Goal: Use online tool/utility: Utilize a website feature to perform a specific function

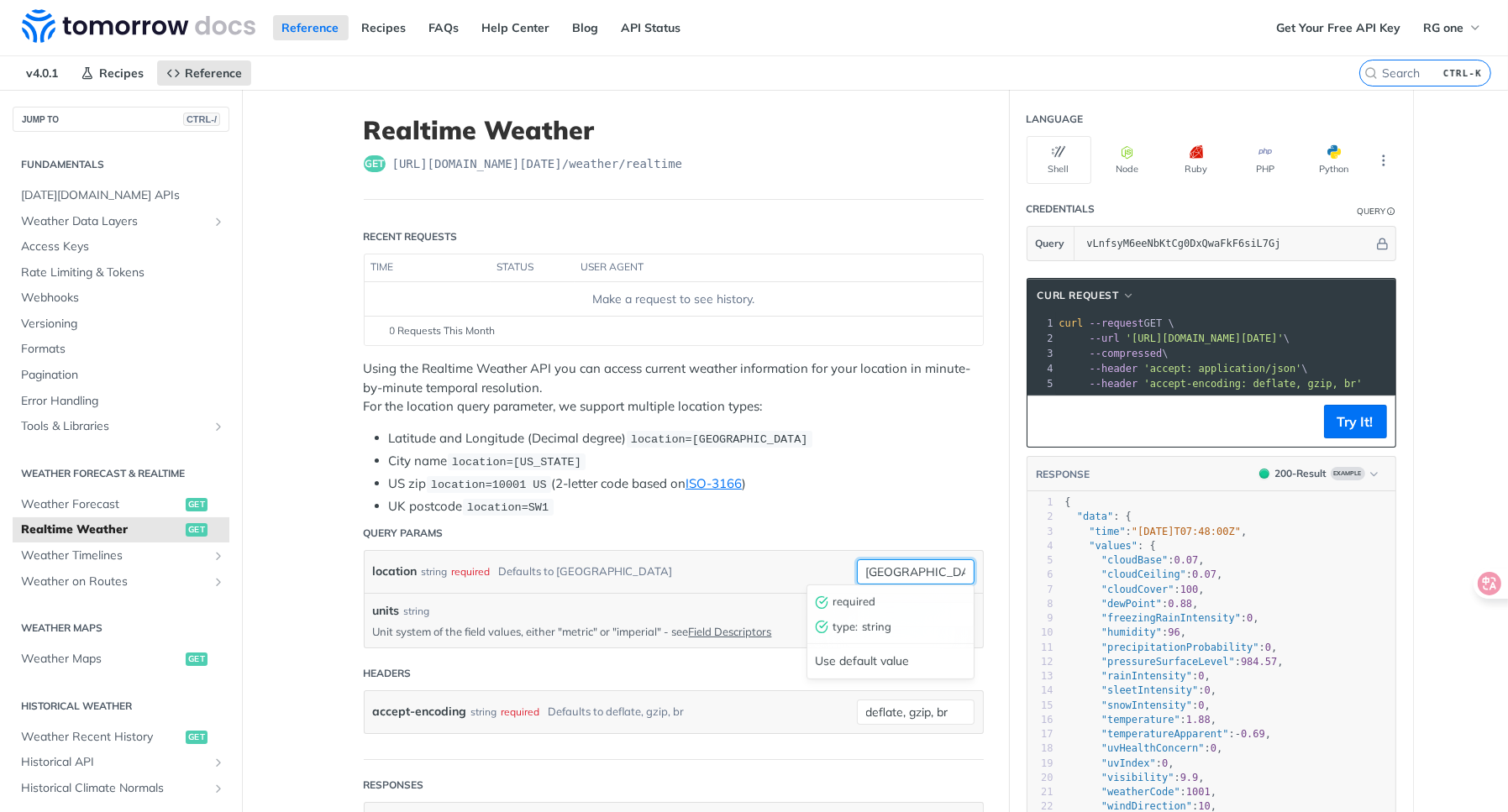
click at [905, 566] on input "[GEOGRAPHIC_DATA]" at bounding box center [915, 571] width 118 height 25
drag, startPoint x: 890, startPoint y: 571, endPoint x: 819, endPoint y: 569, distance: 71.0
click at [819, 569] on div "location string required Defaults to [GEOGRAPHIC_DATA] [GEOGRAPHIC_DATA] requir…" at bounding box center [673, 571] width 601 height 25
click at [931, 559] on input "[GEOGRAPHIC_DATA]" at bounding box center [915, 571] width 118 height 25
drag, startPoint x: 923, startPoint y: 569, endPoint x: 824, endPoint y: 579, distance: 99.5
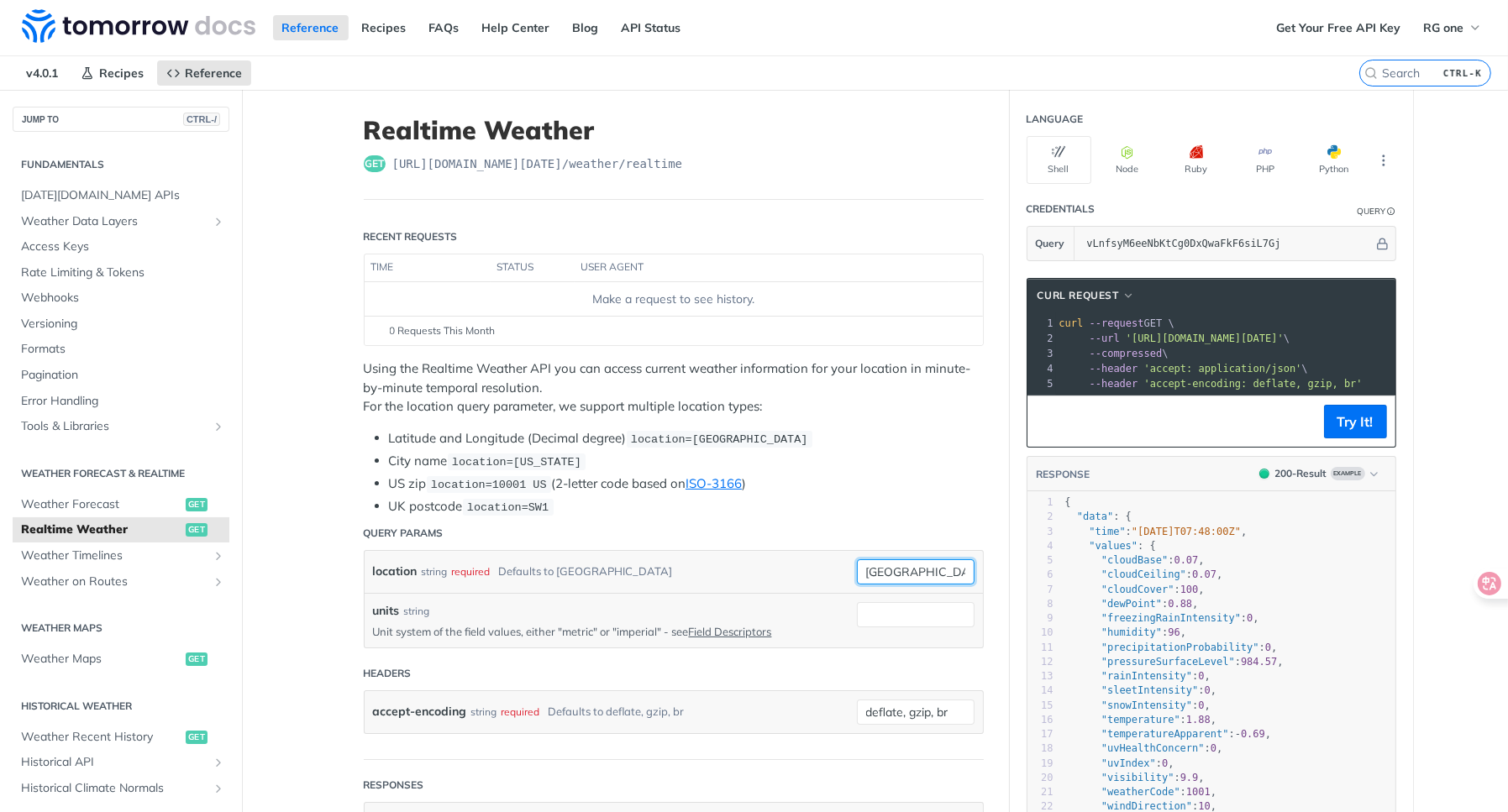
click at [824, 579] on div "location string required Defaults to toronto toronto" at bounding box center [673, 571] width 601 height 25
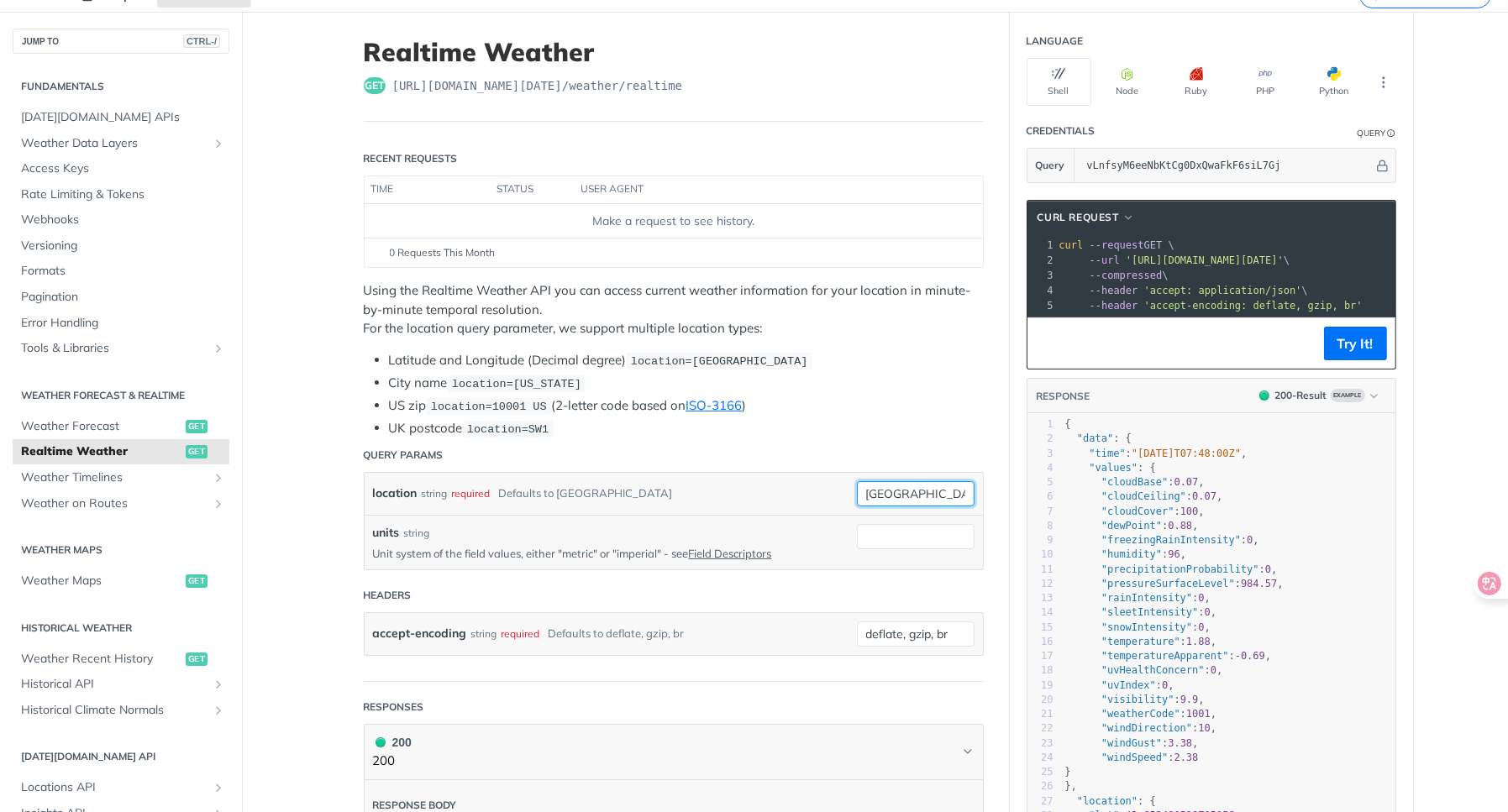
scroll to position [84, 0]
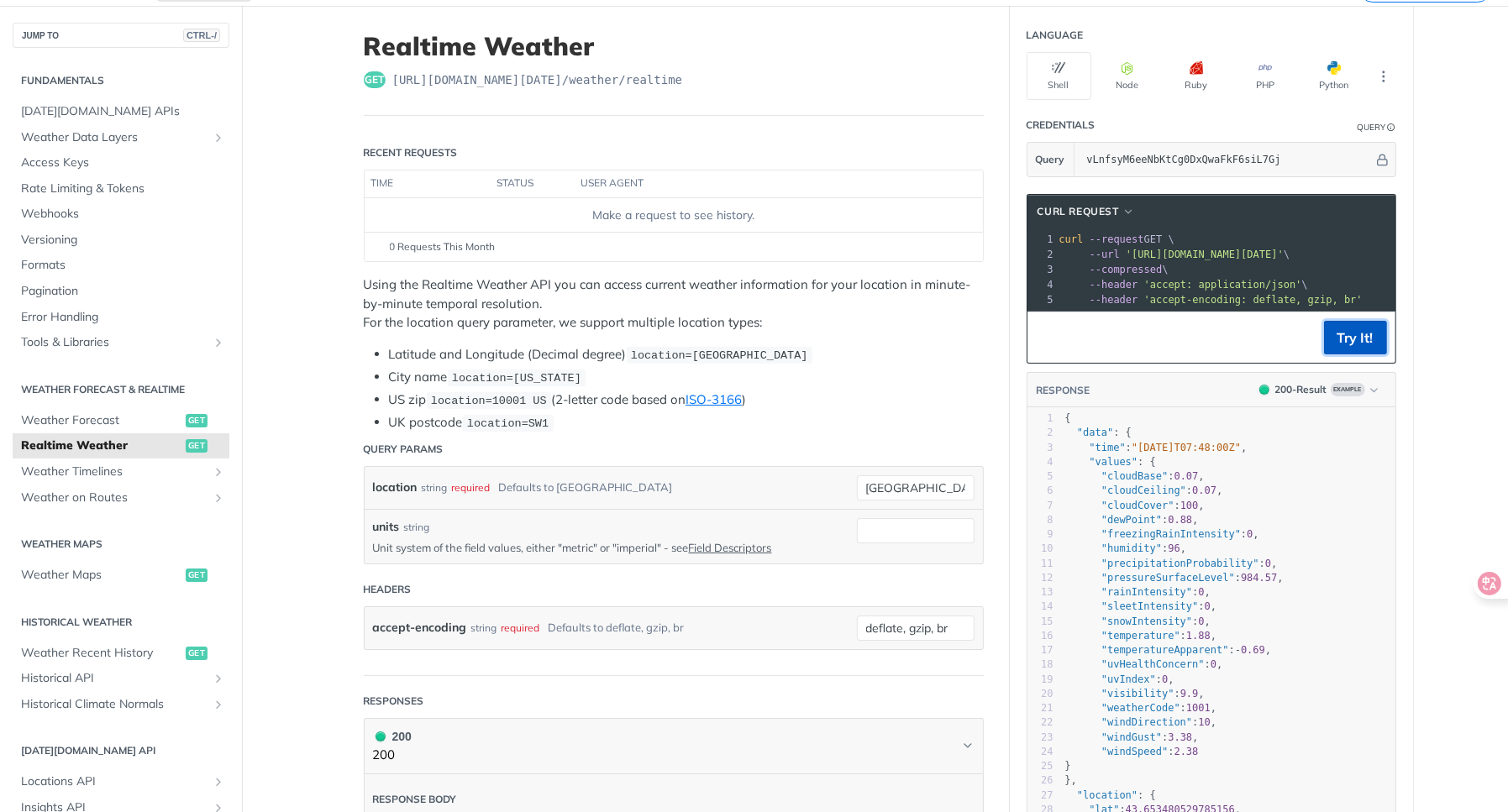
click at [1351, 347] on button "Try It!" at bounding box center [1356, 337] width 63 height 33
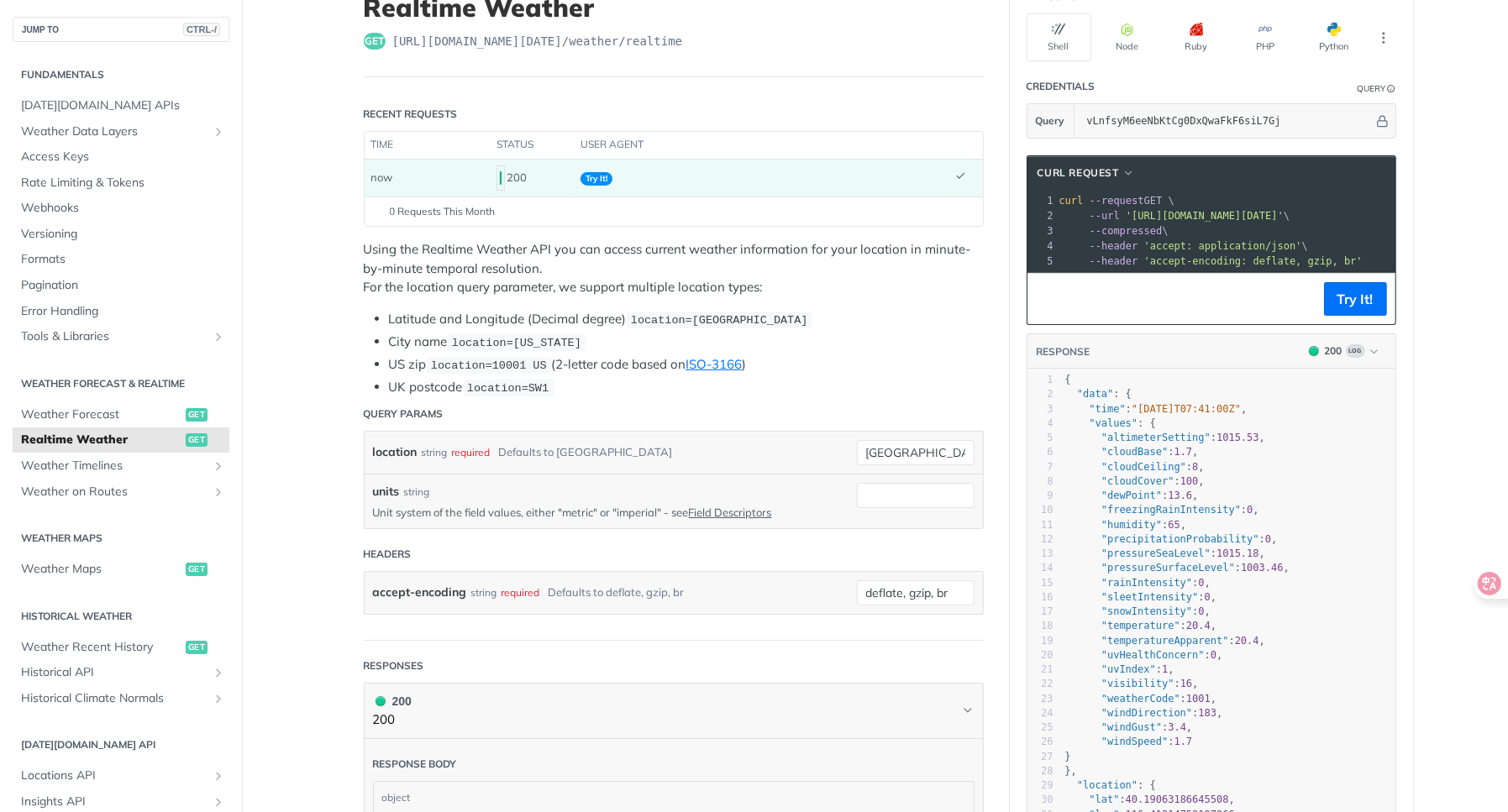
scroll to position [168, 0]
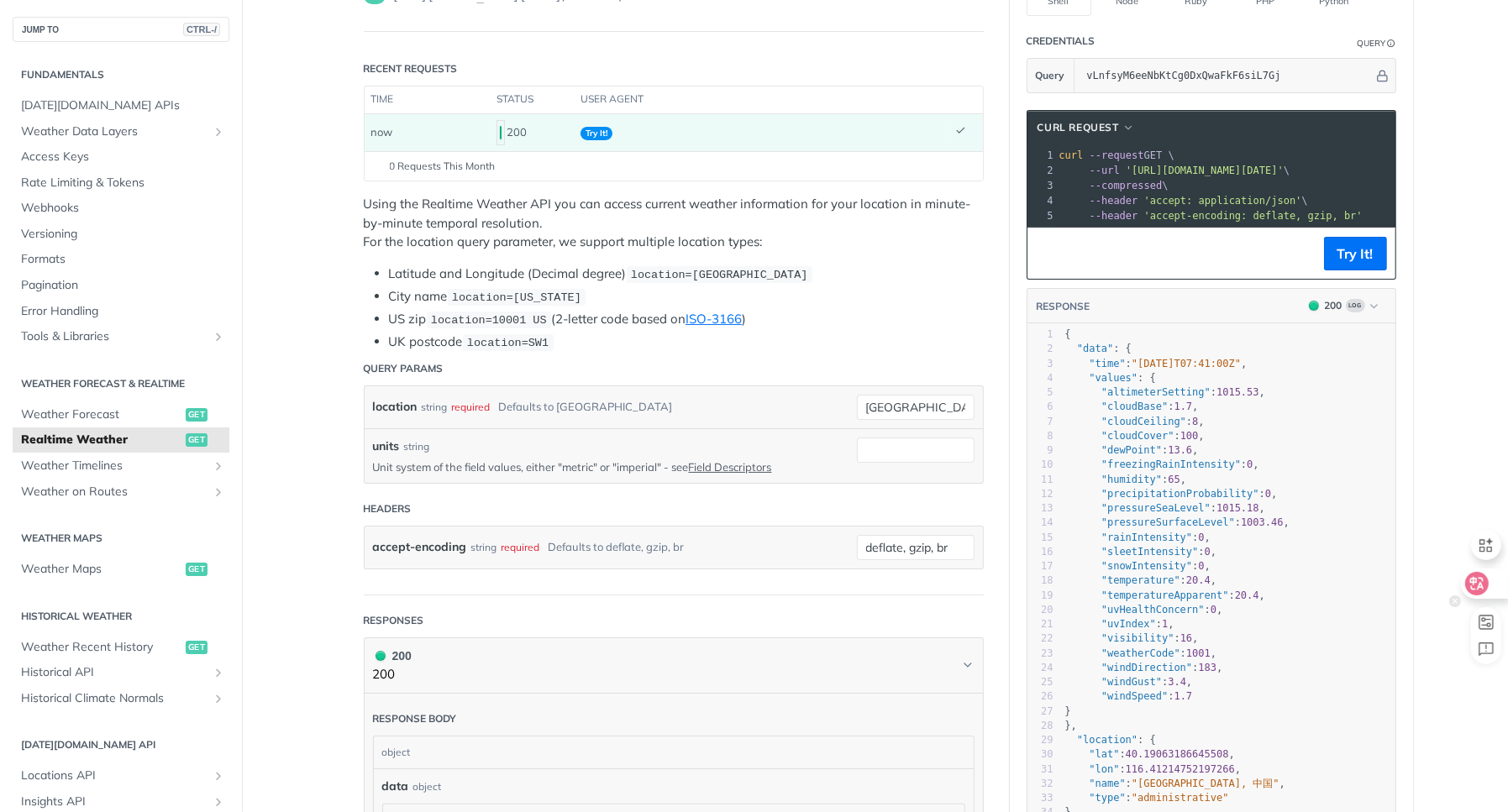
click at [1485, 583] on icon at bounding box center [1477, 583] width 17 height 17
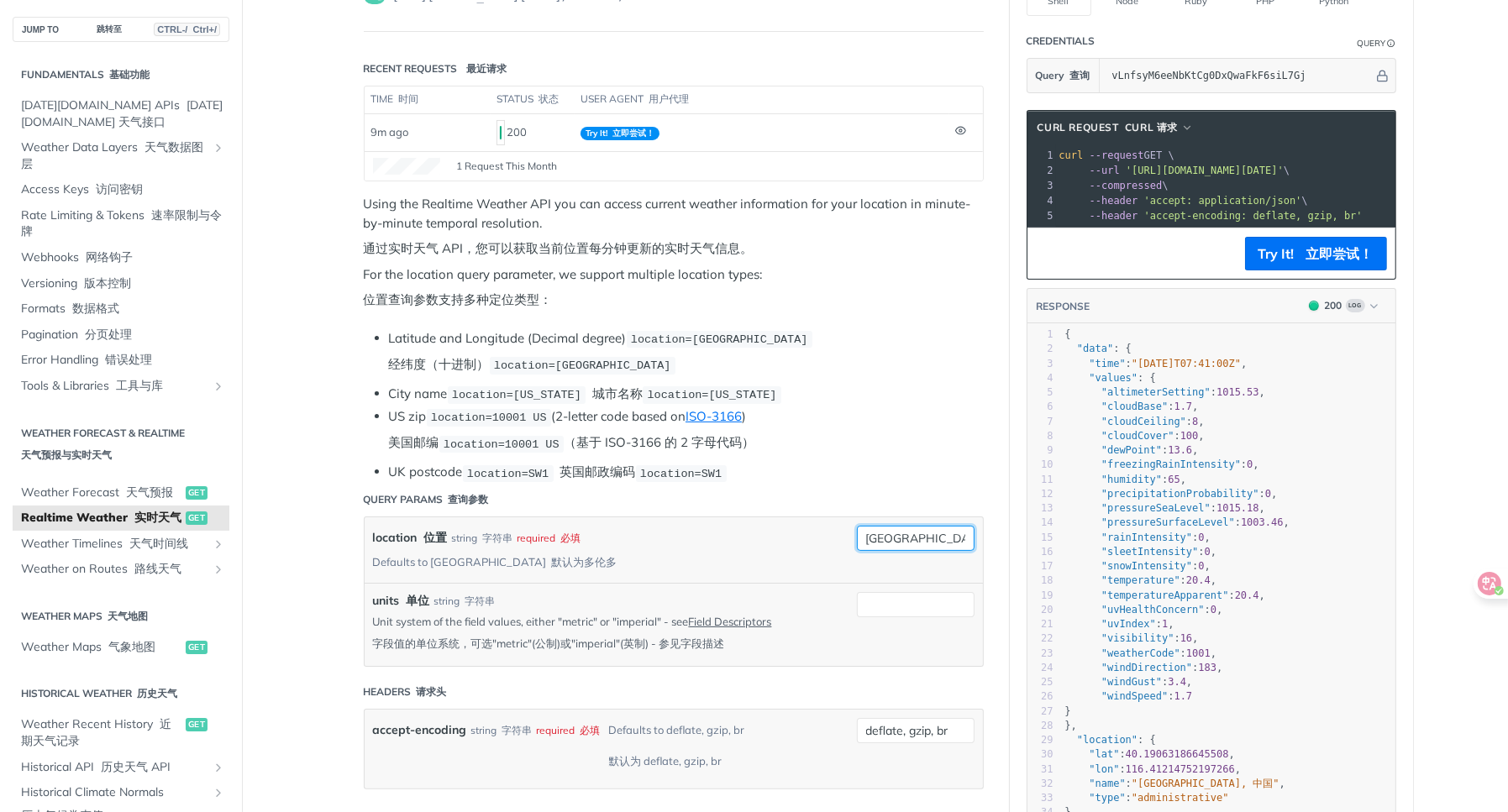
click at [903, 539] on input "beijing" at bounding box center [915, 538] width 118 height 25
paste input "112.9366992°，纬度23.8605451°"
paste input "text"
drag, startPoint x: 885, startPoint y: 530, endPoint x: 820, endPoint y: 532, distance: 65.0
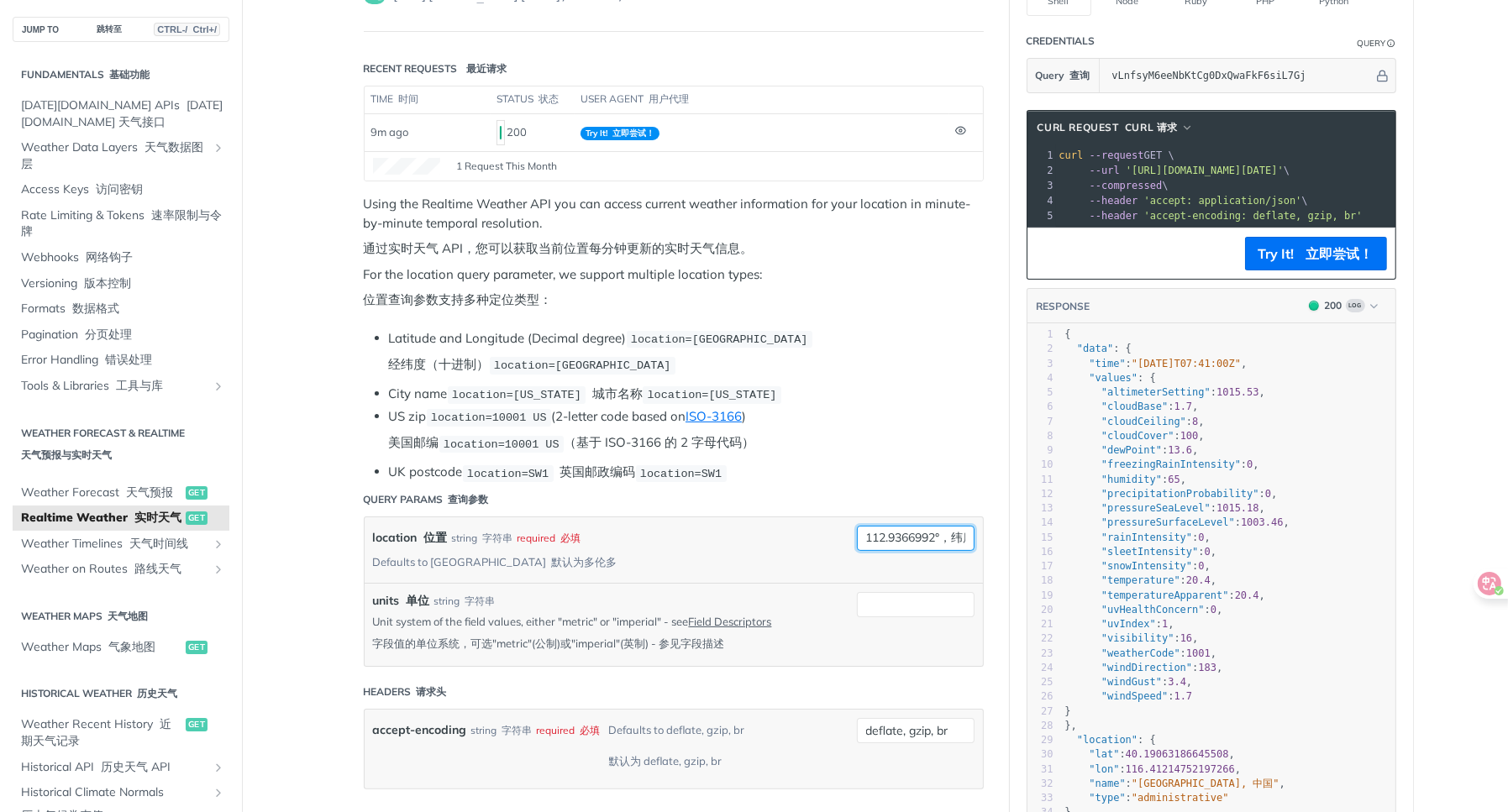
click at [820, 532] on div "location 位置 string 字符串 required 必填 Defaults to toronto 默认为多伦多 112.9366992°，纬度23…" at bounding box center [673, 550] width 601 height 48
click at [864, 530] on input "112.9366992°，纬度23.8605451°" at bounding box center [915, 538] width 118 height 25
drag, startPoint x: 865, startPoint y: 535, endPoint x: 835, endPoint y: 537, distance: 30.1
click at [835, 537] on div "location 位置 string 字符串 required 必填 Defaults to toronto 默认为多伦多 112.9366992°，纬度23…" at bounding box center [673, 550] width 601 height 48
click at [916, 530] on input "112.9366992°，纬度23.8605451°" at bounding box center [915, 538] width 118 height 25
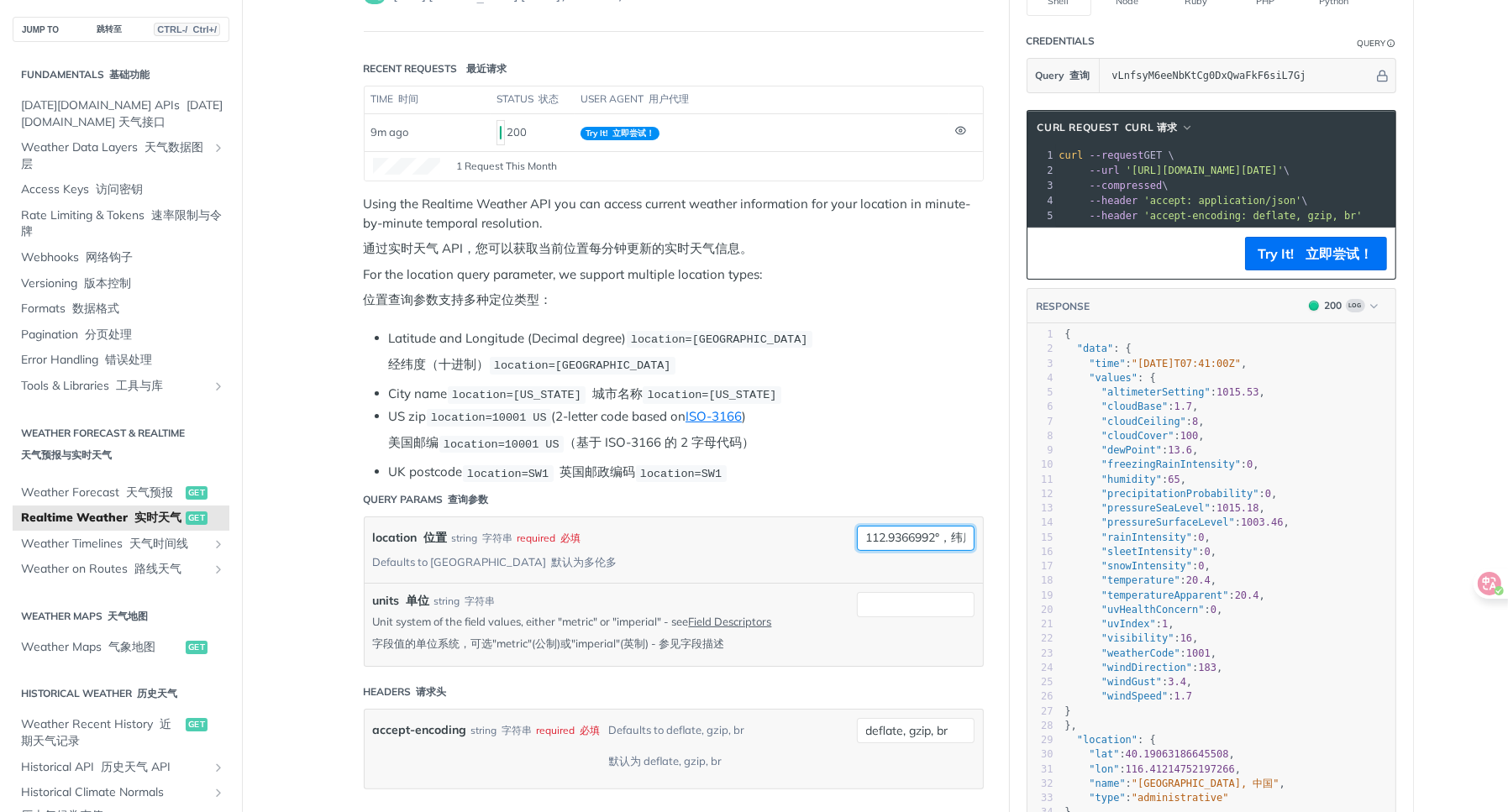
drag, startPoint x: 929, startPoint y: 531, endPoint x: 944, endPoint y: 530, distance: 15.0
click at [944, 530] on input "112.9366992°，纬度23.8605451°" at bounding box center [915, 538] width 118 height 25
drag, startPoint x: 939, startPoint y: 531, endPoint x: 887, endPoint y: 534, distance: 52.1
click at [887, 534] on input "112.9366992,纬度23.8605451°" at bounding box center [915, 538] width 118 height 25
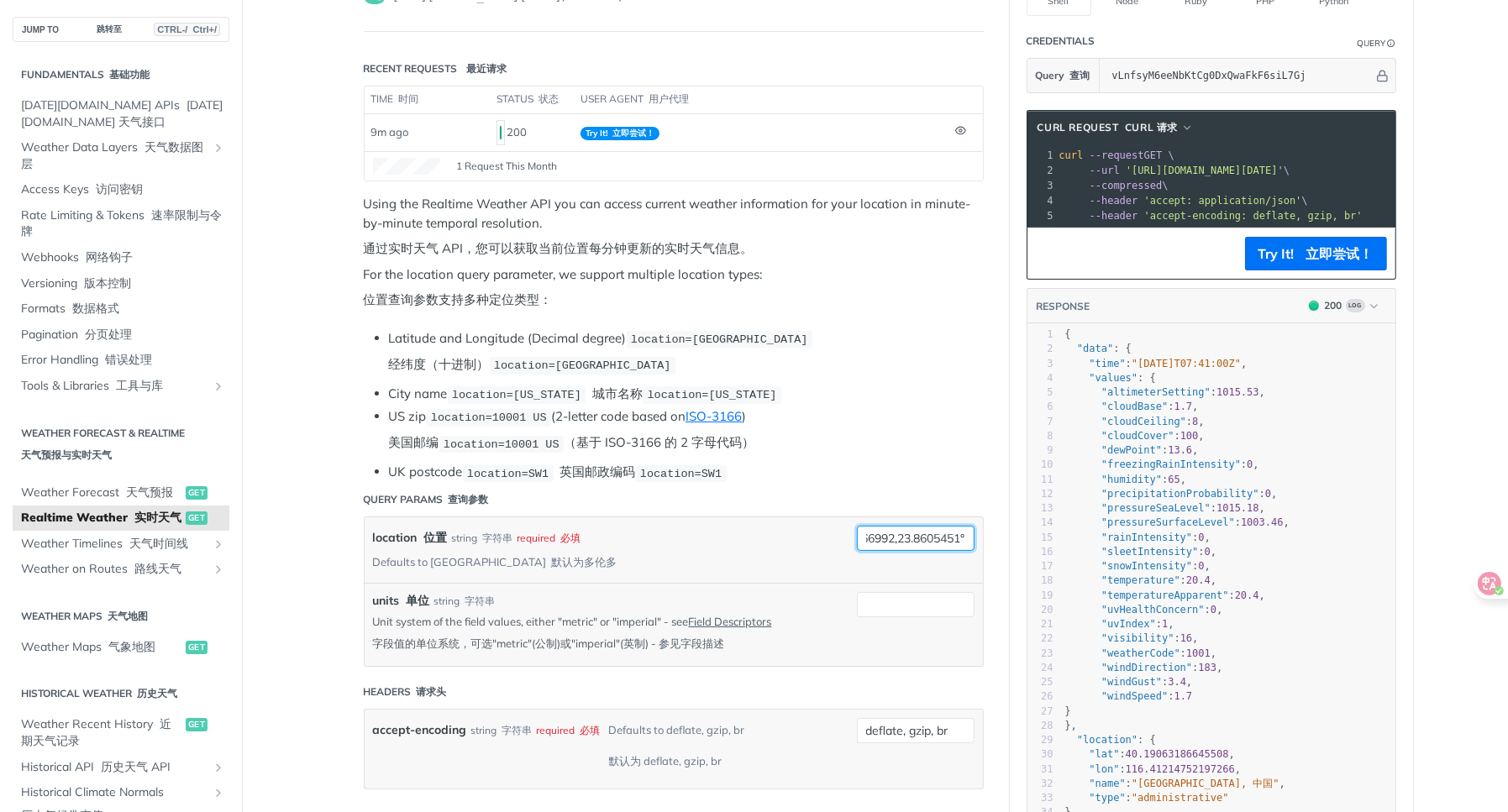
scroll to position [0, 47]
click at [959, 530] on input "112.9366992,23.8605451°" at bounding box center [915, 538] width 118 height 25
click at [894, 531] on input "112.9366992,23.8605451" at bounding box center [915, 538] width 118 height 25
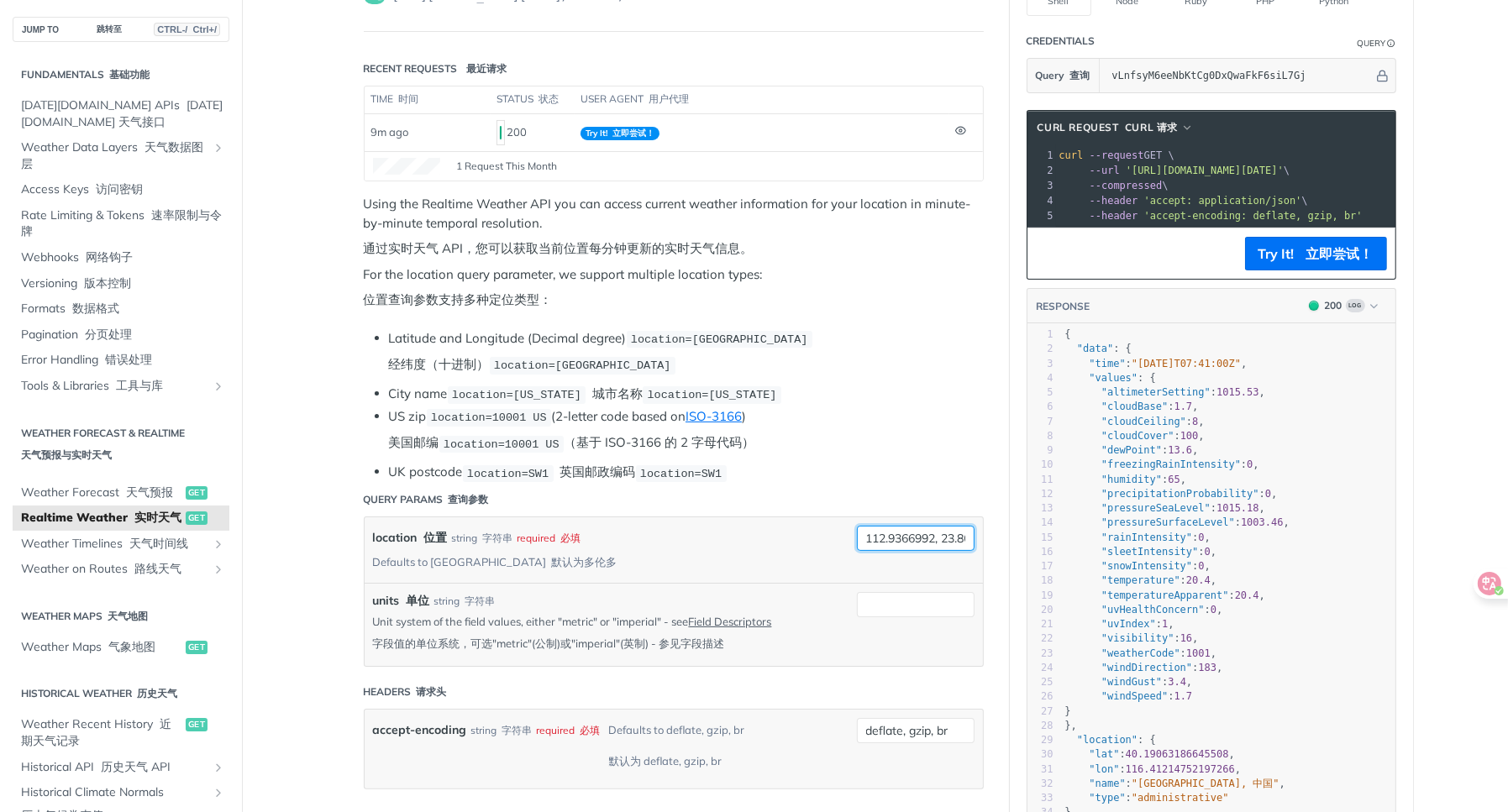
drag, startPoint x: 901, startPoint y: 530, endPoint x: 793, endPoint y: 528, distance: 108.0
click at [793, 528] on div "location 位置 string 字符串 required 必填 Defaults to toronto 默认为多伦多 112.9366992, 23.8…" at bounding box center [673, 550] width 601 height 48
type input "112.9366992, 23.8605451"
click at [1245, 266] on button "Try It! 立即尝试！" at bounding box center [1316, 254] width 142 height 33
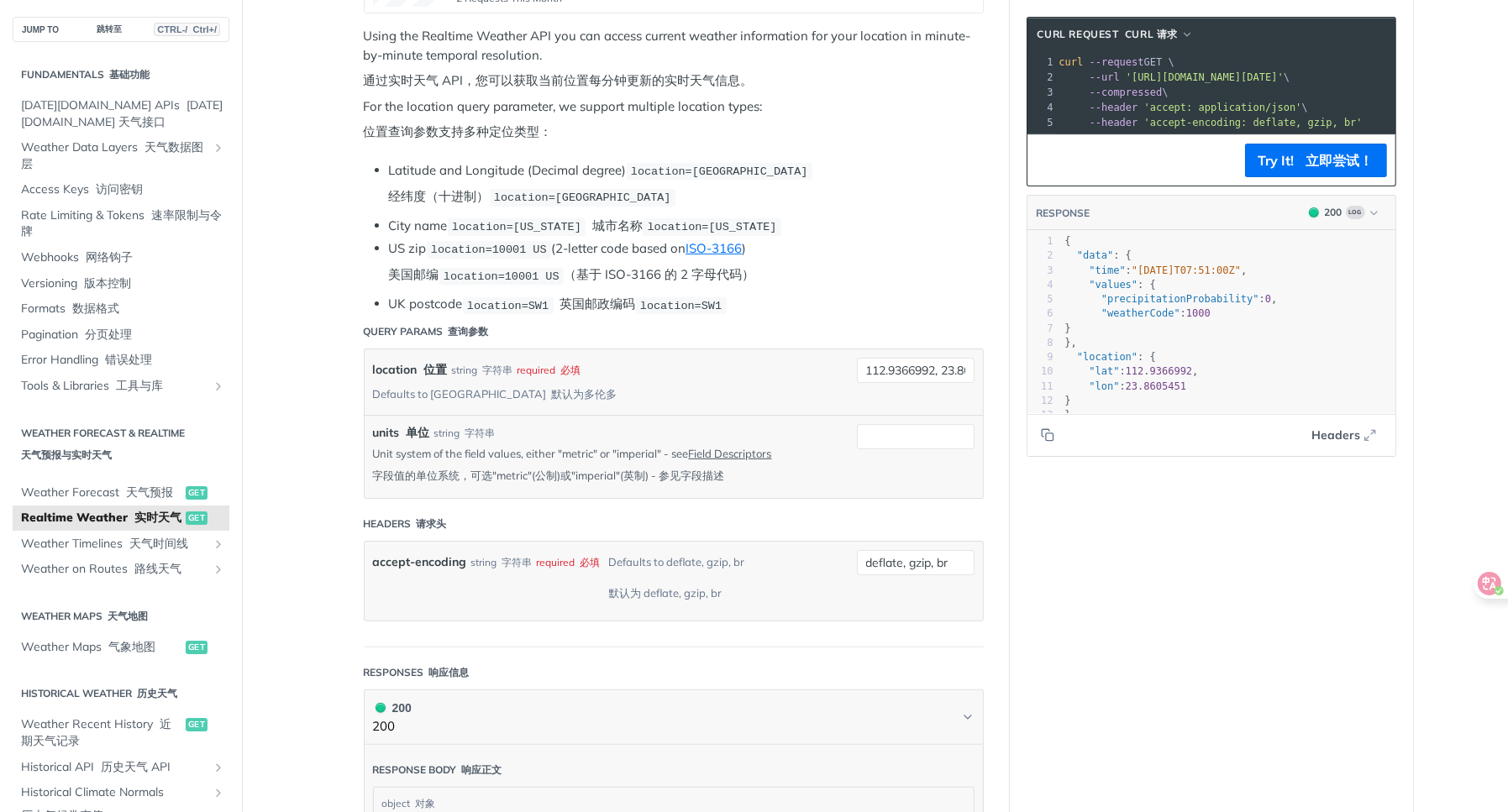
scroll to position [373, 0]
click at [1300, 169] on font "button" at bounding box center [1303, 161] width 7 height 17
click at [896, 363] on input "112.9366992, 23.8605451" at bounding box center [915, 371] width 118 height 25
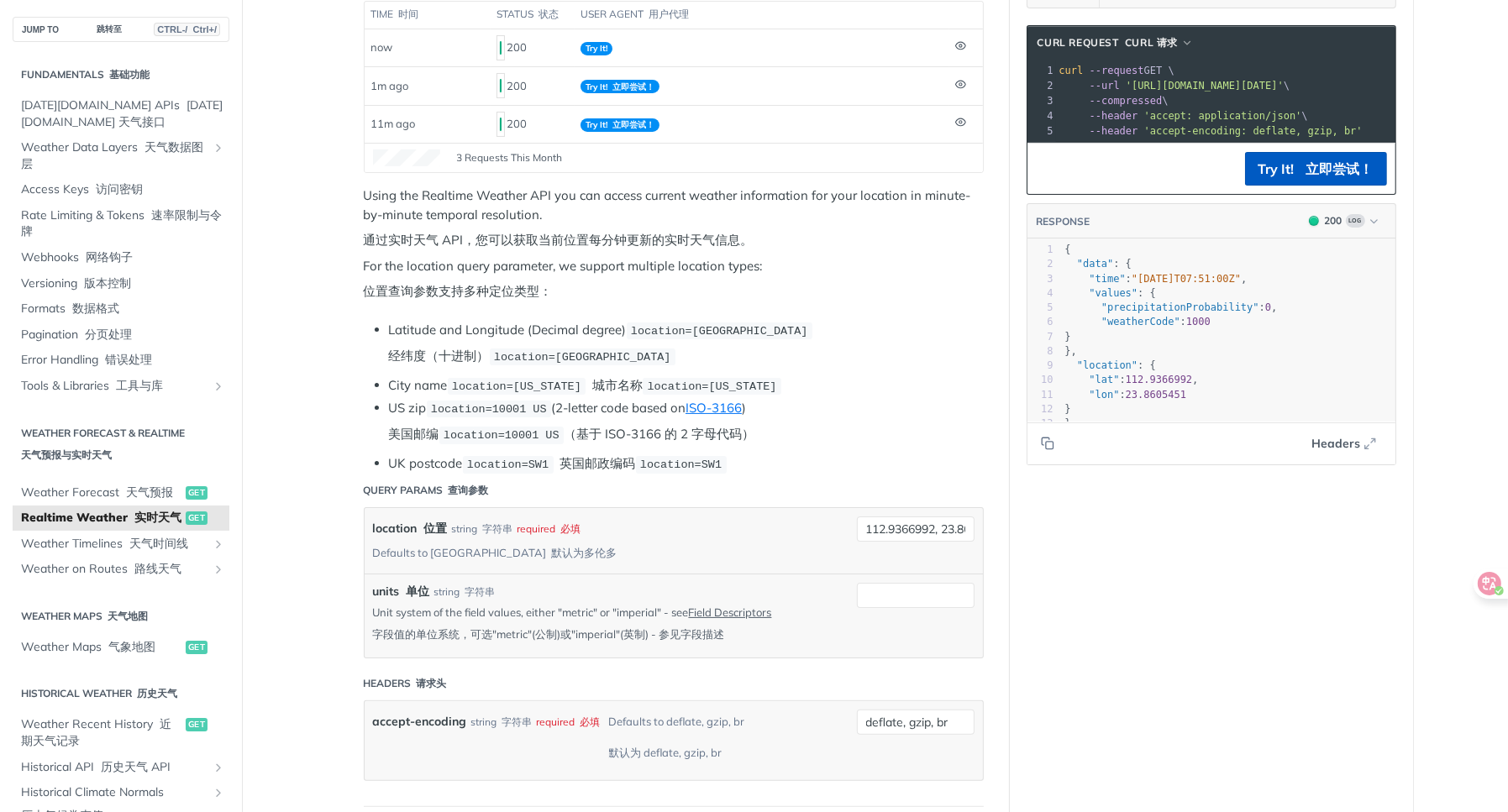
scroll to position [242, 0]
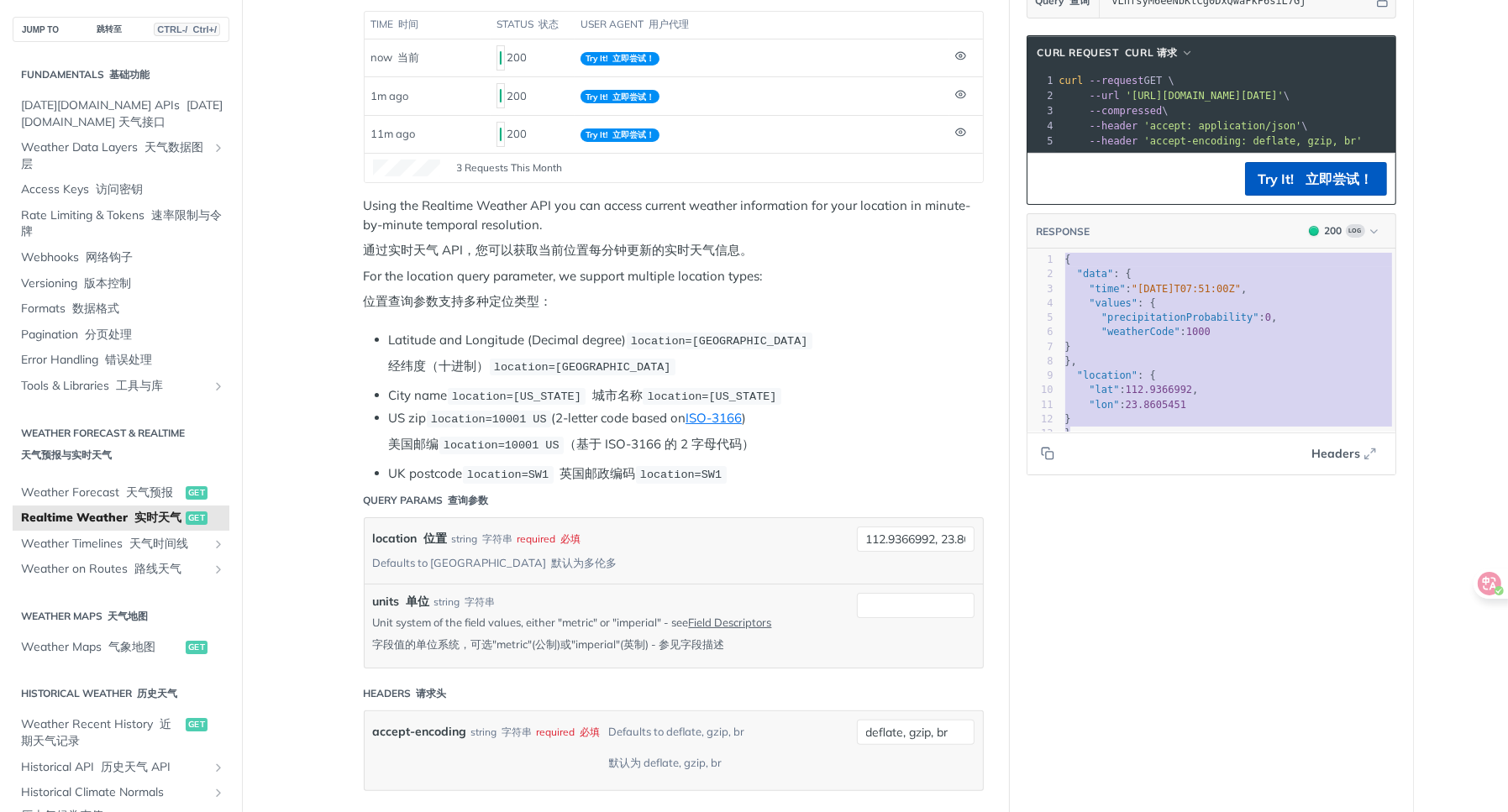
drag, startPoint x: 1170, startPoint y: 434, endPoint x: 1034, endPoint y: 257, distance: 223.2
click at [1034, 257] on div "RESPONSE 200 Log { "data": { "time": "2025-09-23T07:51:00Z", "values": { "preci…" at bounding box center [1212, 345] width 370 height 262
type textarea "{ "data": { "time": "2025-09-23T07:51:00Z", "values": { "precipitationProbabili…"
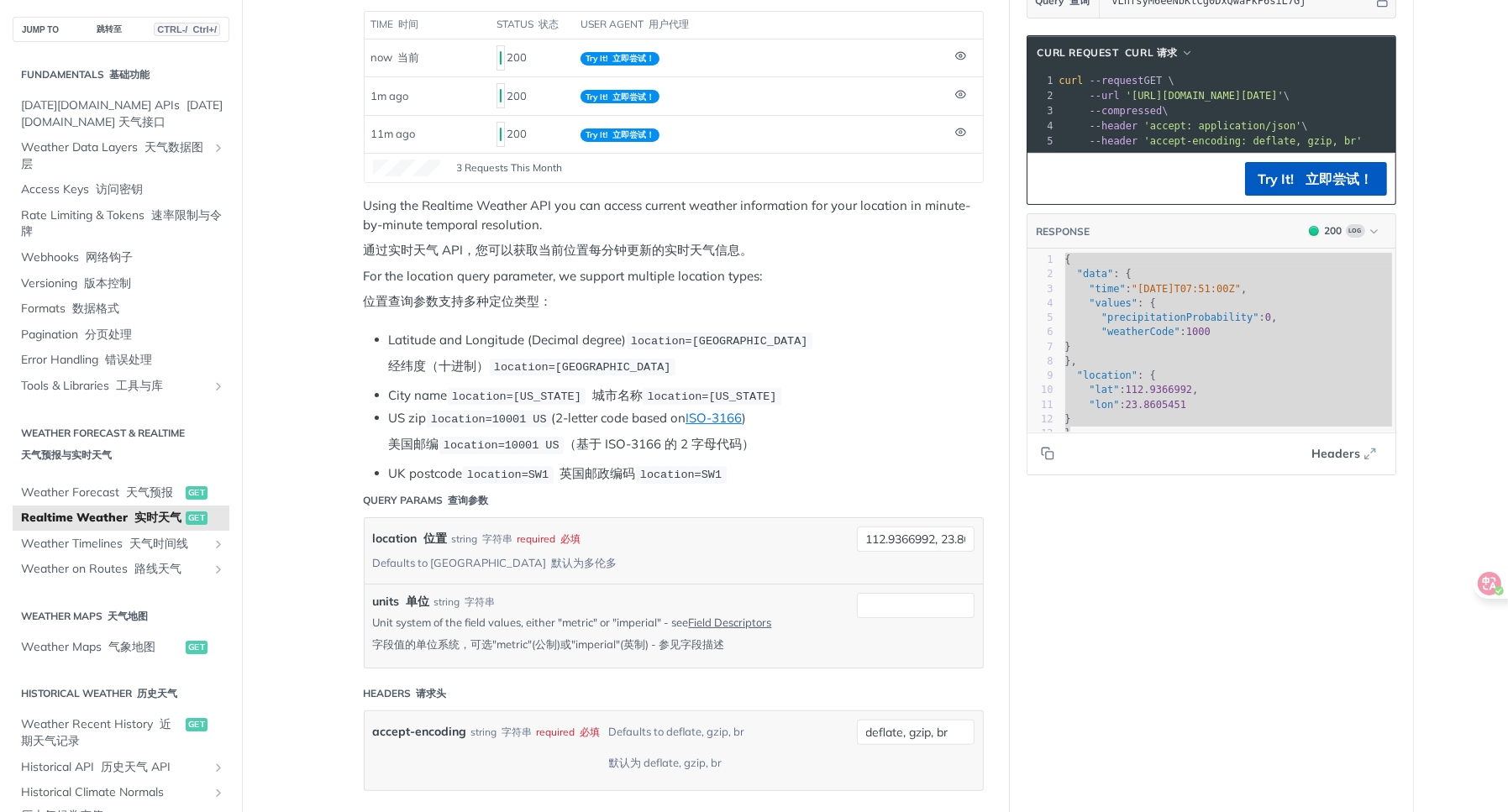
drag, startPoint x: 1045, startPoint y: 775, endPoint x: 932, endPoint y: 658, distance: 162.7
click at [1045, 775] on div "Language Shell Node Ruby PHP Python Credentials Query Query 查询 vLnfsyM6eeNbKtCg…" at bounding box center [1212, 756] width 403 height 1820
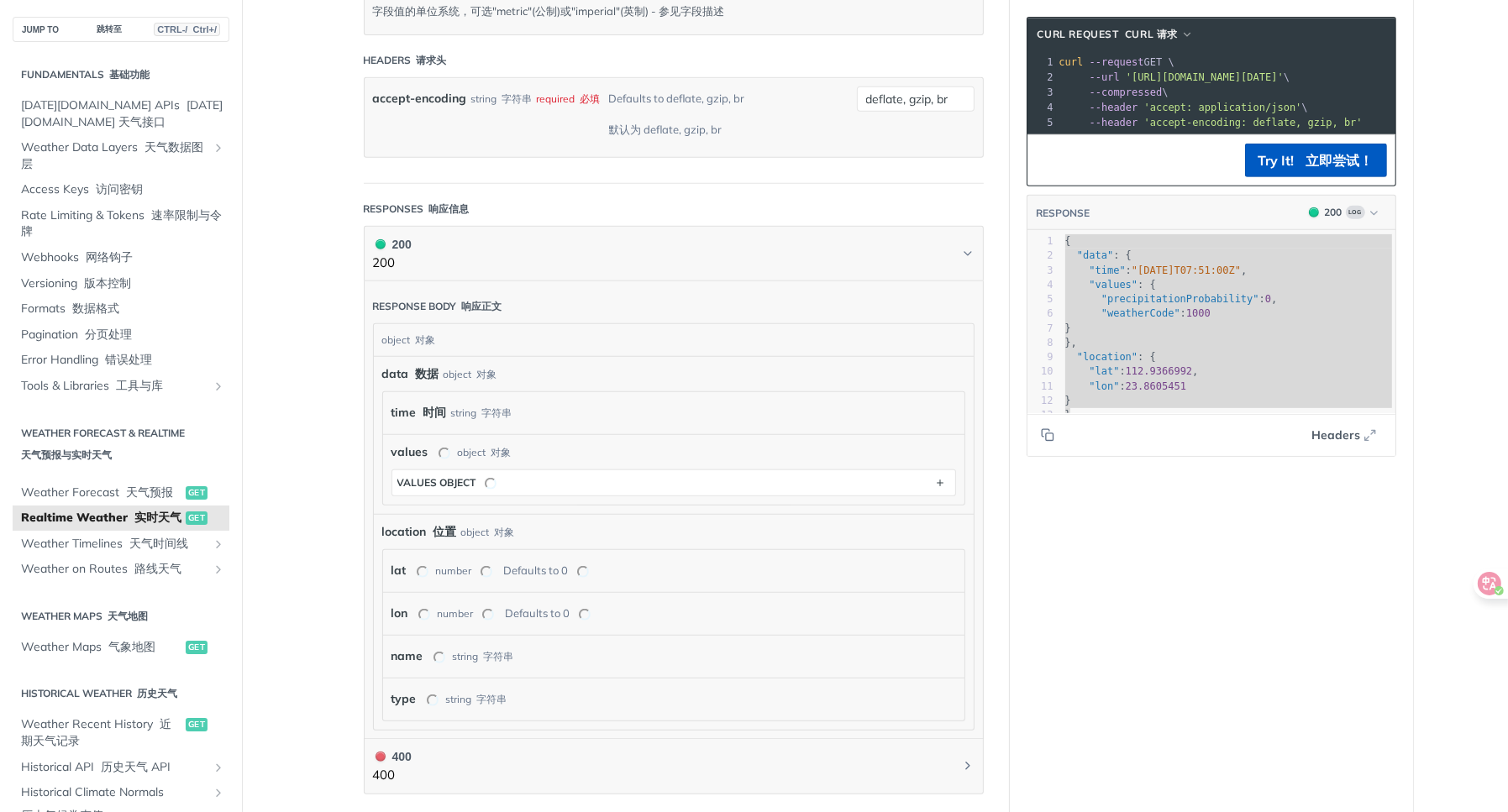
scroll to position [915, 0]
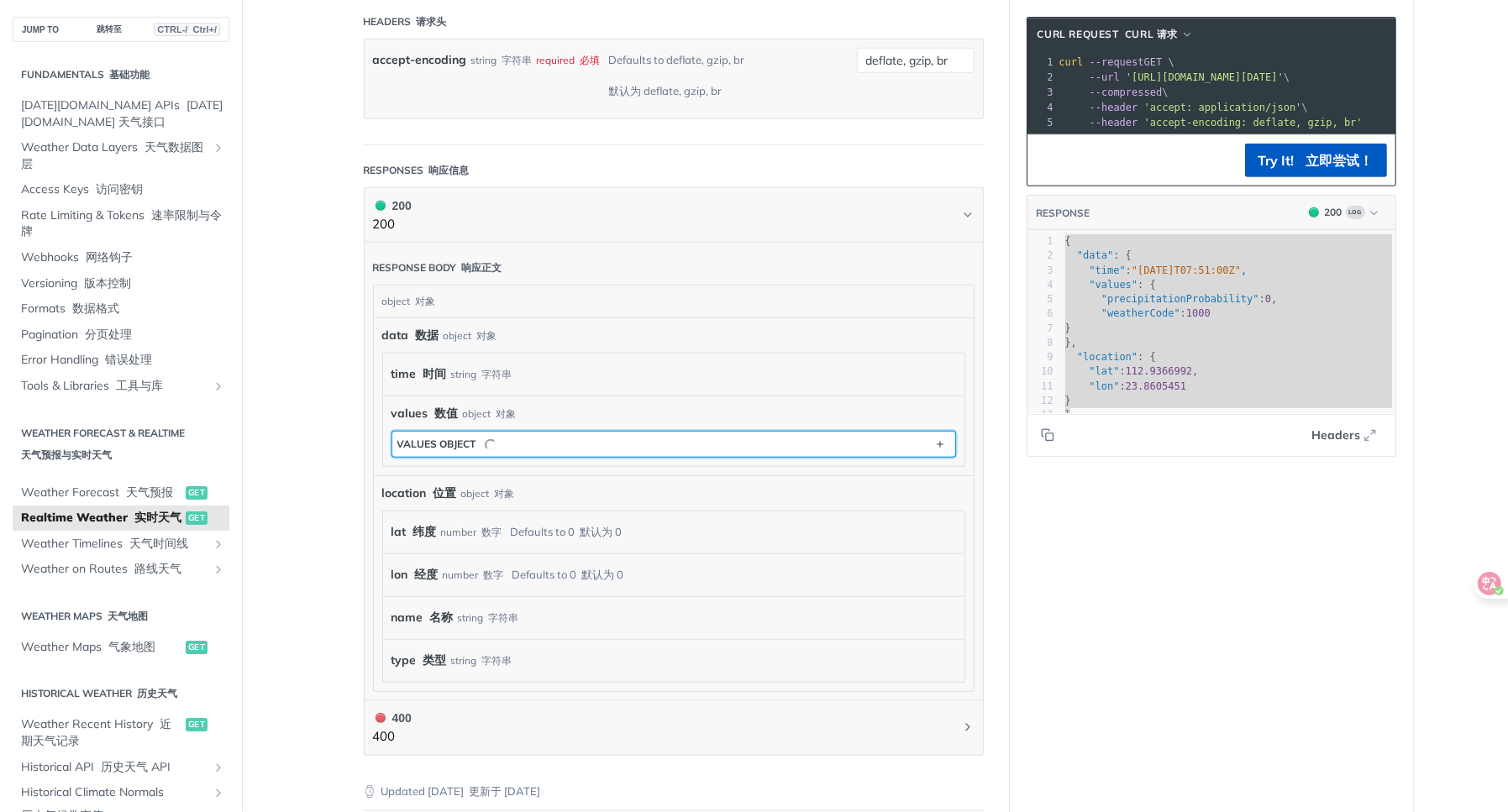
click at [554, 432] on button "values object" at bounding box center [674, 444] width 563 height 25
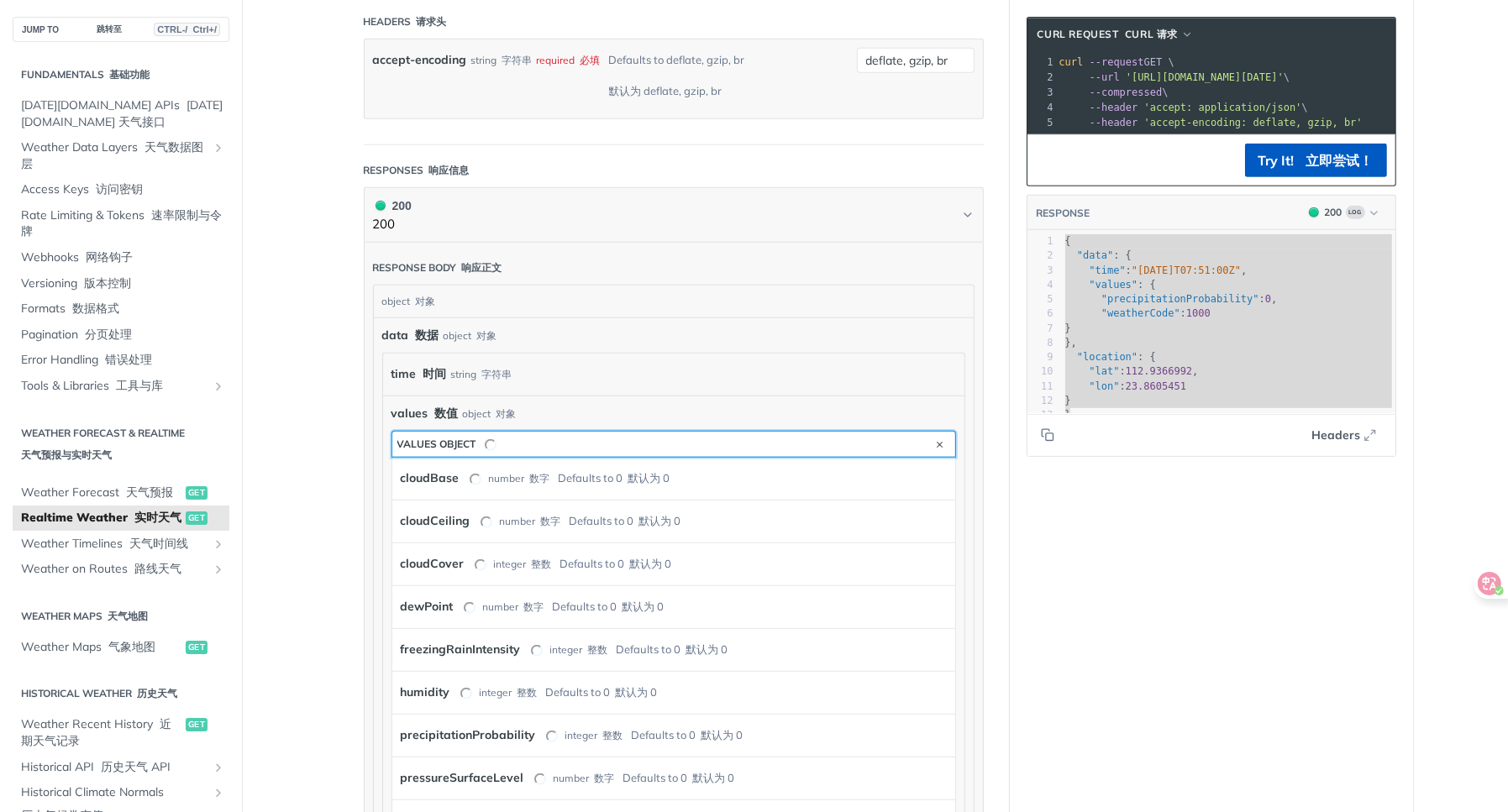
click at [554, 432] on button "values object" at bounding box center [674, 444] width 563 height 25
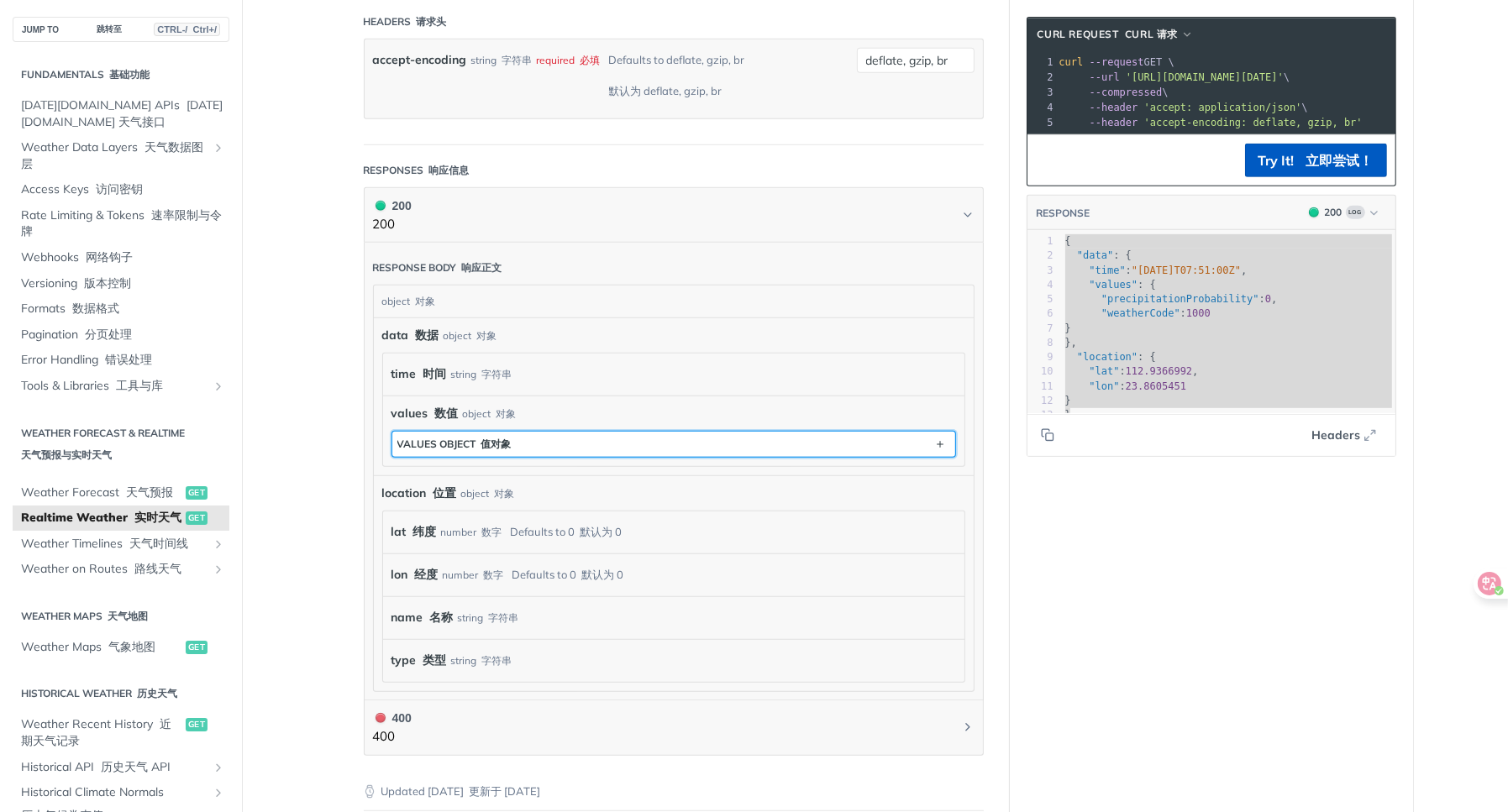
click at [554, 432] on button "values object 值对象" at bounding box center [674, 444] width 563 height 25
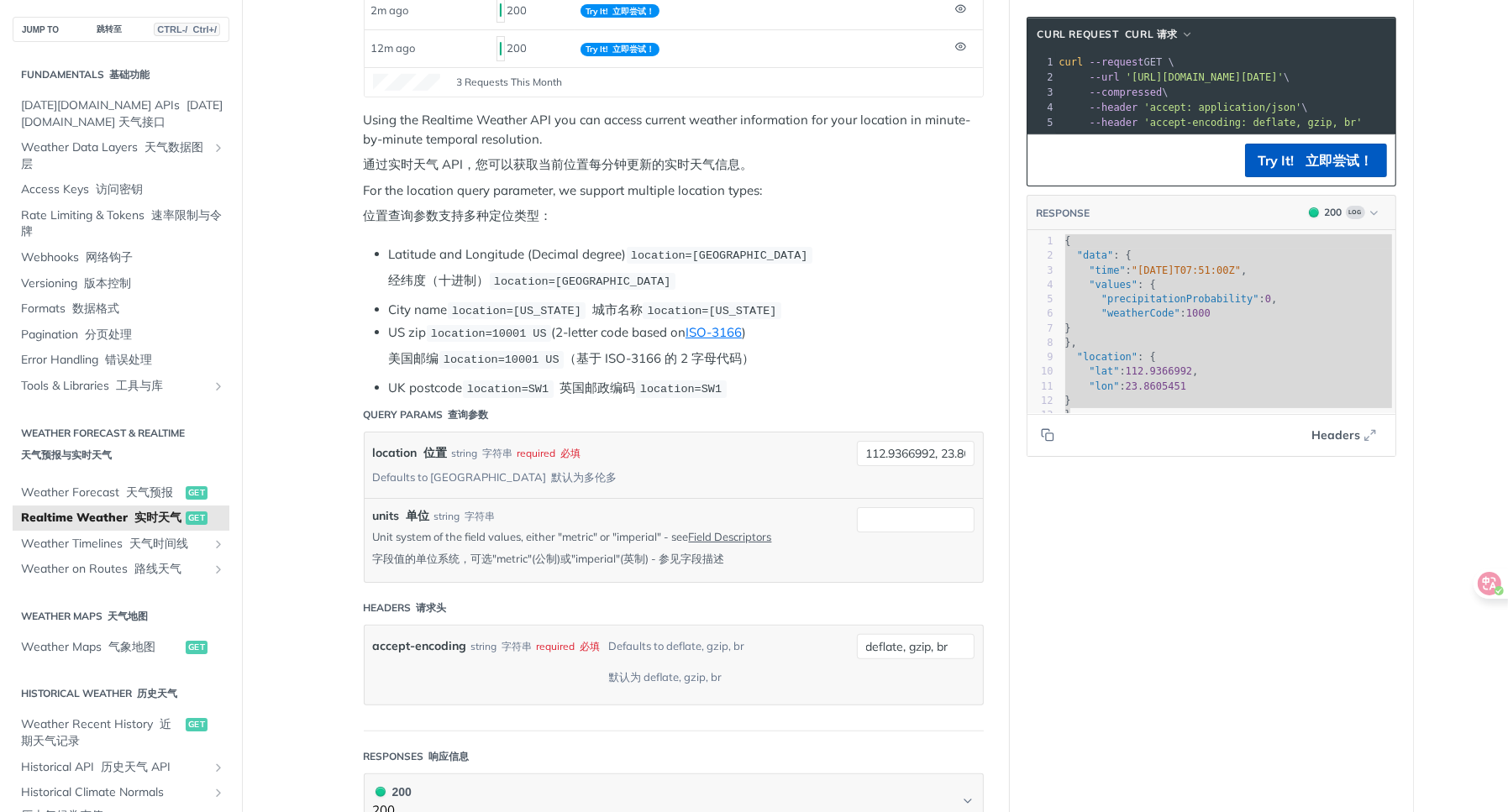
scroll to position [327, 0]
click at [870, 445] on input "112.9366992, 23.8605451" at bounding box center [915, 455] width 118 height 25
type input "beijing"
click at [1310, 165] on font "立即尝试！" at bounding box center [1340, 161] width 67 height 17
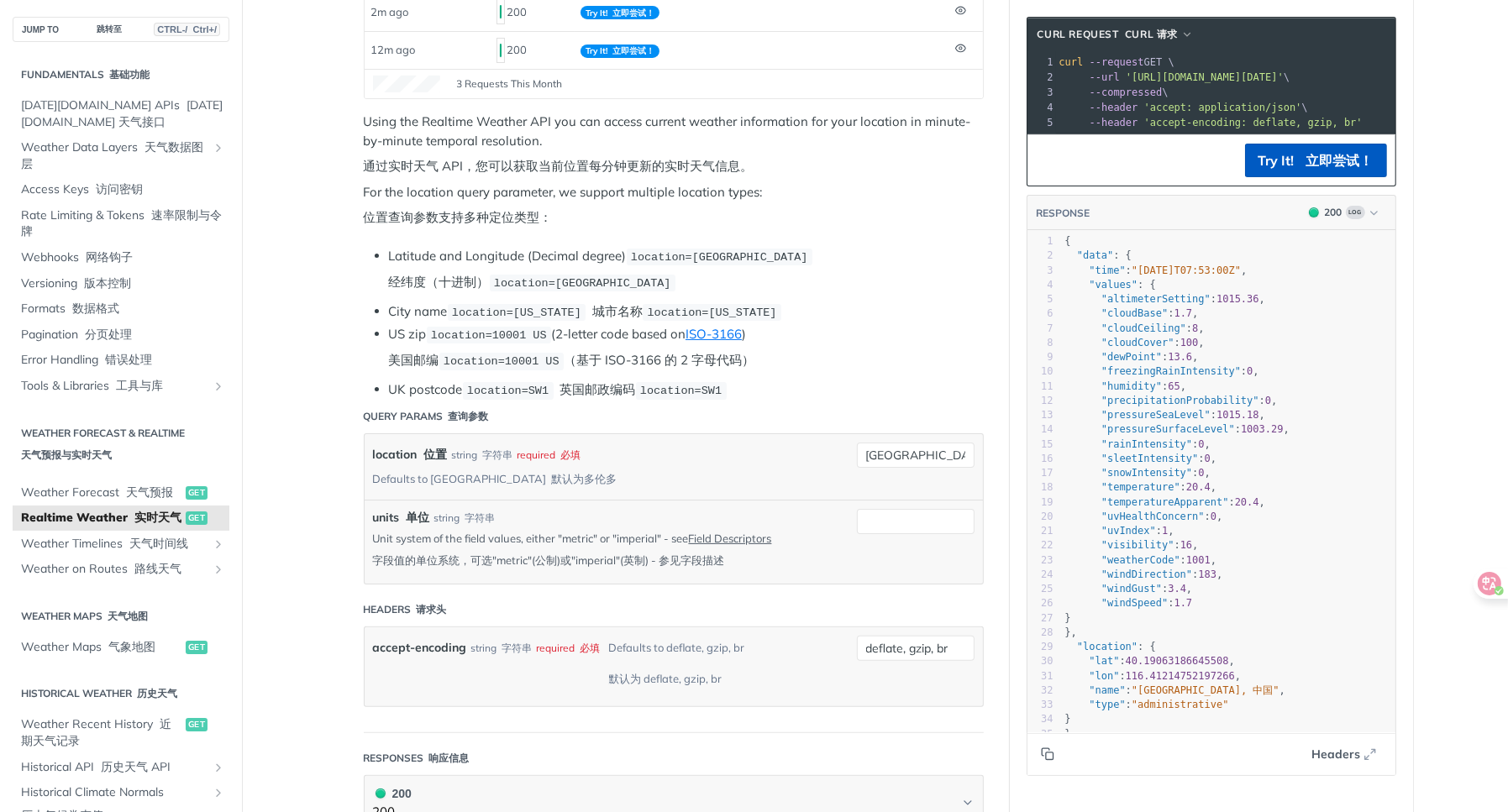
click at [1041, 761] on icon "Copy to clipboard" at bounding box center [1047, 754] width 13 height 13
click at [688, 741] on header "Responses 响应信息" at bounding box center [674, 758] width 620 height 33
type textarea "40.1906318"
drag, startPoint x: 1175, startPoint y: 671, endPoint x: 1120, endPoint y: 672, distance: 55.0
click at [1126, 667] on span "40.19063186645508" at bounding box center [1177, 661] width 103 height 12
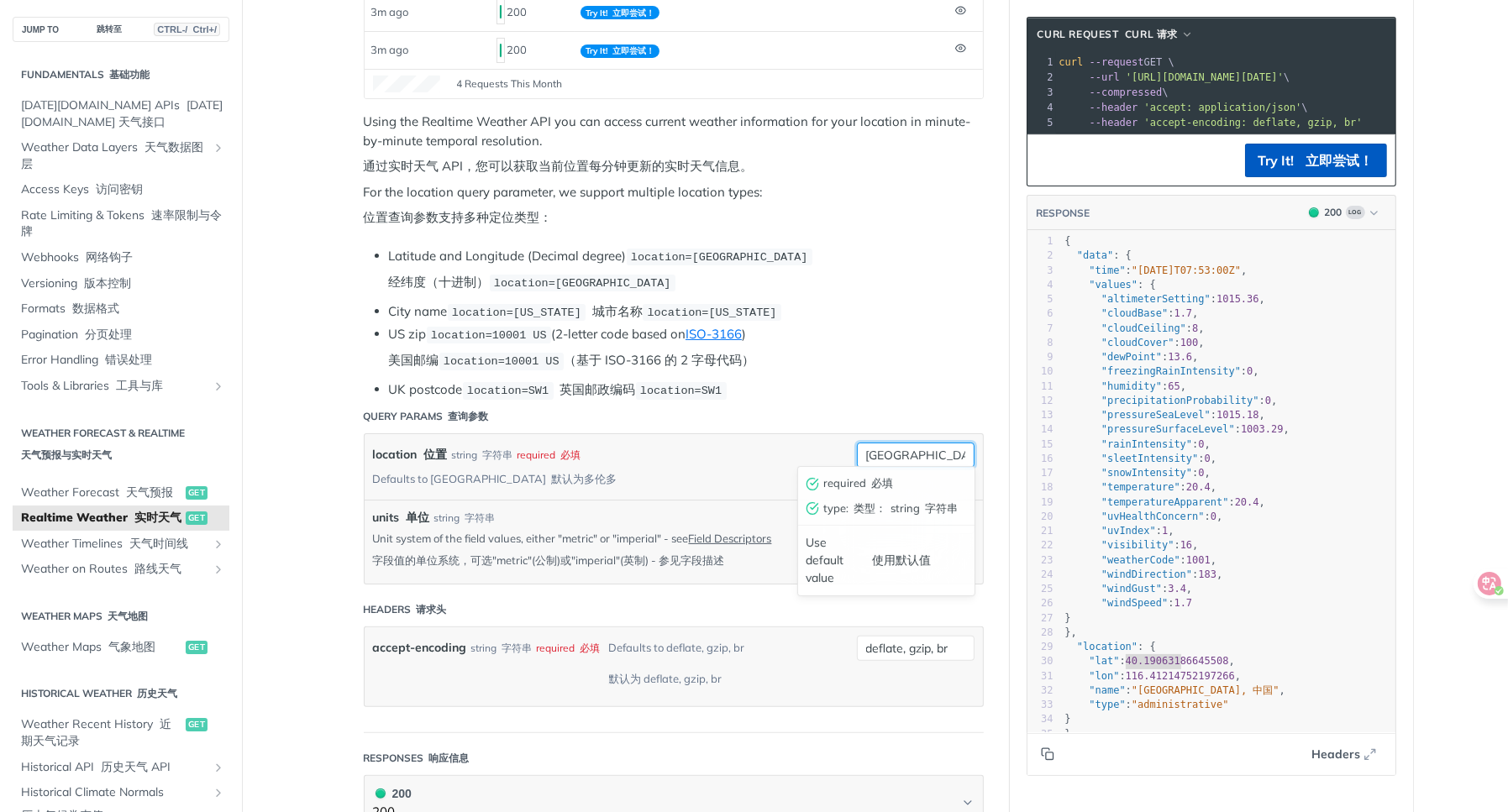
drag, startPoint x: 912, startPoint y: 461, endPoint x: 902, endPoint y: 459, distance: 10.2
click at [894, 461] on div "beijing required 必填 type : 类型： string 字符串 Use default value 使用默认值" at bounding box center [915, 455] width 118 height 25
drag, startPoint x: 930, startPoint y: 449, endPoint x: 838, endPoint y: 456, distance: 92.3
click at [838, 456] on div "location 位置 string 字符串 required 必填 Defaults to toronto 默认为多伦多 beijing required …" at bounding box center [673, 467] width 601 height 48
paste input "40.1906318"
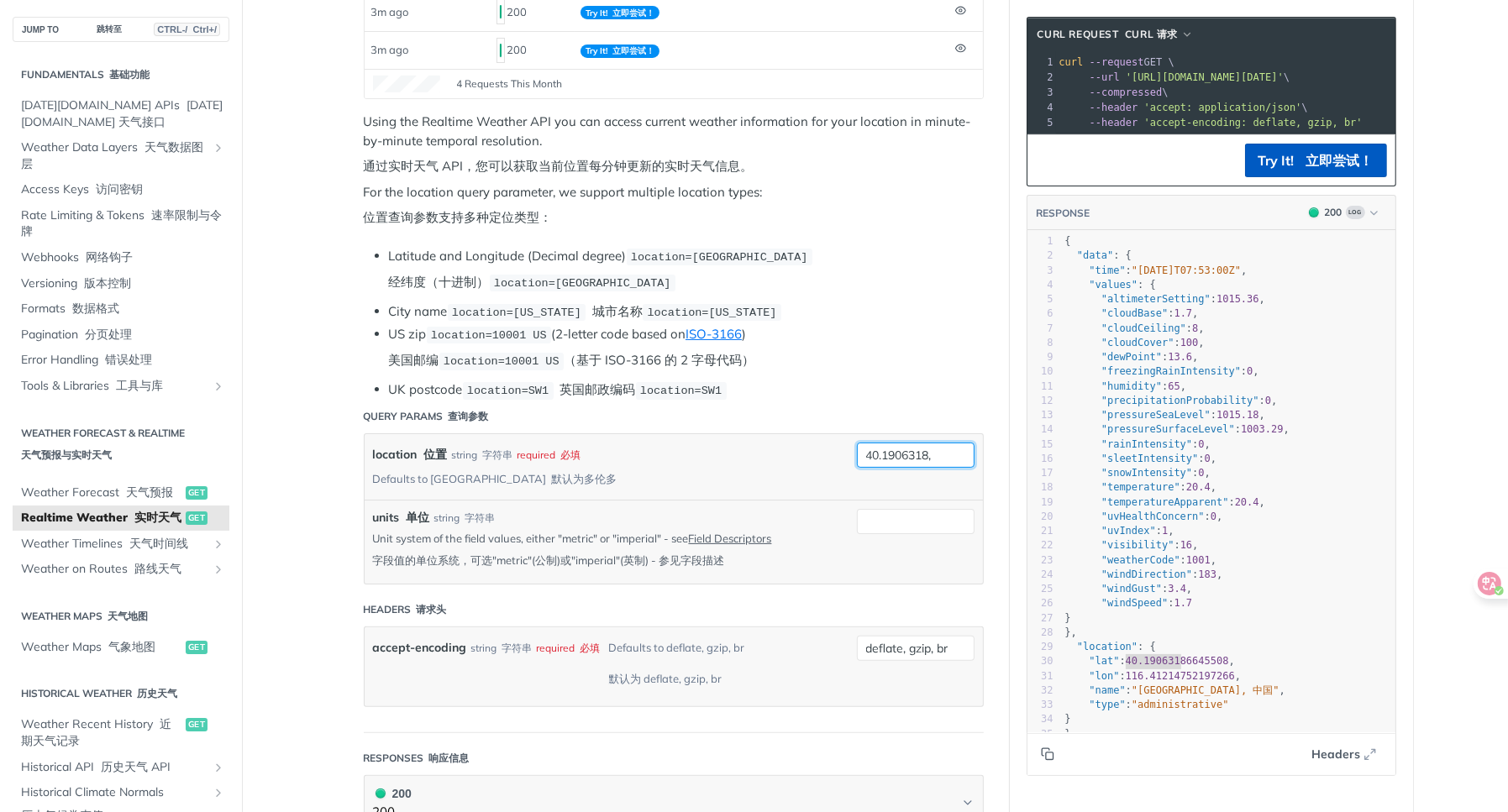
type input "40.1906318,"
type textarea "116.4121475"
drag, startPoint x: 1118, startPoint y: 691, endPoint x: 1178, endPoint y: 688, distance: 60.1
click at [1178, 682] on span ""lon" : 116.41214752197266 ," at bounding box center [1154, 676] width 177 height 12
click at [947, 452] on input "40.1906318," at bounding box center [915, 455] width 118 height 25
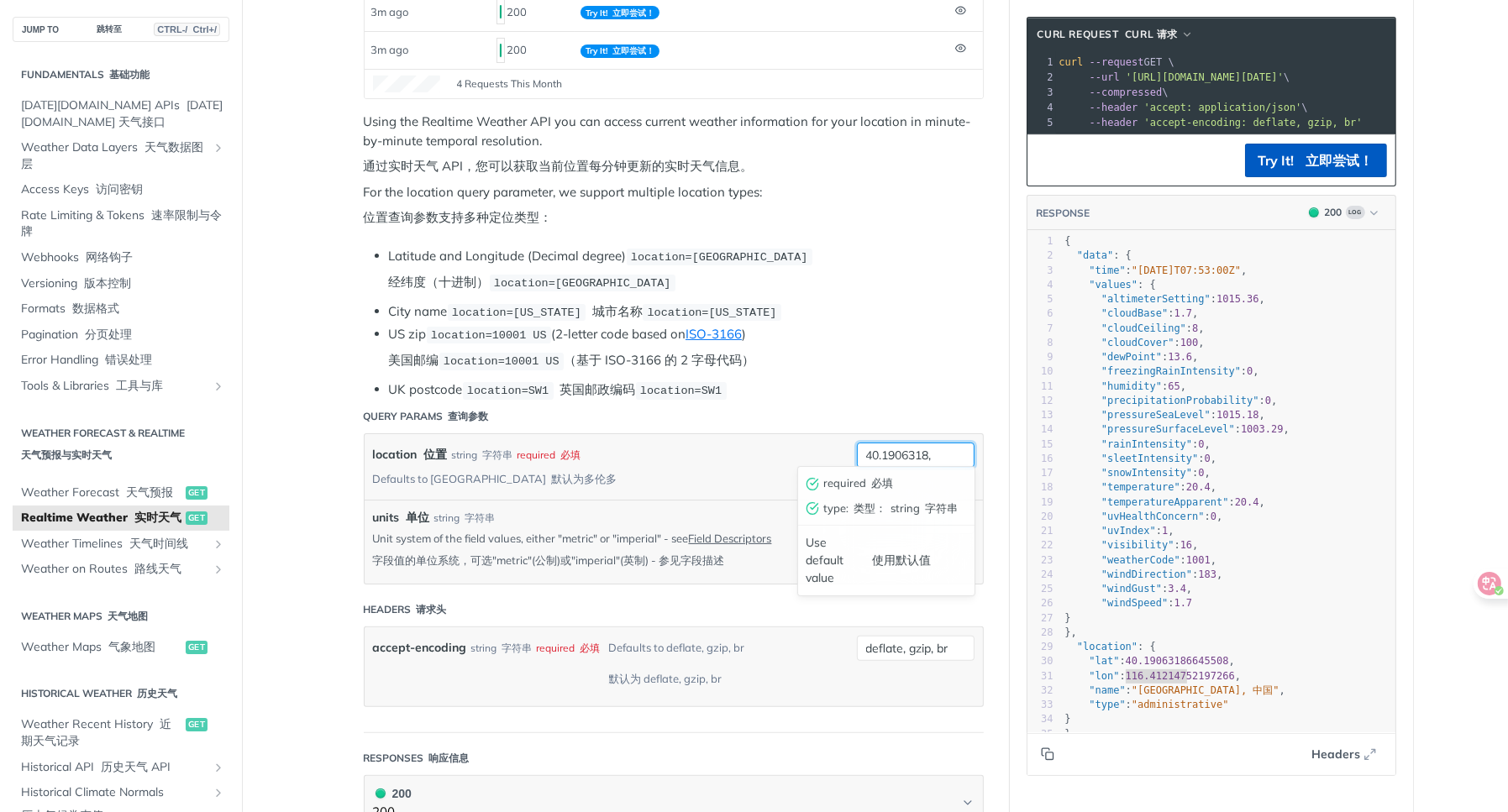
paste input "116.4121475"
type input "40.1906318,116.4121475"
click at [1306, 169] on font "立即尝试！" at bounding box center [1340, 161] width 67 height 17
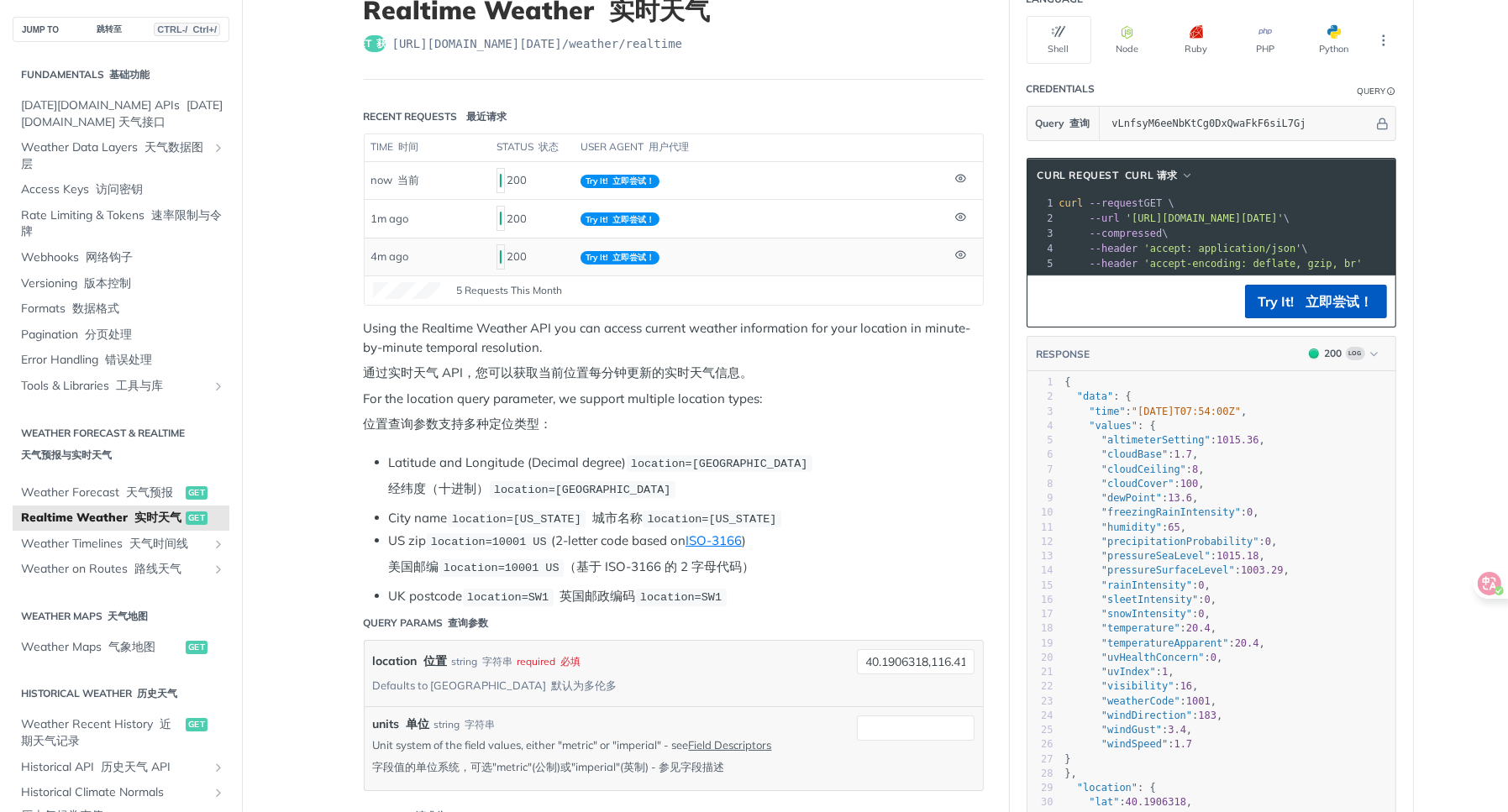
scroll to position [0, 0]
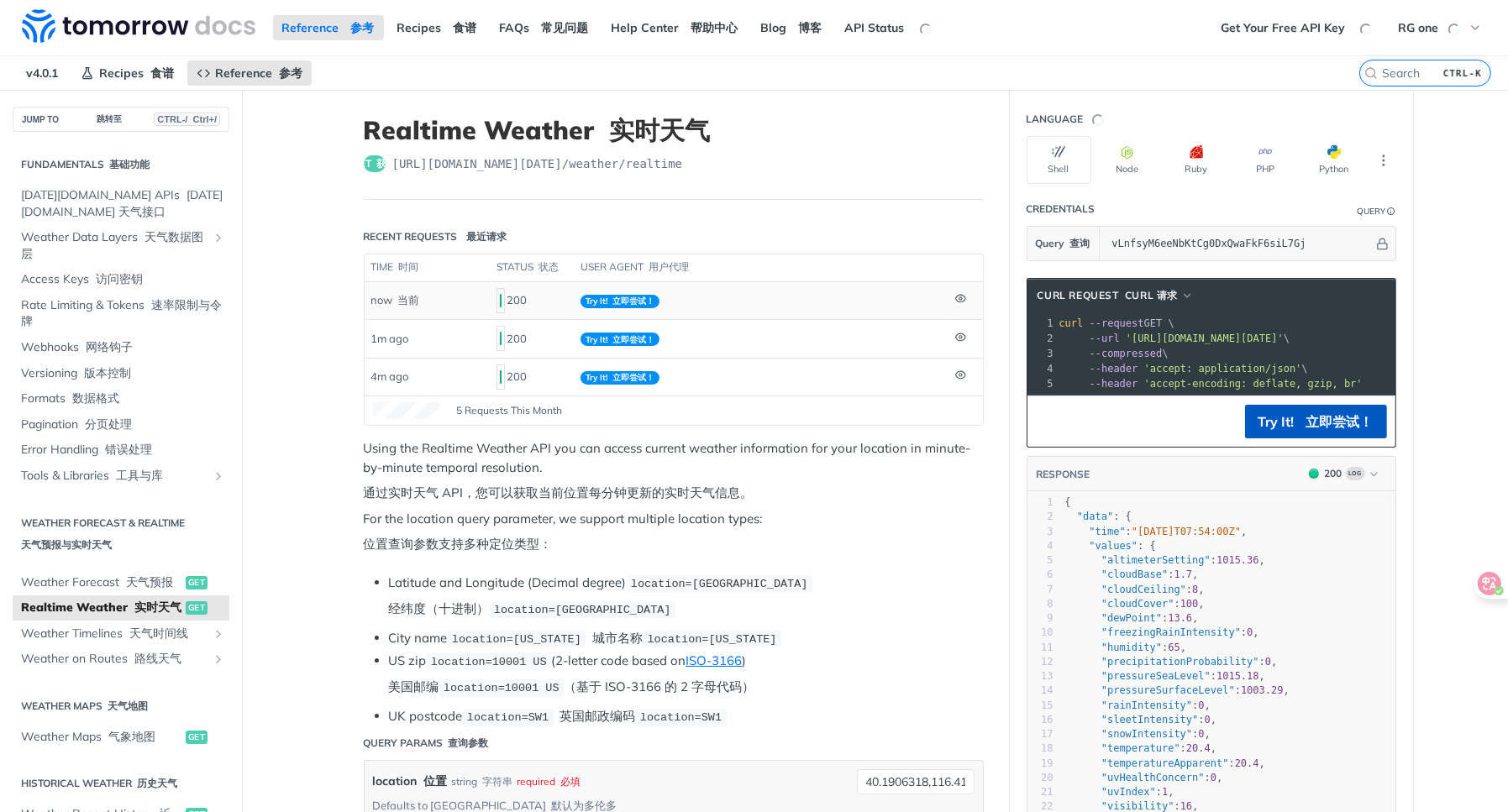
click at [950, 297] on td at bounding box center [966, 301] width 33 height 37
click at [955, 295] on icon at bounding box center [961, 299] width 11 height 11
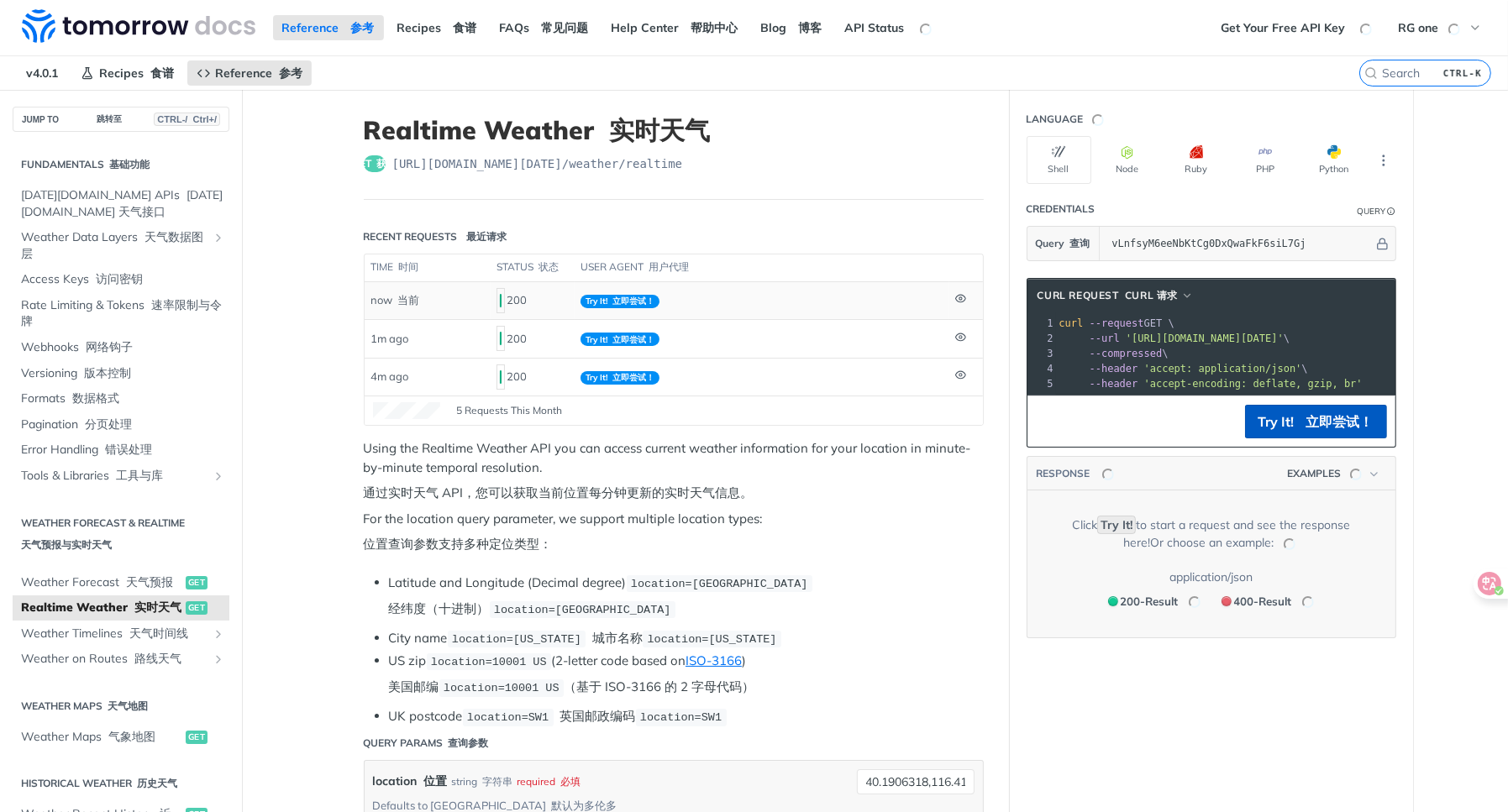
click at [915, 300] on td "Try It! 立即尝试！" at bounding box center [761, 301] width 374 height 37
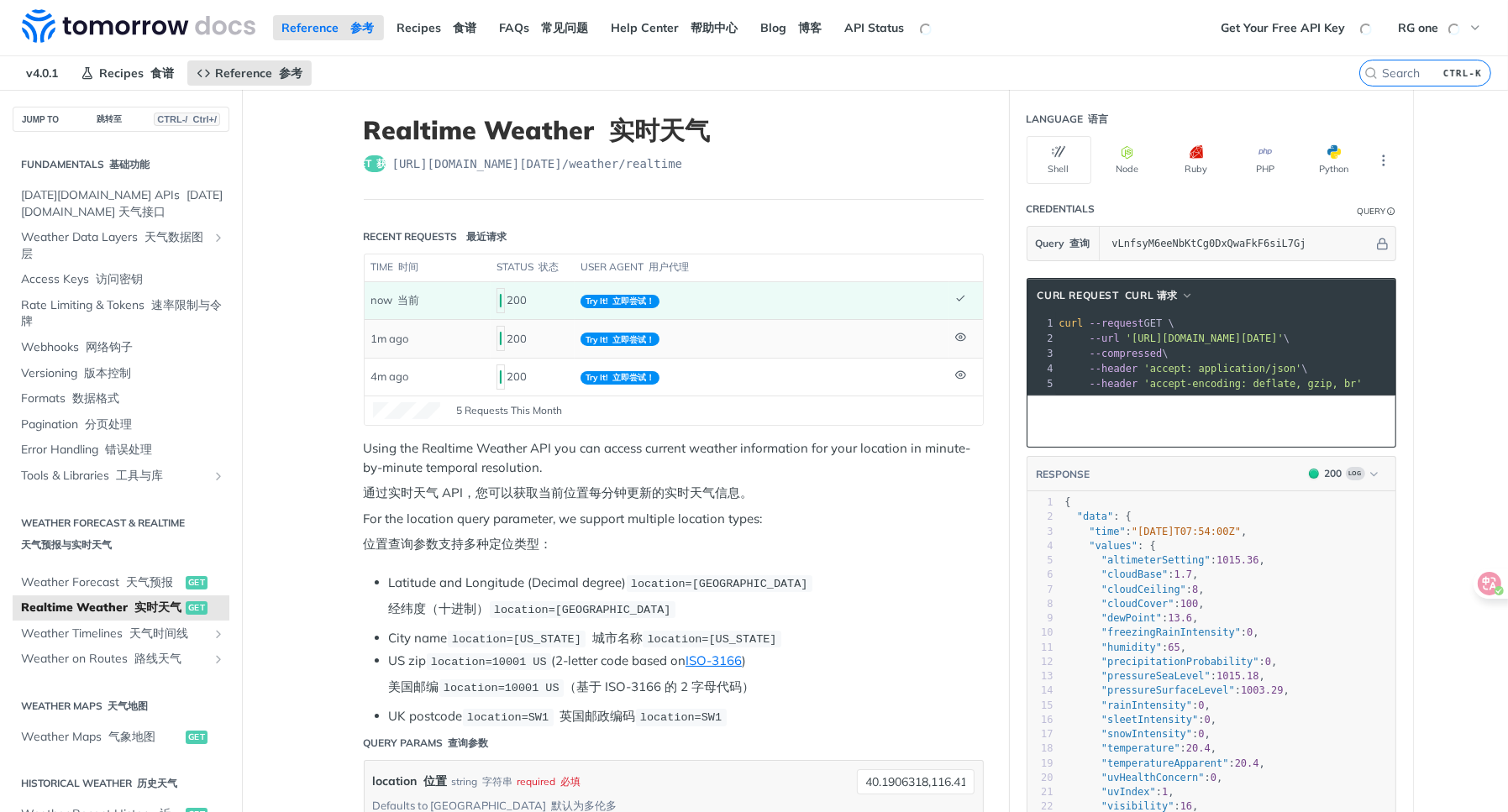
click at [855, 327] on td "Try It! 立即尝试！" at bounding box center [761, 338] width 374 height 38
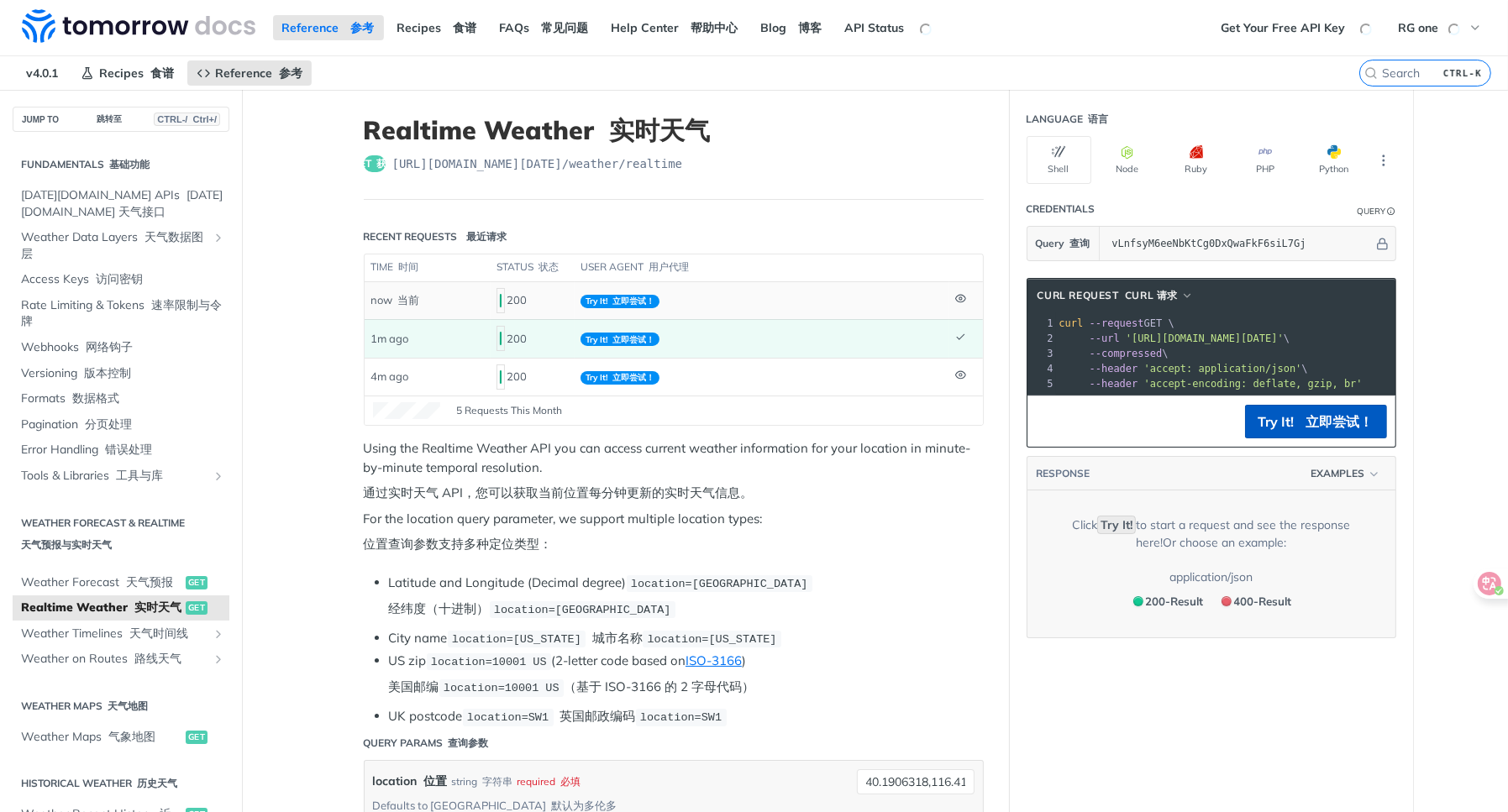
click at [846, 300] on td "Try It! 立即尝试！" at bounding box center [761, 301] width 374 height 37
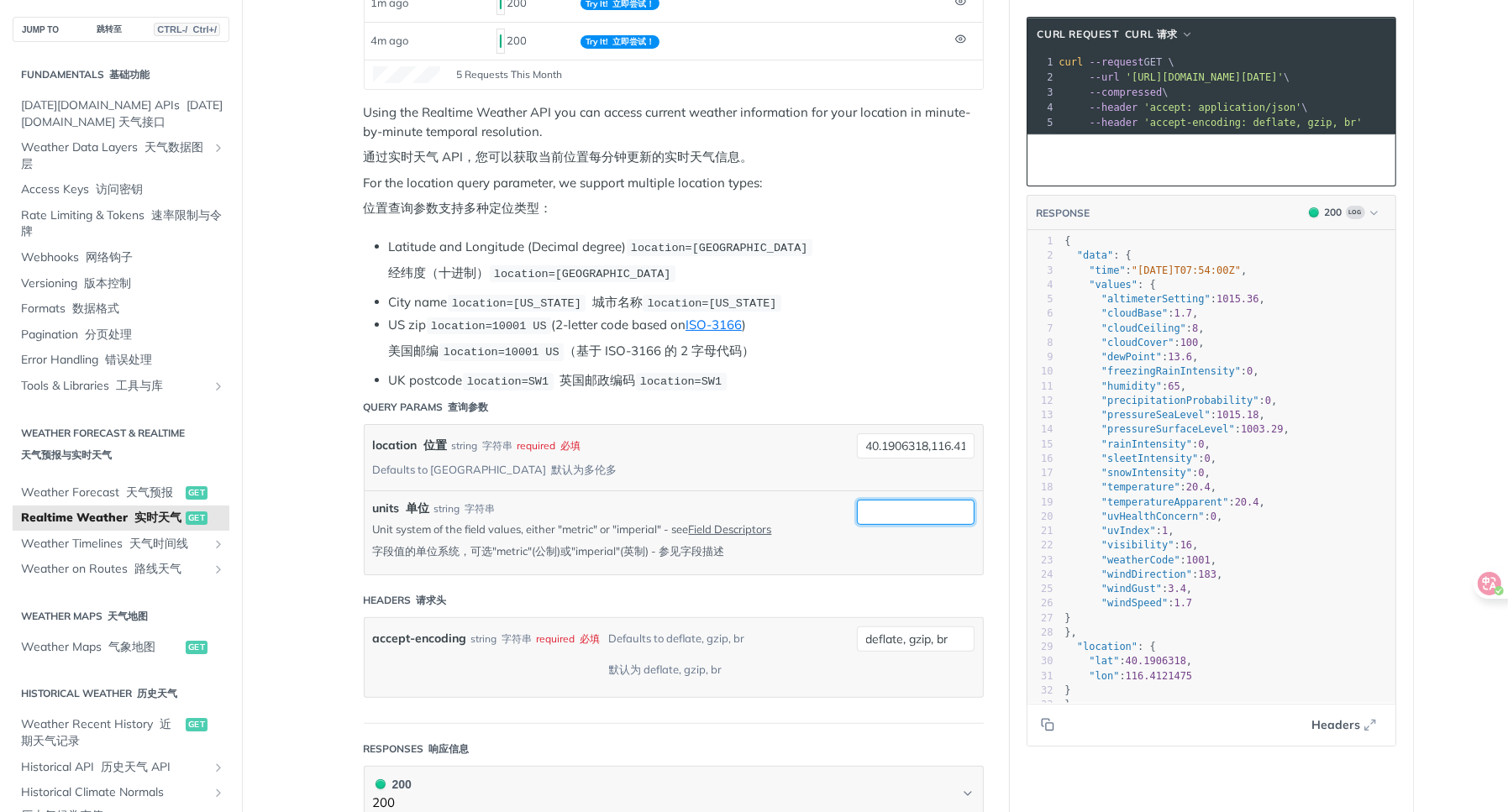
click at [872, 500] on input "units 单位" at bounding box center [915, 512] width 118 height 25
click at [565, 522] on p "Unit system of the field values, either "metric" or "imperial" - see Field Desc…" at bounding box center [602, 544] width 459 height 44
copy p "metric"
click at [862, 500] on input "units 单位" at bounding box center [915, 512] width 118 height 25
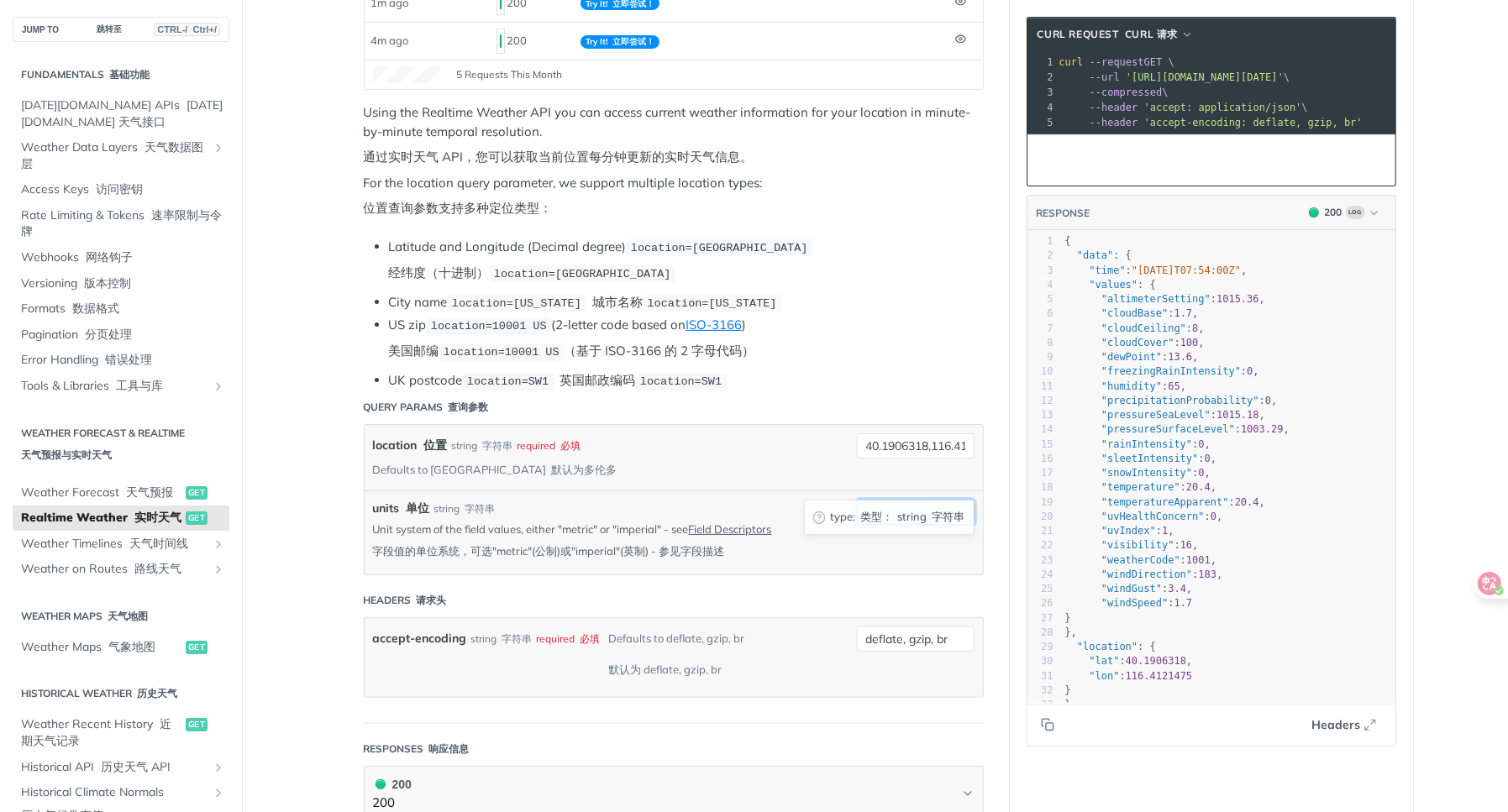
paste input "metric"
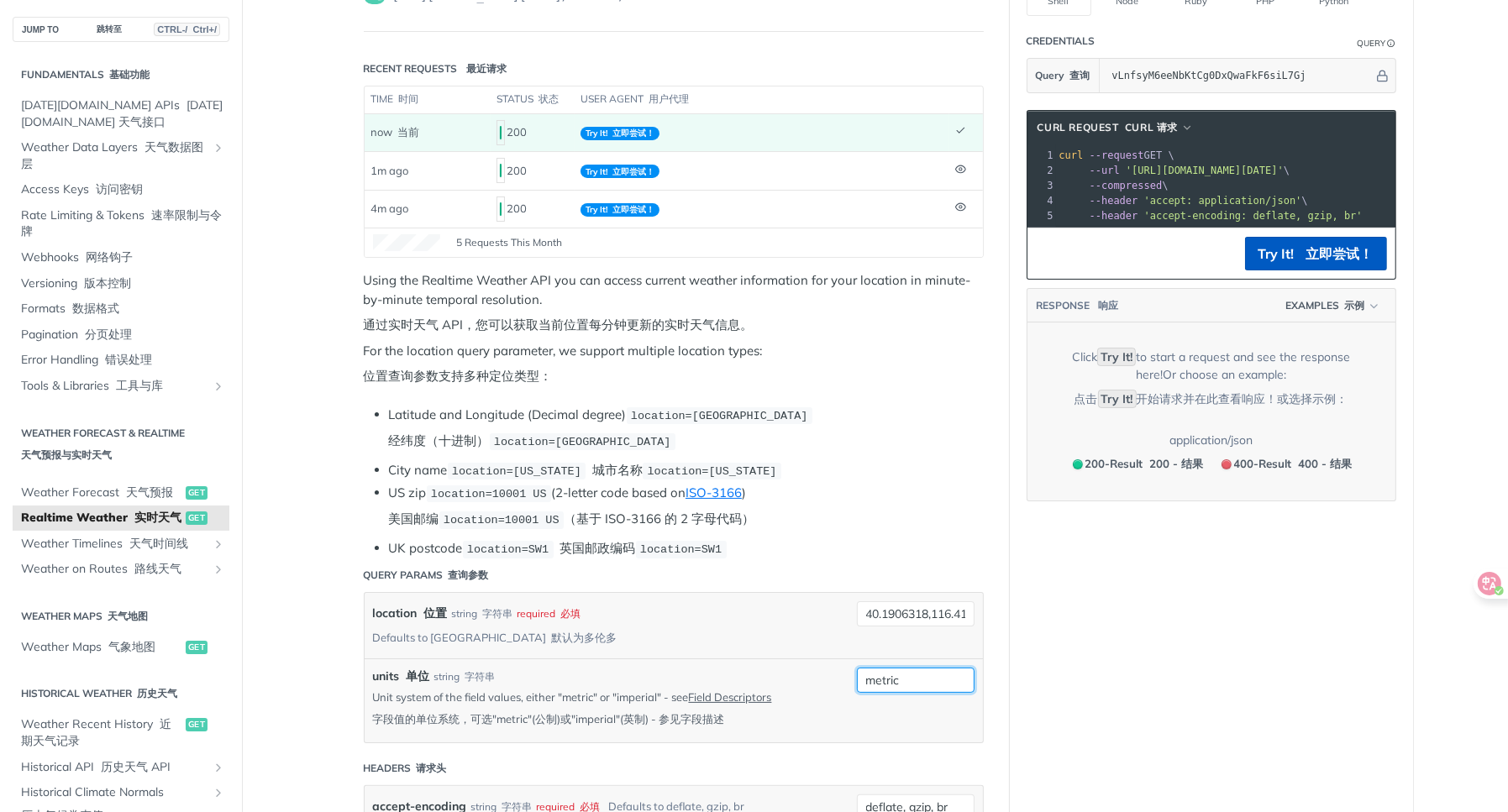
type input "metric"
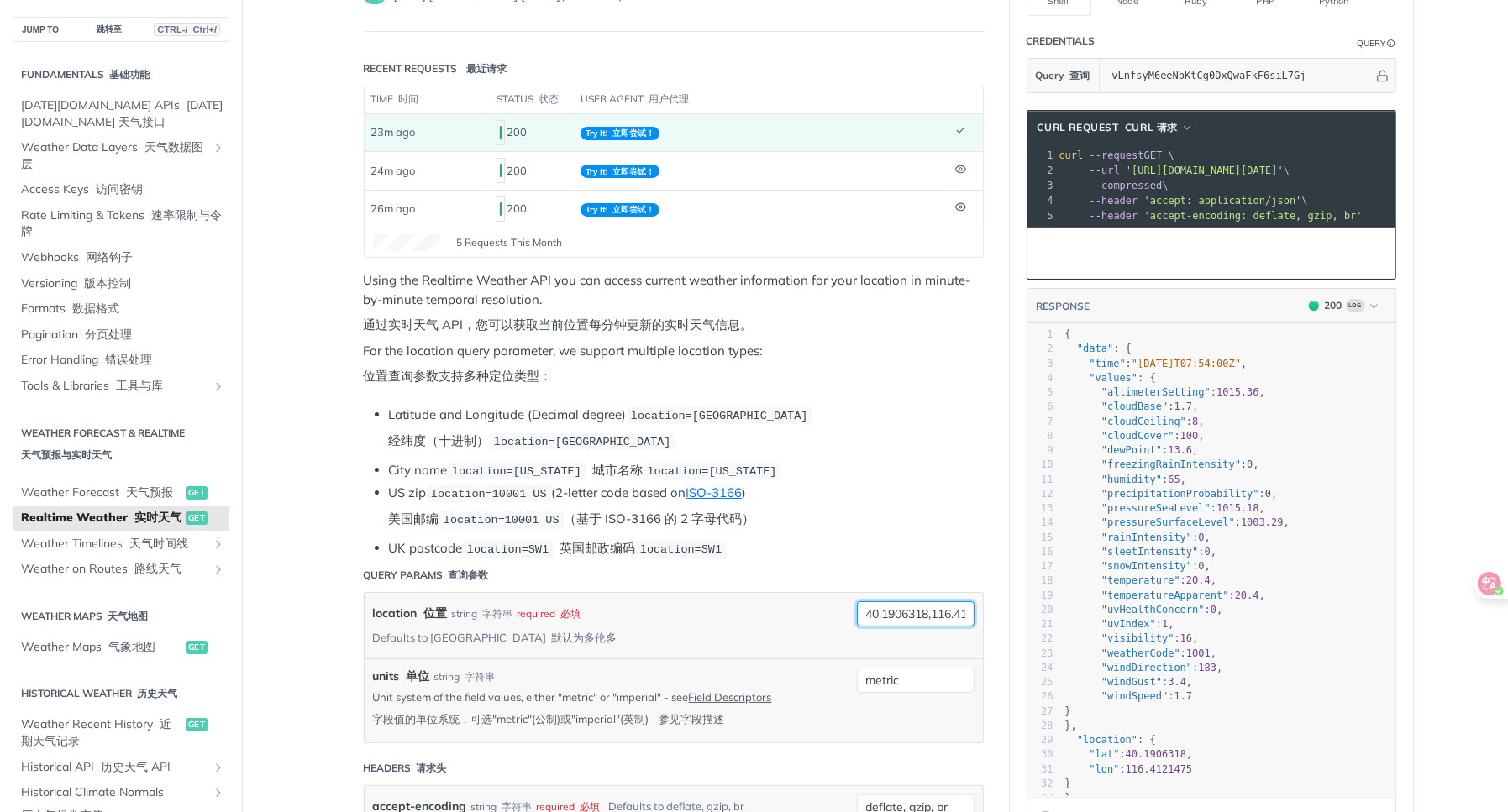
click at [905, 615] on input "40.1906318,116.4121475" at bounding box center [915, 613] width 118 height 25
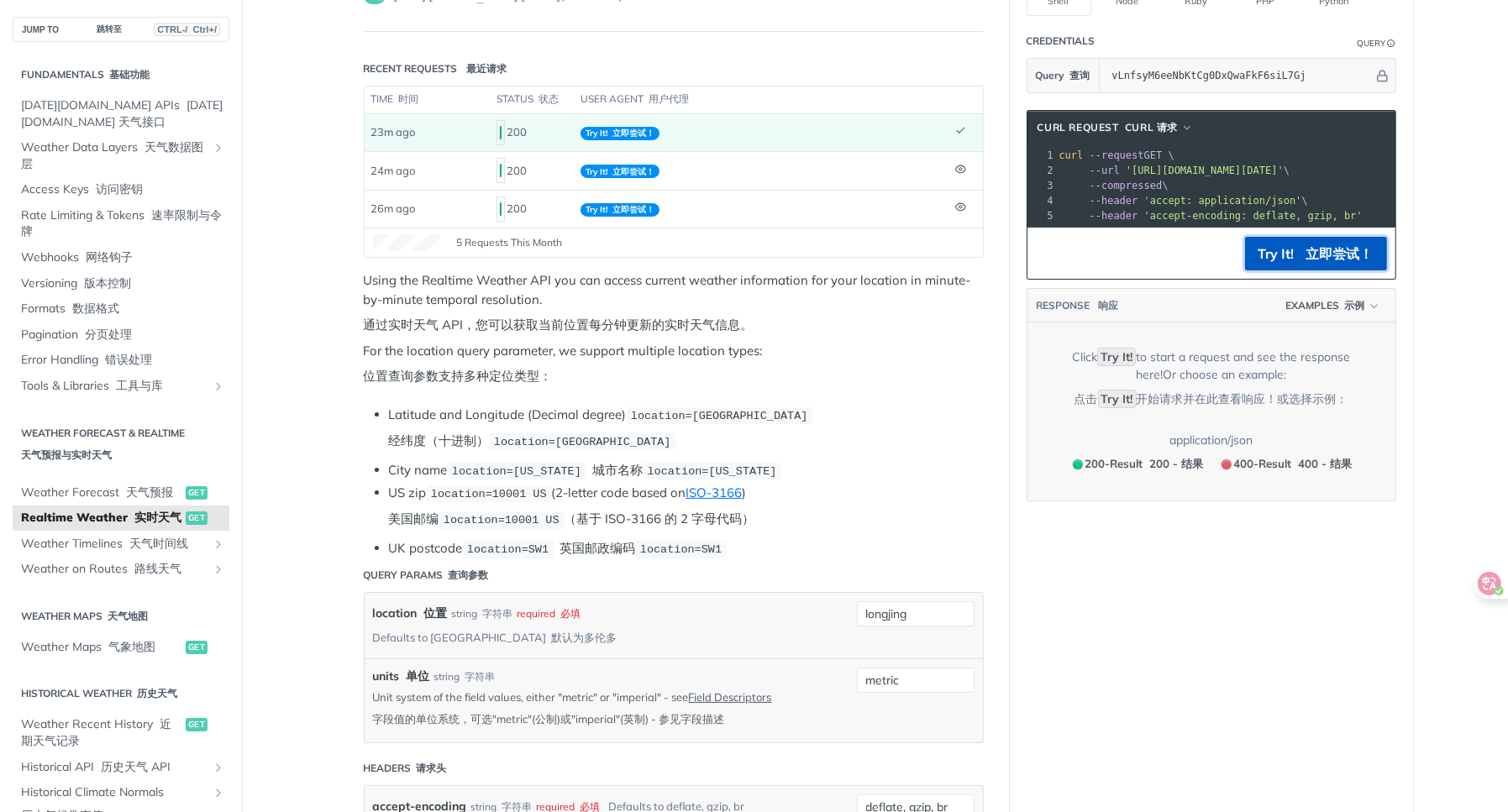
click at [1289, 255] on button "Try It! 立即尝试！" at bounding box center [1316, 254] width 142 height 33
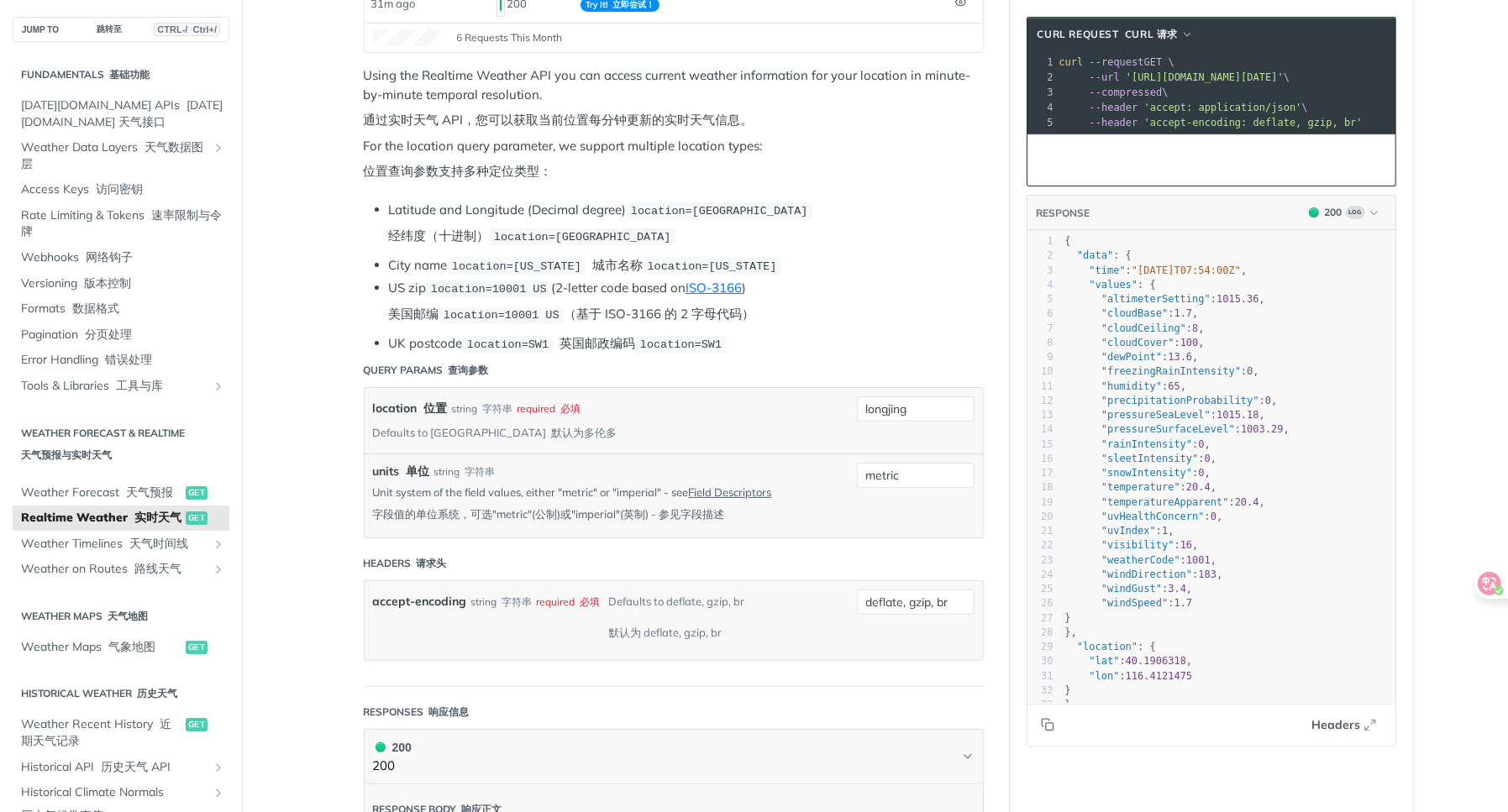
scroll to position [420, 0]
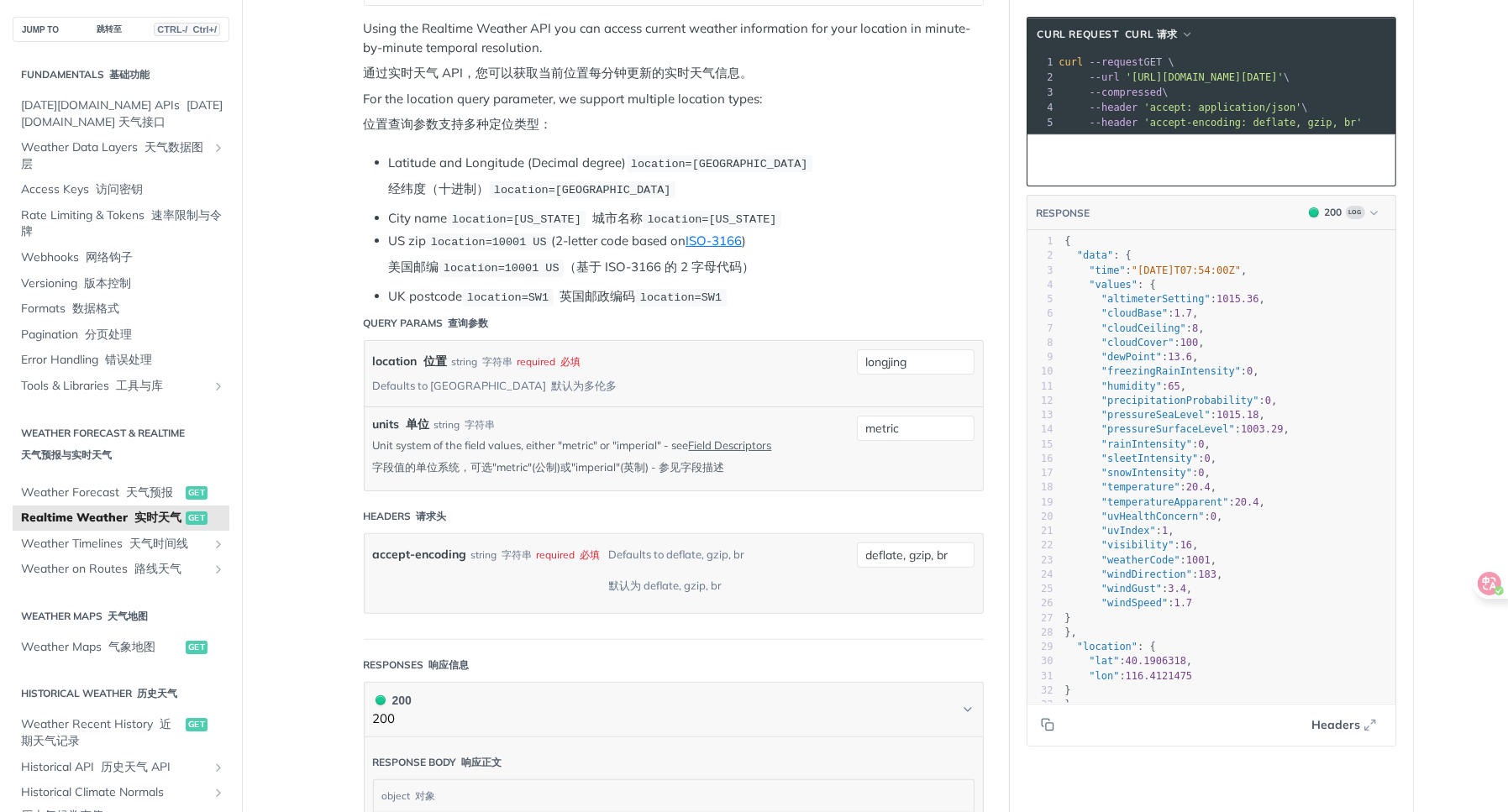
drag, startPoint x: 566, startPoint y: 299, endPoint x: 642, endPoint y: 360, distance: 97.5
click at [567, 299] on li "UK postcode location=SW1 英国邮政编码 location=SW1" at bounding box center [687, 296] width 595 height 20
drag, startPoint x: 924, startPoint y: 352, endPoint x: 820, endPoint y: 353, distance: 104.0
click at [820, 353] on div "location 位置 string 字符串 required 必填 Defaults to toronto 默认为多伦多 longjing required…" at bounding box center [673, 373] width 601 height 48
paste input "112.9366992"
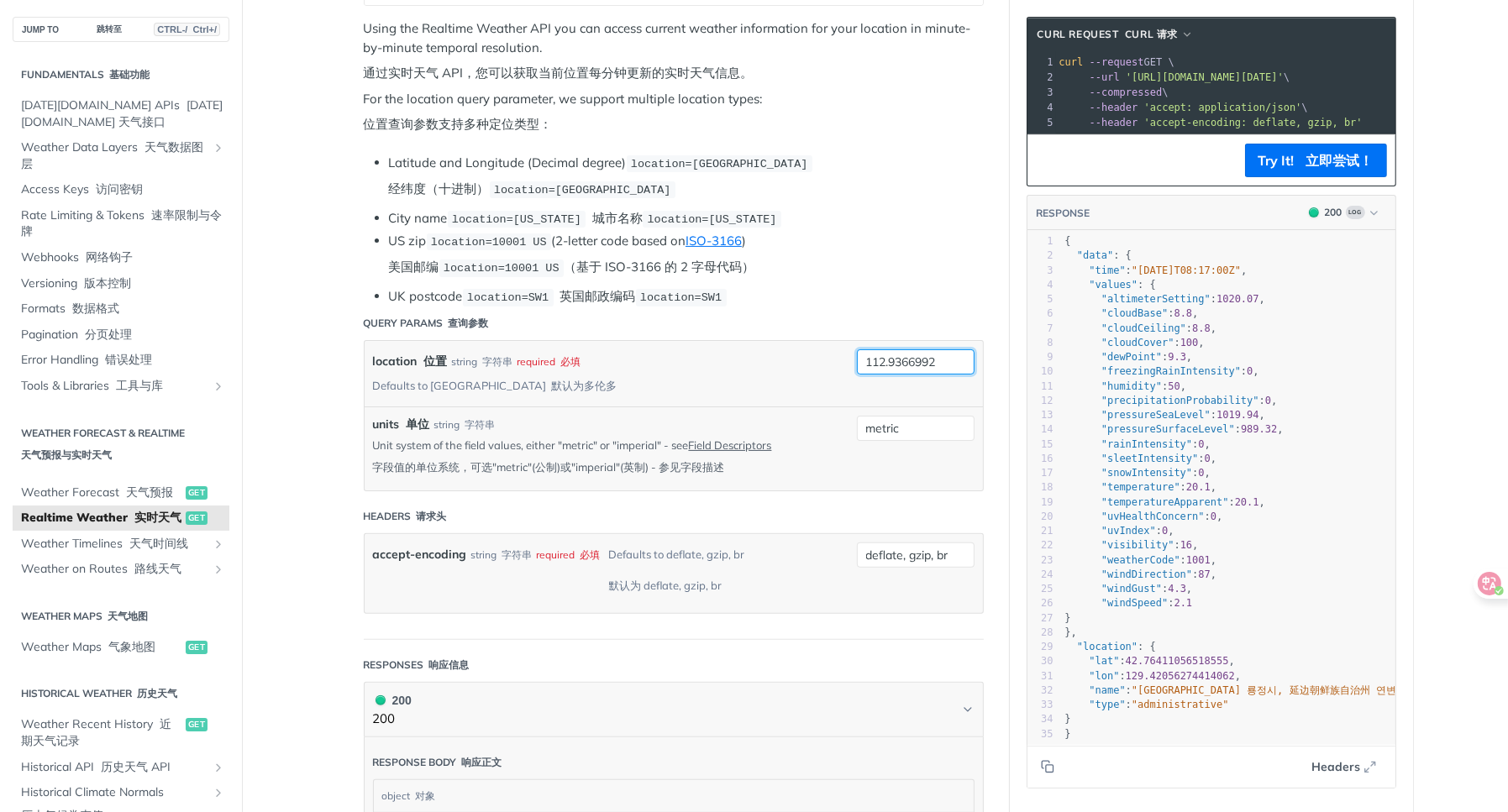
type input "112.9366992"
drag, startPoint x: 609, startPoint y: 195, endPoint x: 791, endPoint y: 299, distance: 209.6
click at [615, 197] on li "Latitude and Longitude (Decimal degree) location=42.3478, -71.0466 经纬度（十进制） loc…" at bounding box center [687, 179] width 595 height 53
drag, startPoint x: 943, startPoint y: 403, endPoint x: 827, endPoint y: 399, distance: 116.1
click at [827, 416] on div "units 单位 string 字符串 Unit system of the field values, either "metric" or "imperi…" at bounding box center [673, 449] width 601 height 66
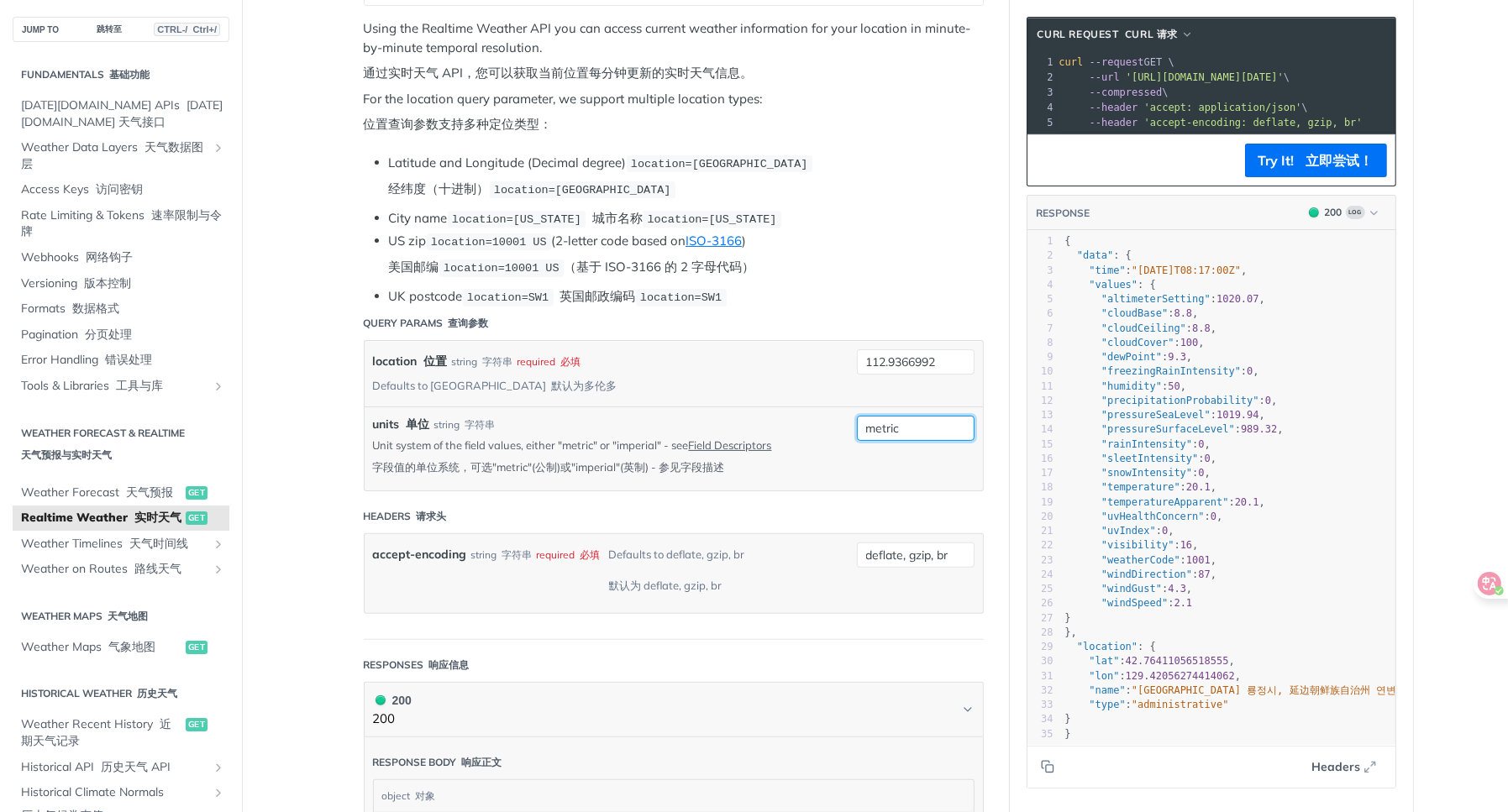
paste input "23.8605451"
type input "23.8605451"
drag, startPoint x: 939, startPoint y: 400, endPoint x: 845, endPoint y: 398, distance: 94.0
click at [830, 416] on div "units 单位 string 字符串 Unit system of the field values, either "metric" or "imperi…" at bounding box center [673, 449] width 601 height 66
click at [952, 355] on input "112.9366992" at bounding box center [915, 361] width 118 height 25
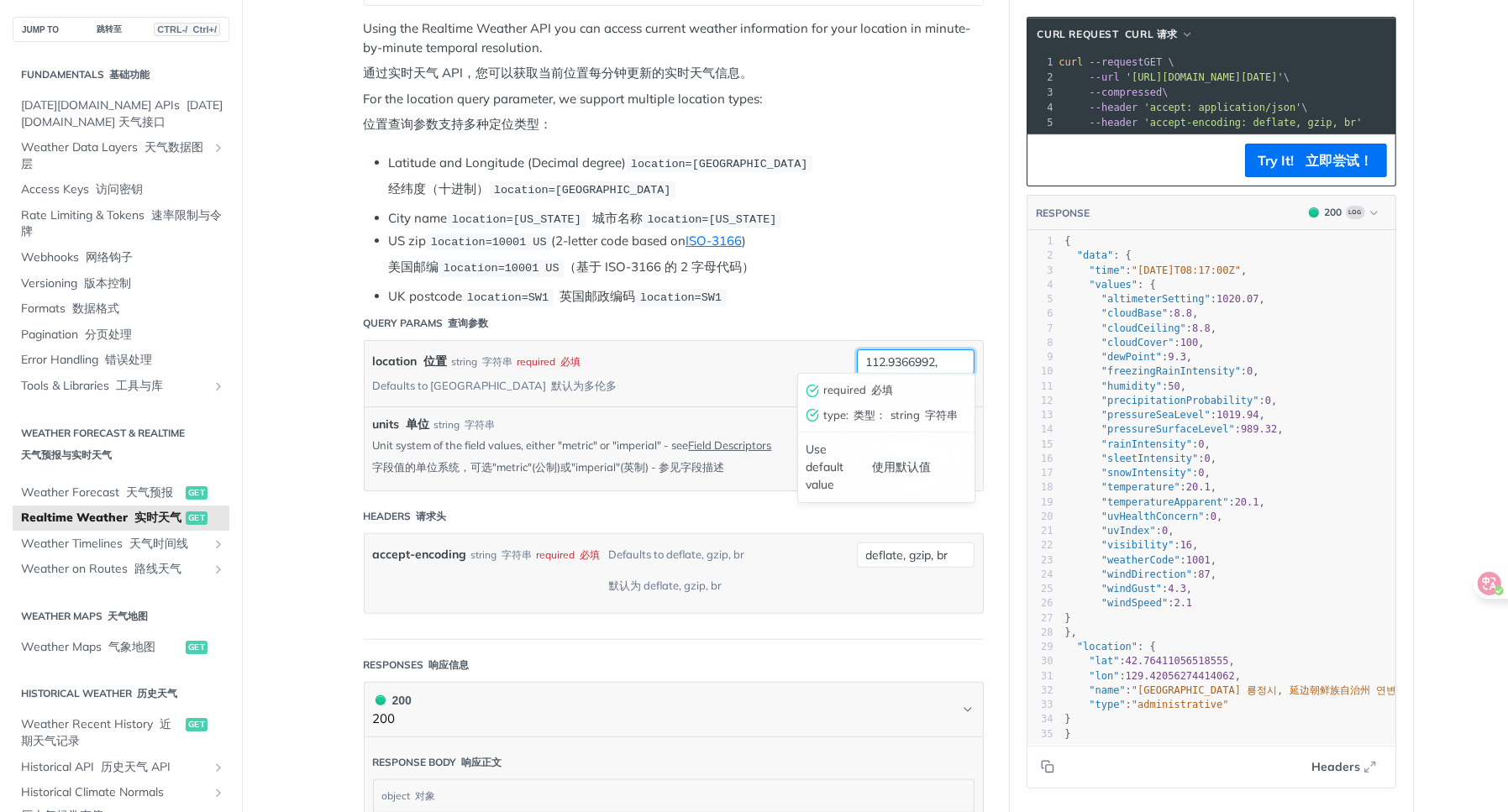
paste input "23.8605451"
click at [1341, 164] on font "立即尝试！" at bounding box center [1340, 161] width 67 height 17
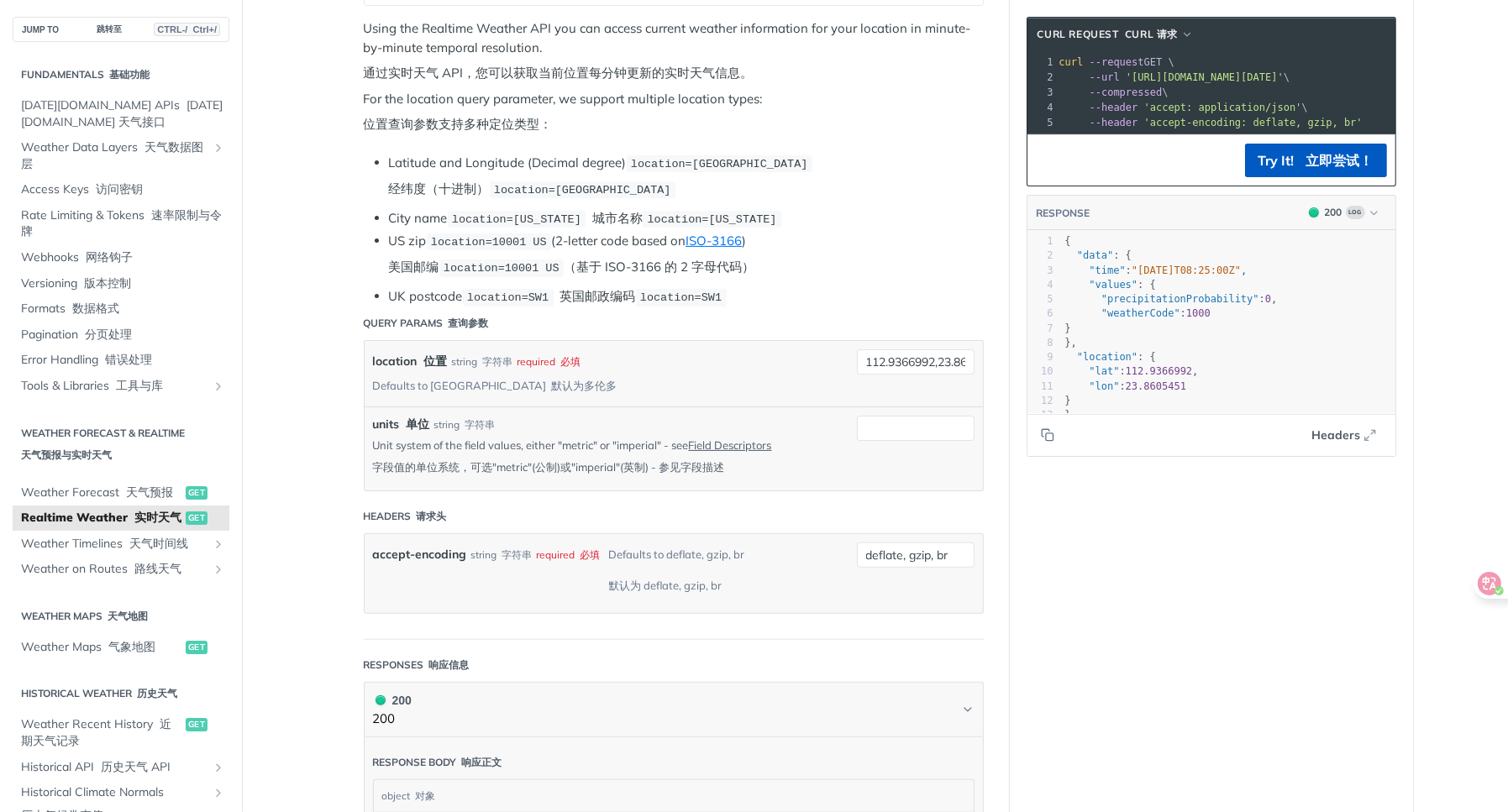
drag, startPoint x: 578, startPoint y: 250, endPoint x: 636, endPoint y: 267, distance: 60.4
click at [578, 250] on li "US zip location=10001 US (2-letter code based on ISO-3166 ) 美国邮编 location=10001…" at bounding box center [687, 258] width 595 height 53
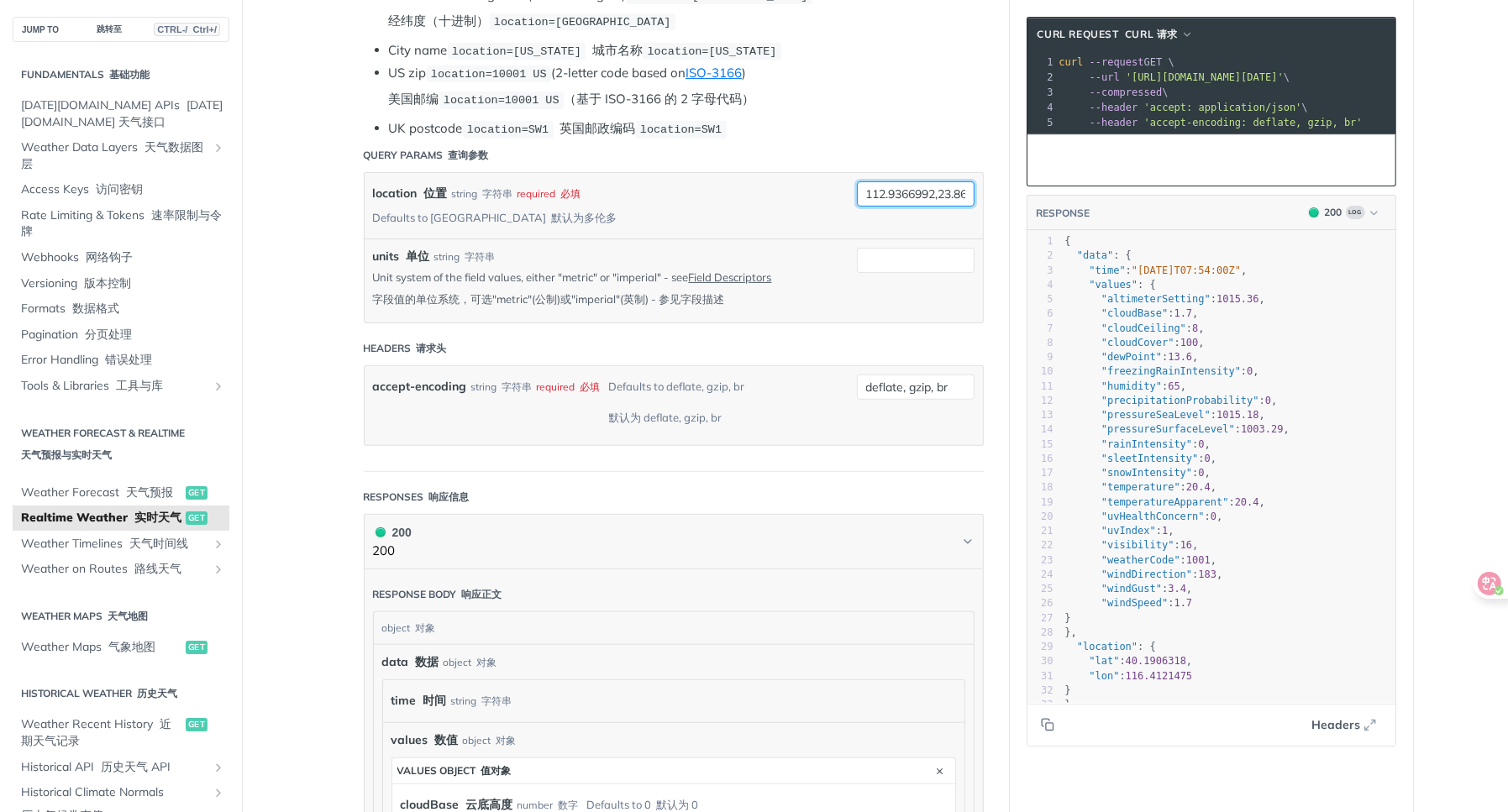
scroll to position [0, 42]
drag, startPoint x: 936, startPoint y: 183, endPoint x: 1015, endPoint y: 187, distance: 79.1
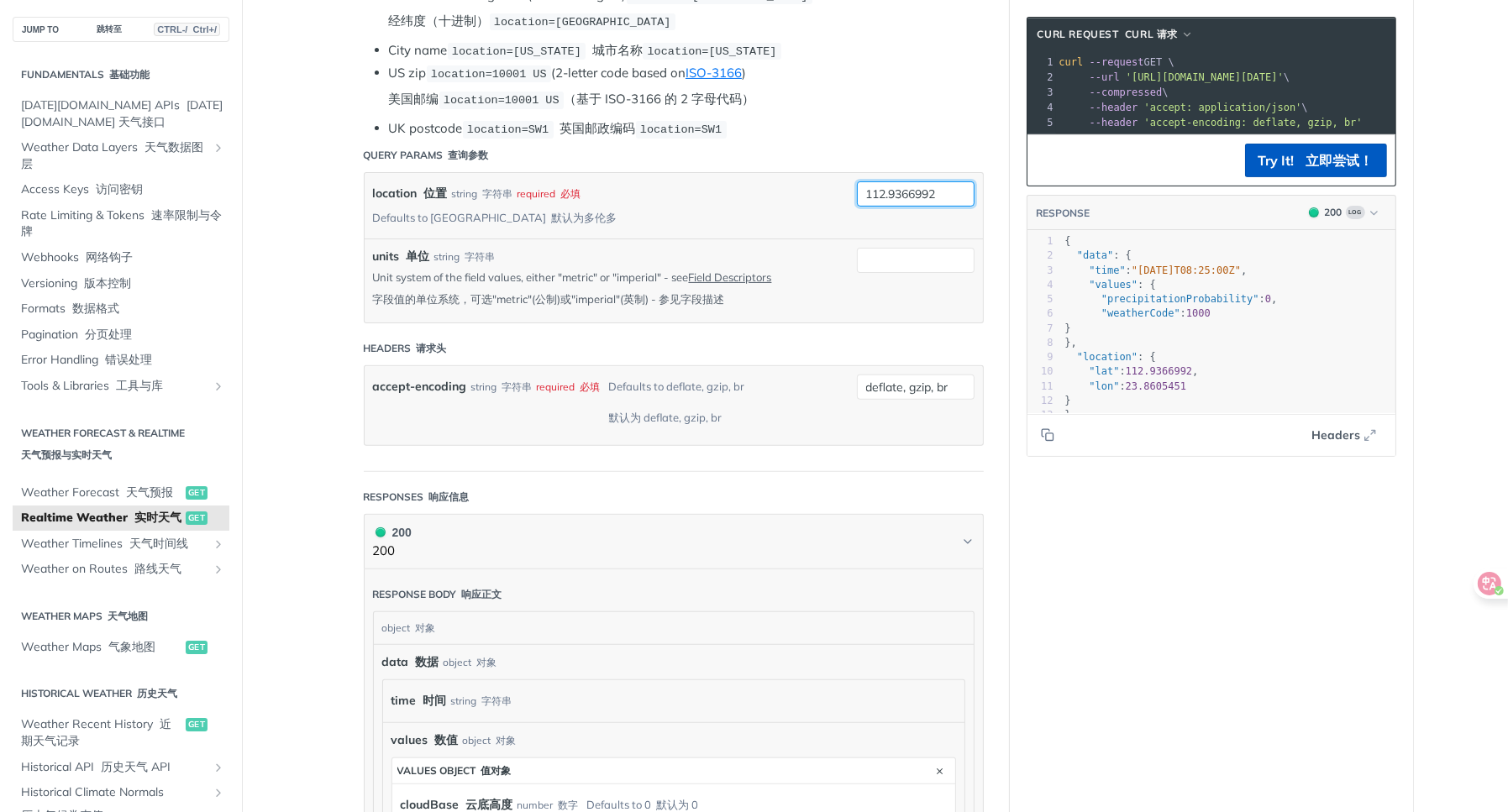
paste input "23.8605451"
type input "23.8605451,112.9366992"
click at [1261, 177] on button "Try It! 立即尝试！" at bounding box center [1316, 161] width 142 height 33
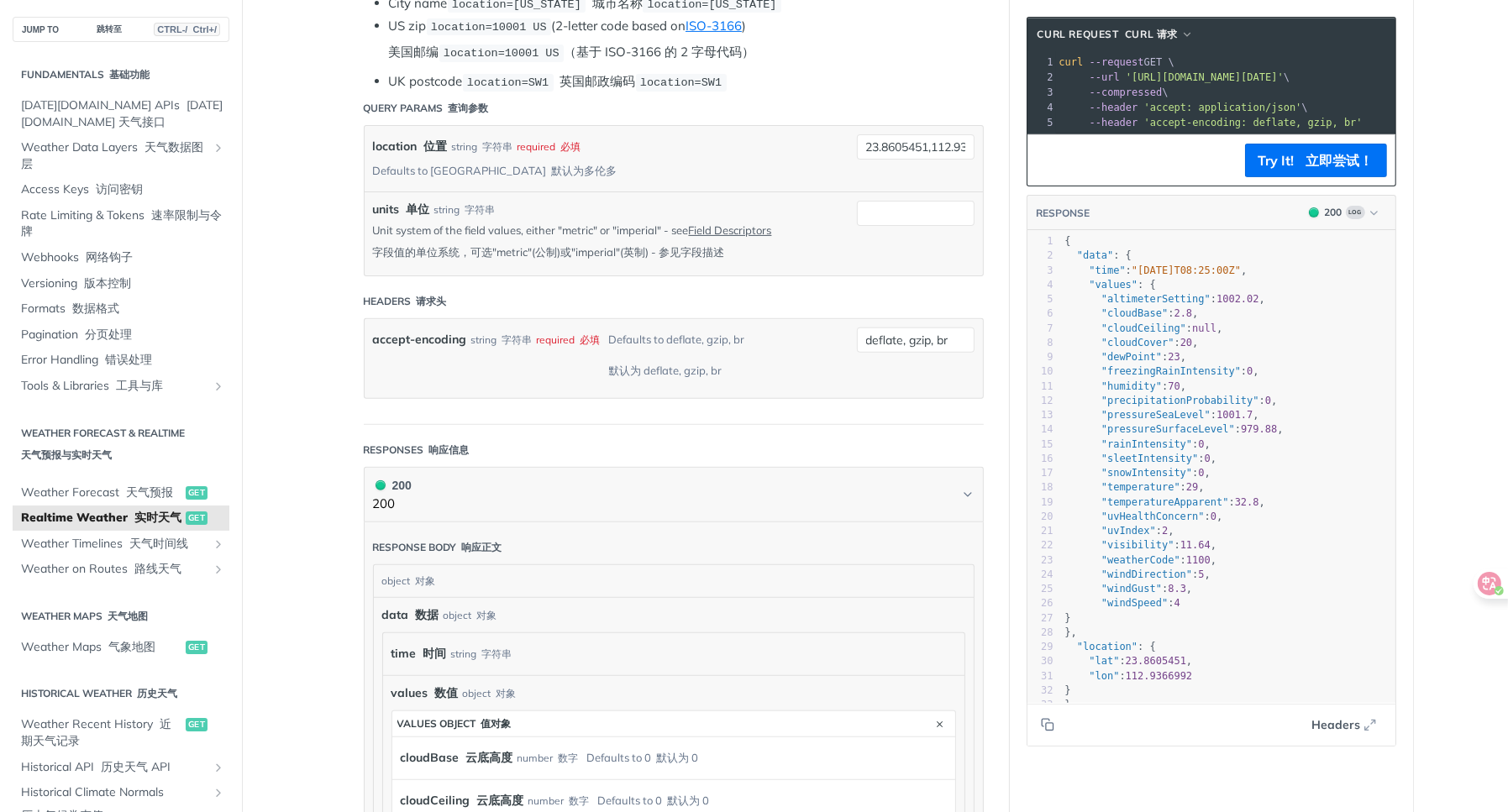
scroll to position [588, 0]
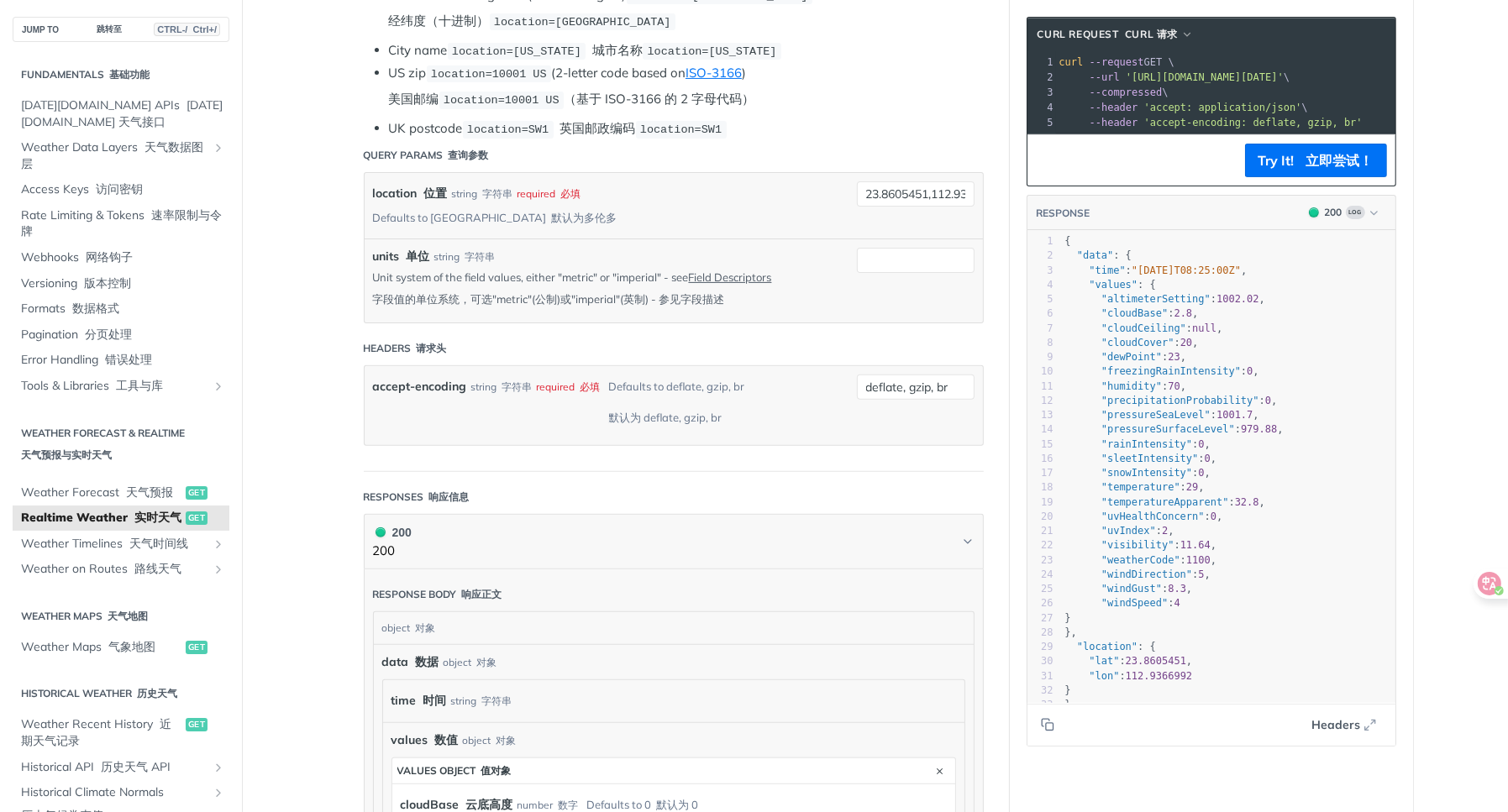
click at [603, 332] on header "Headers 请求头" at bounding box center [674, 348] width 620 height 33
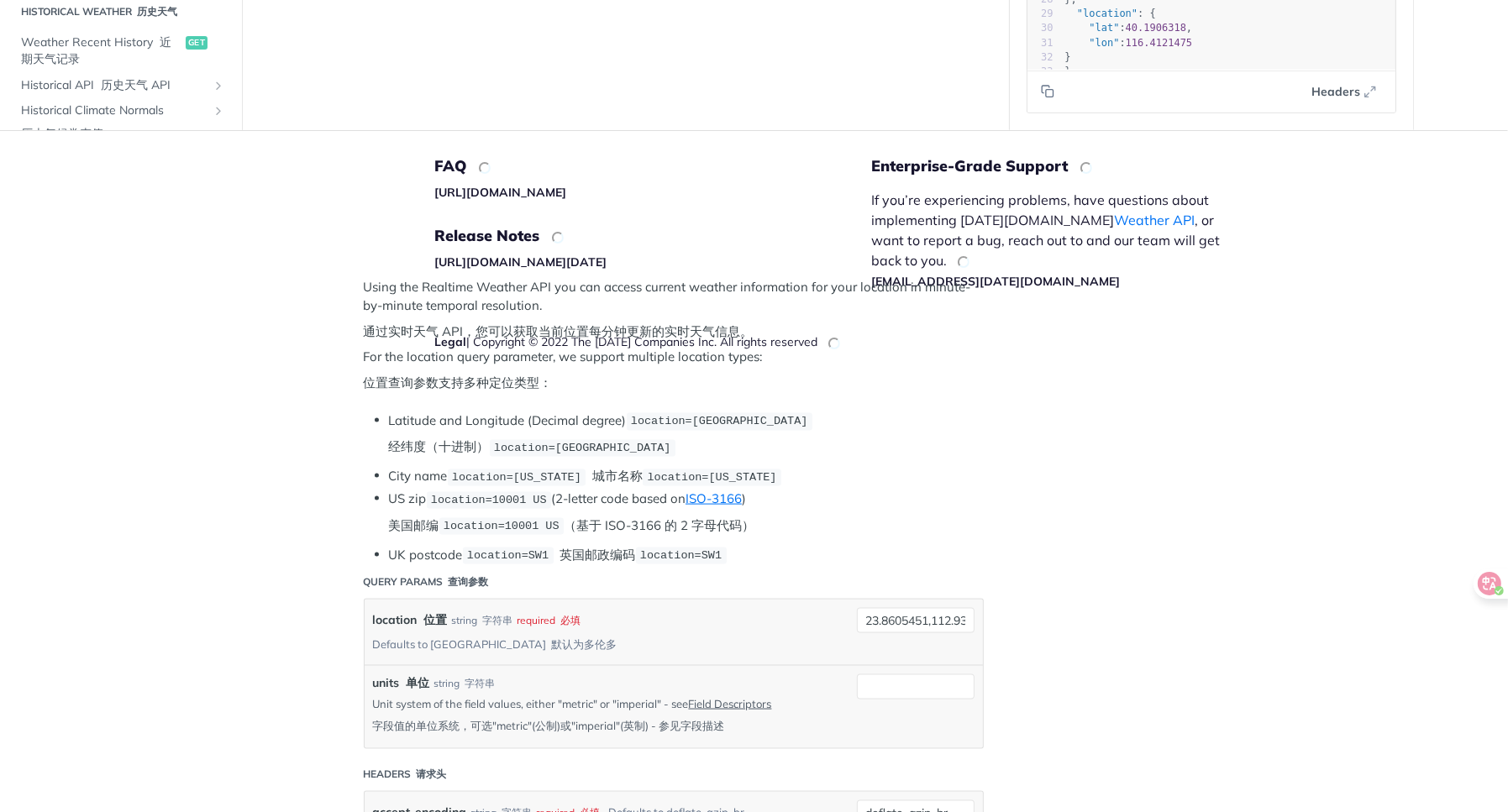
scroll to position [2508, 0]
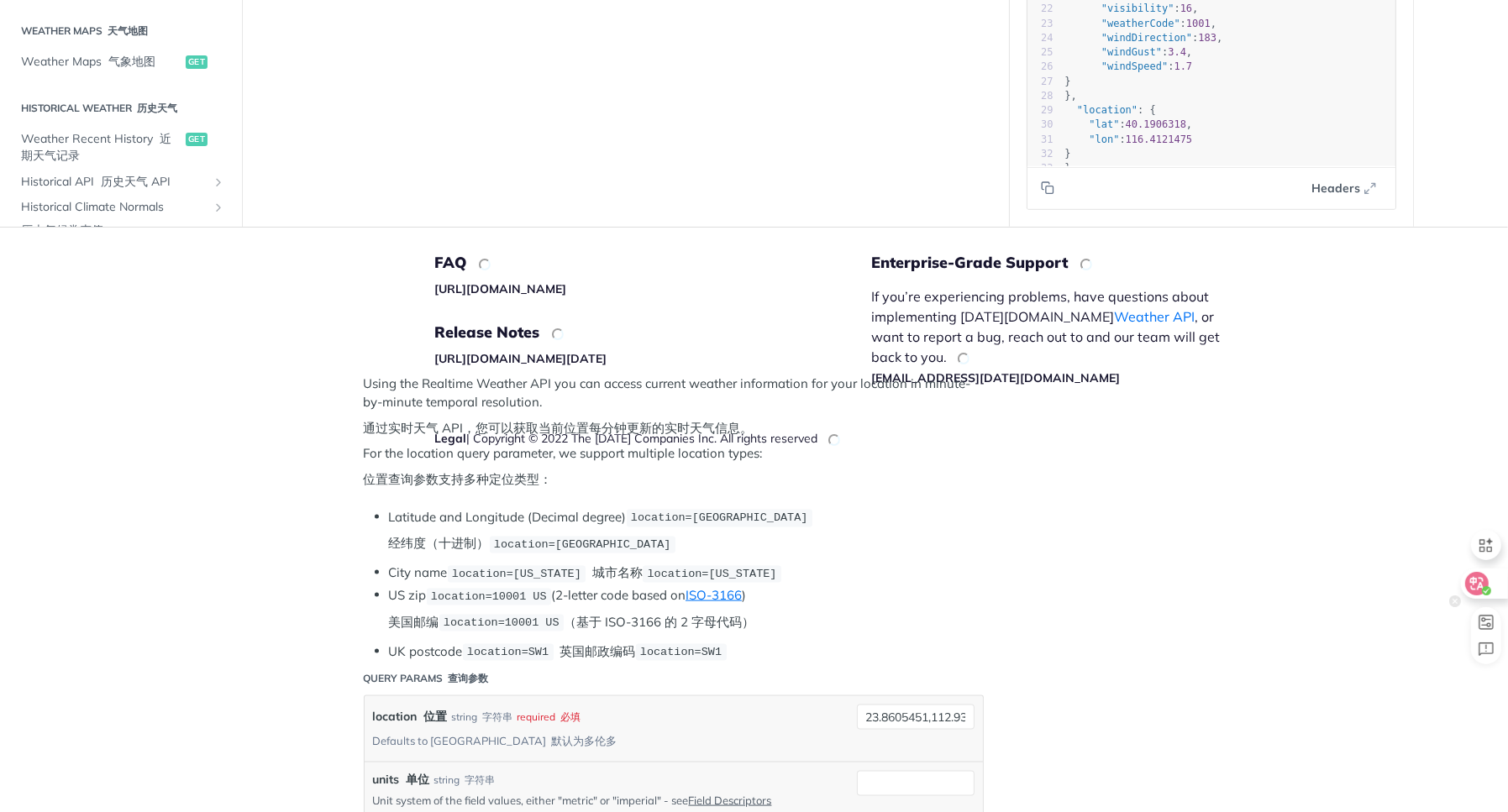
click at [1488, 575] on div at bounding box center [1483, 583] width 46 height 31
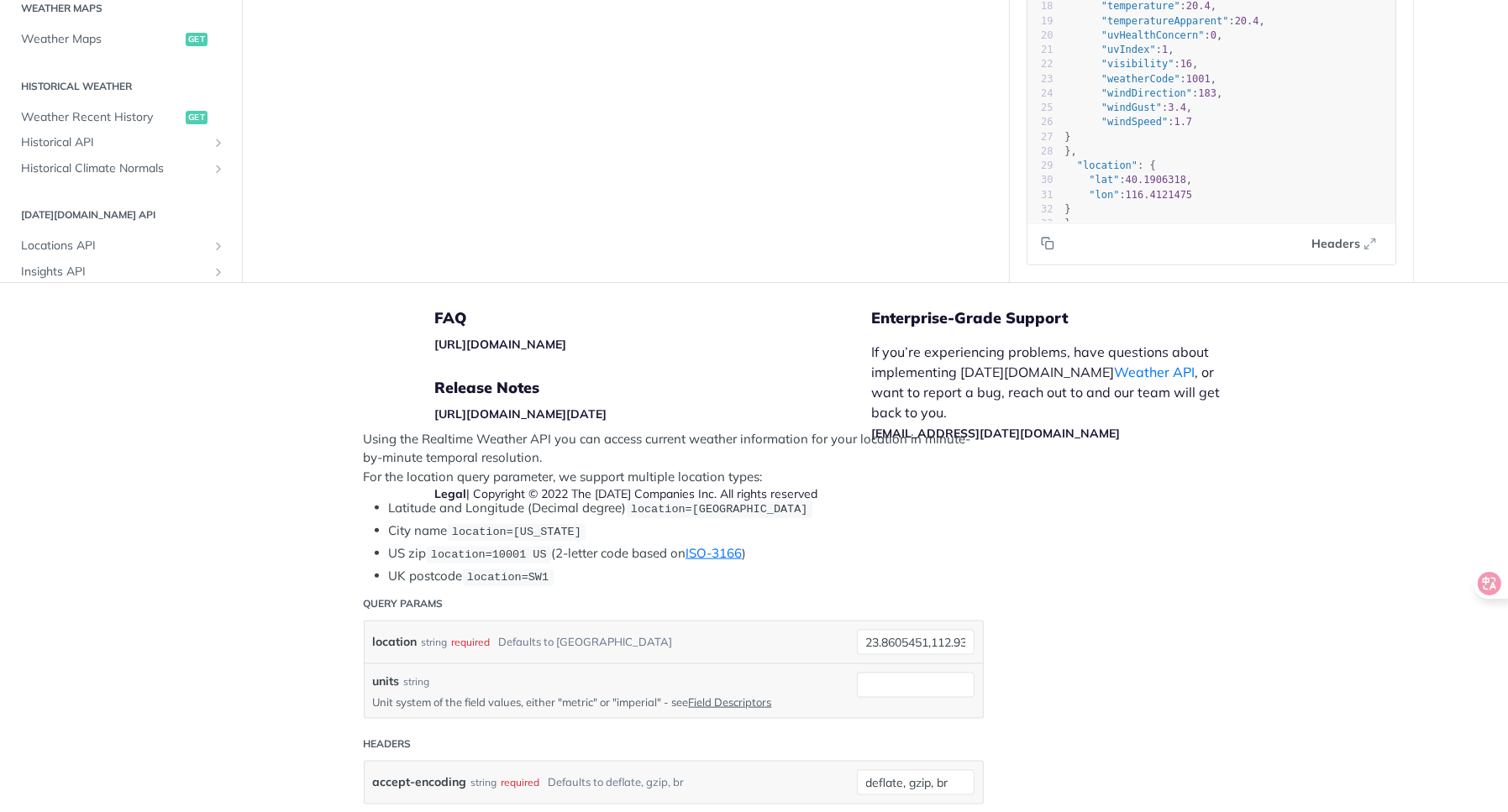
scroll to position [2436, 0]
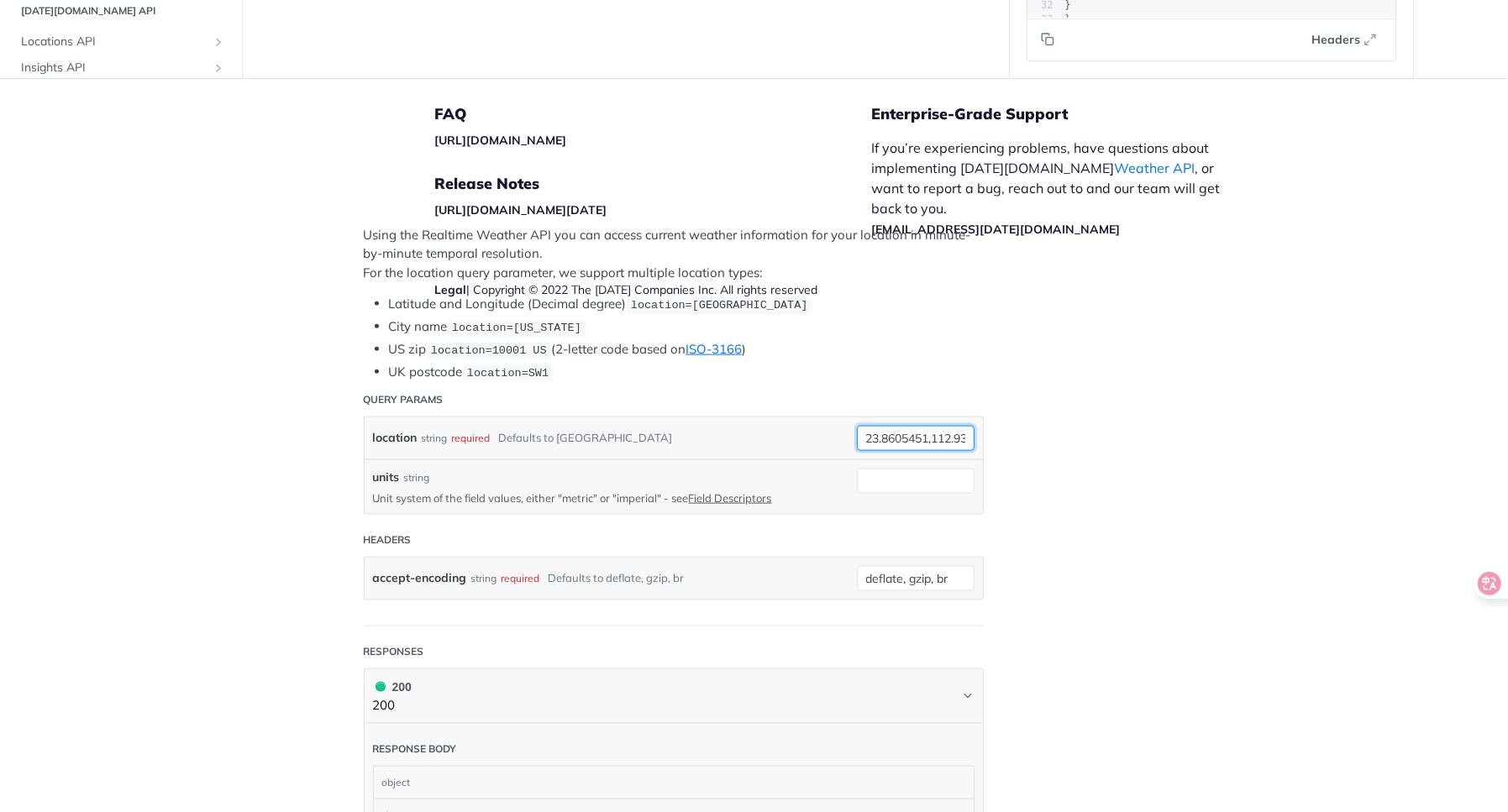
click at [917, 434] on input "23.8605451,112.9366992" at bounding box center [915, 438] width 118 height 25
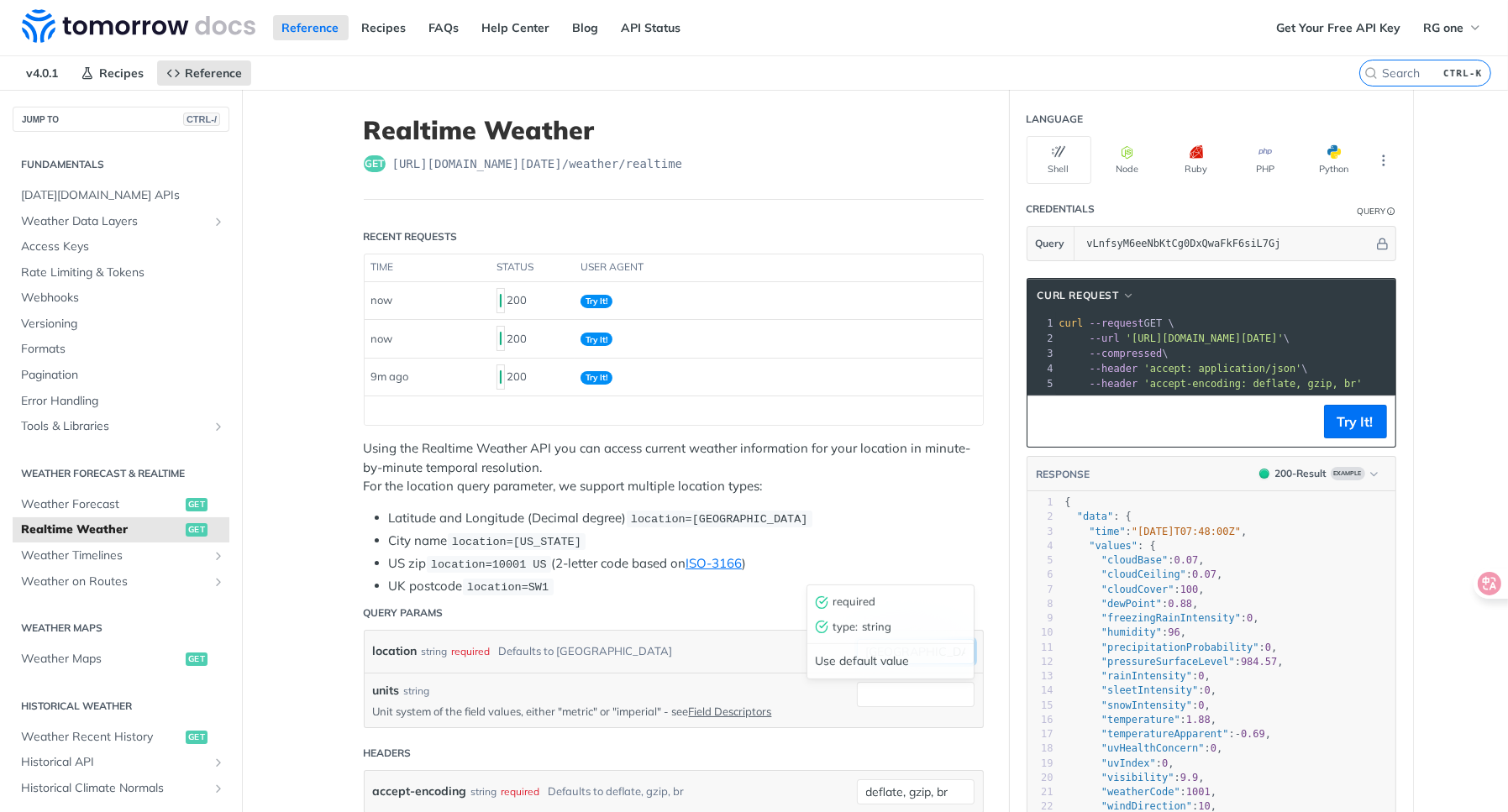
paste input "23.8605451,112.9366992"
type input "23.8605451,112.9366992"
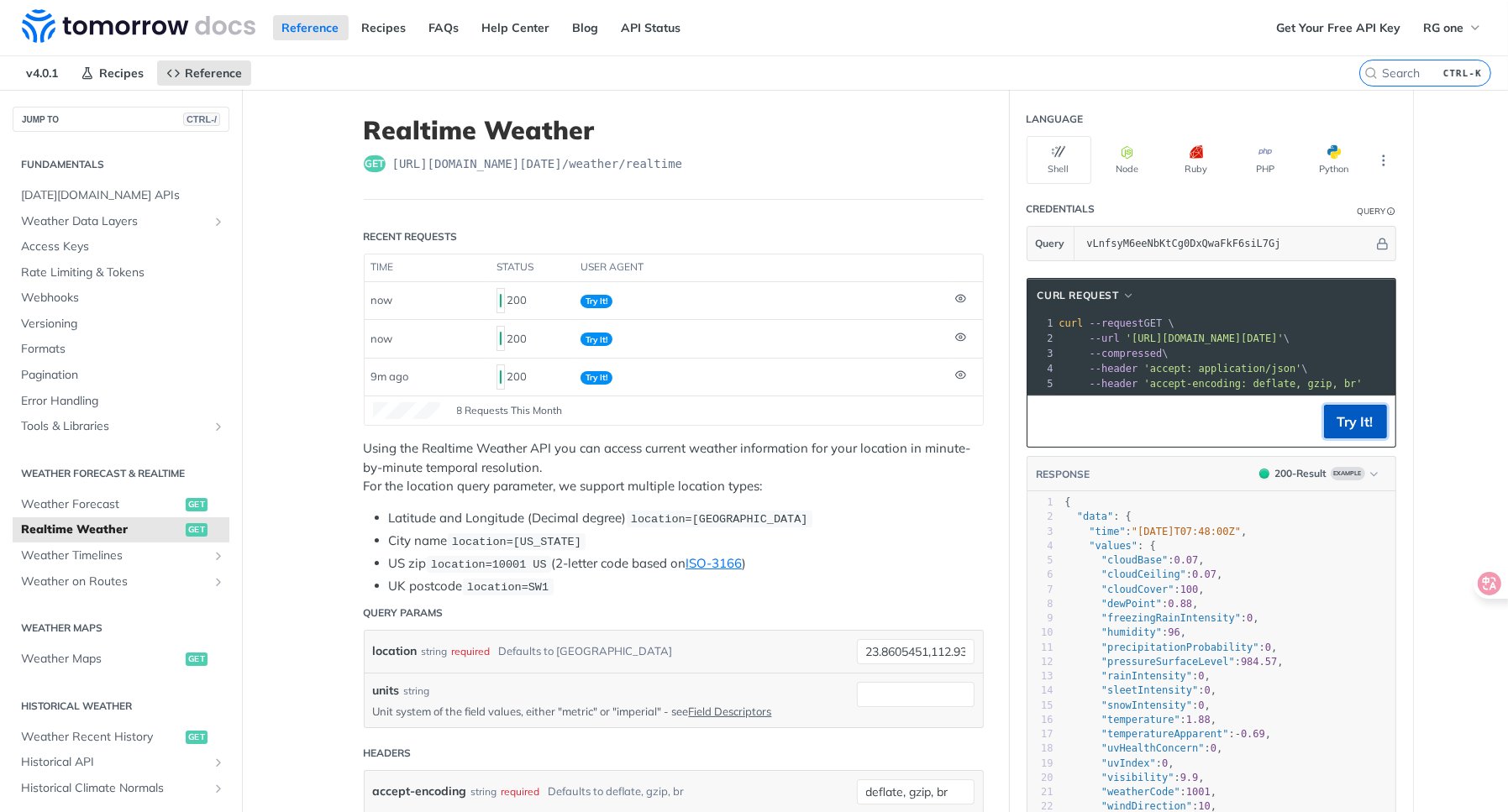
click at [1349, 434] on button "Try It!" at bounding box center [1356, 422] width 63 height 33
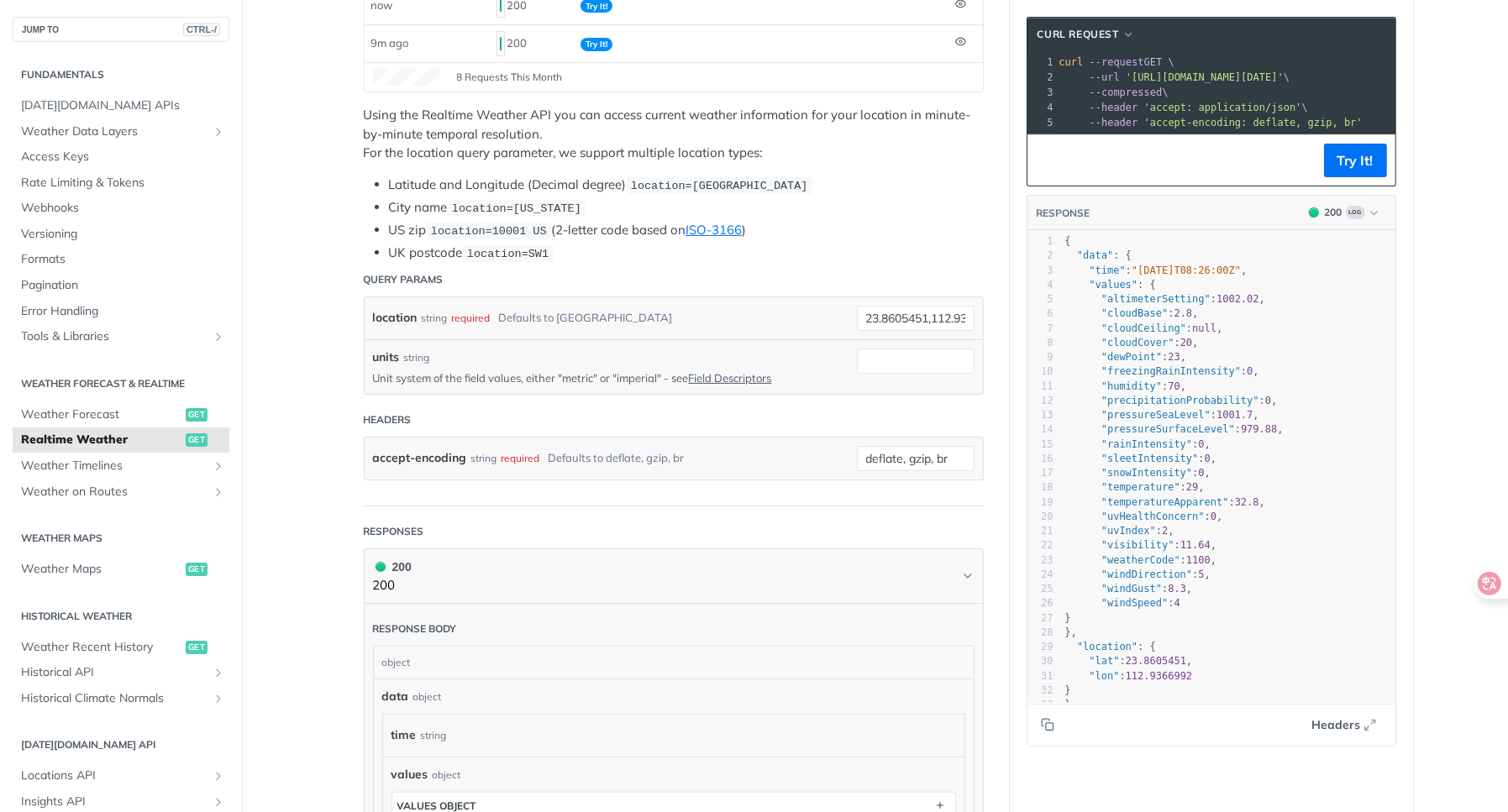
scroll to position [336, 0]
click at [1147, 566] on span ""weatherCode"" at bounding box center [1140, 560] width 79 height 12
type textarea "weatherCode"
click at [1147, 566] on span ""weatherCode"" at bounding box center [1140, 560] width 79 height 12
click at [1146, 451] on span ""rainIntensity"" at bounding box center [1147, 444] width 91 height 12
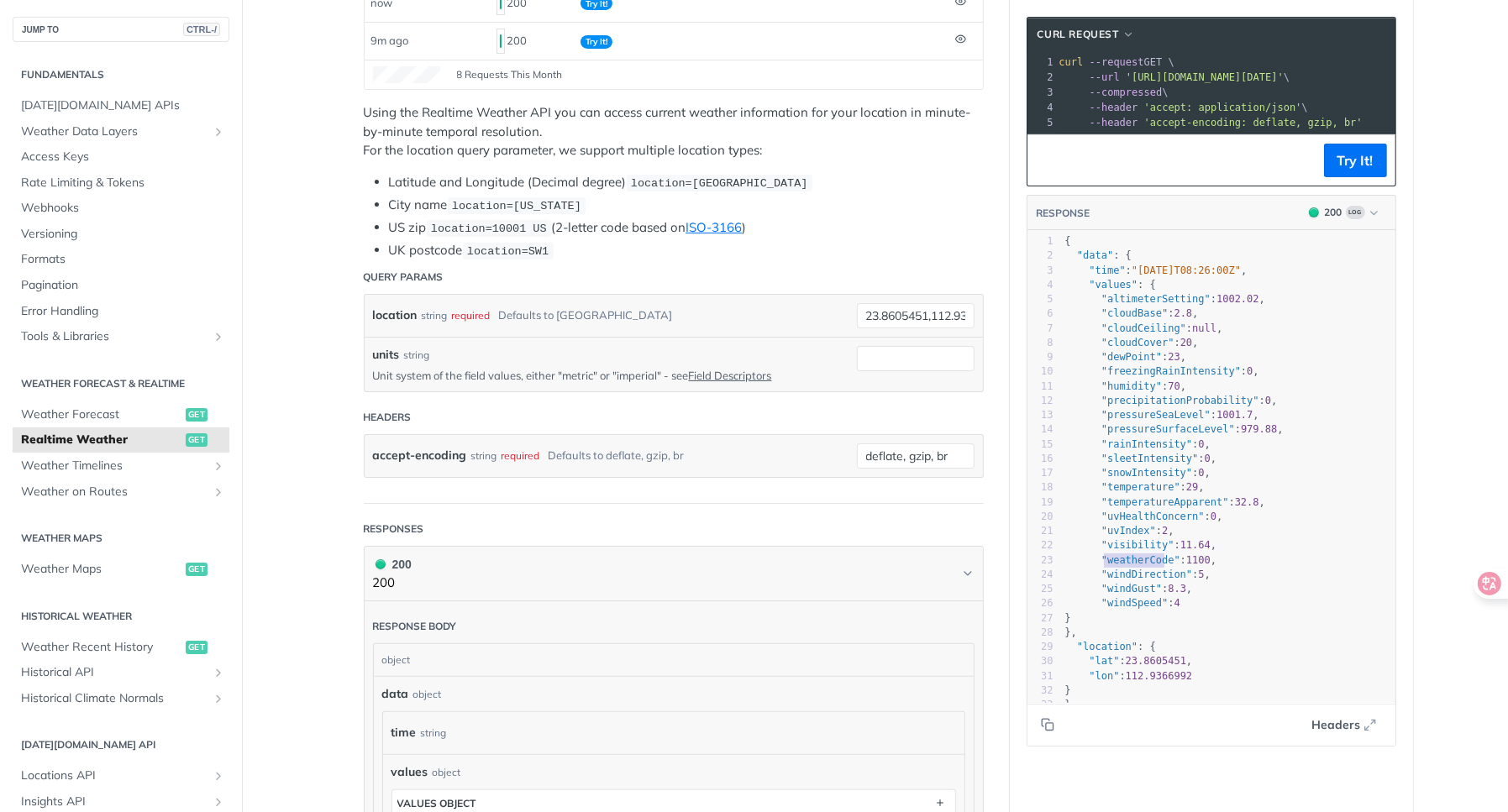
type textarea "rainIntensity"
click at [1146, 451] on span ""rainIntensity"" at bounding box center [1147, 444] width 91 height 12
click at [1144, 465] on span ""sleetIntensity"" at bounding box center [1149, 458] width 98 height 12
type textarea "sleetIntensity"
click at [1144, 465] on span ""sleetIntensity"" at bounding box center [1149, 458] width 98 height 12
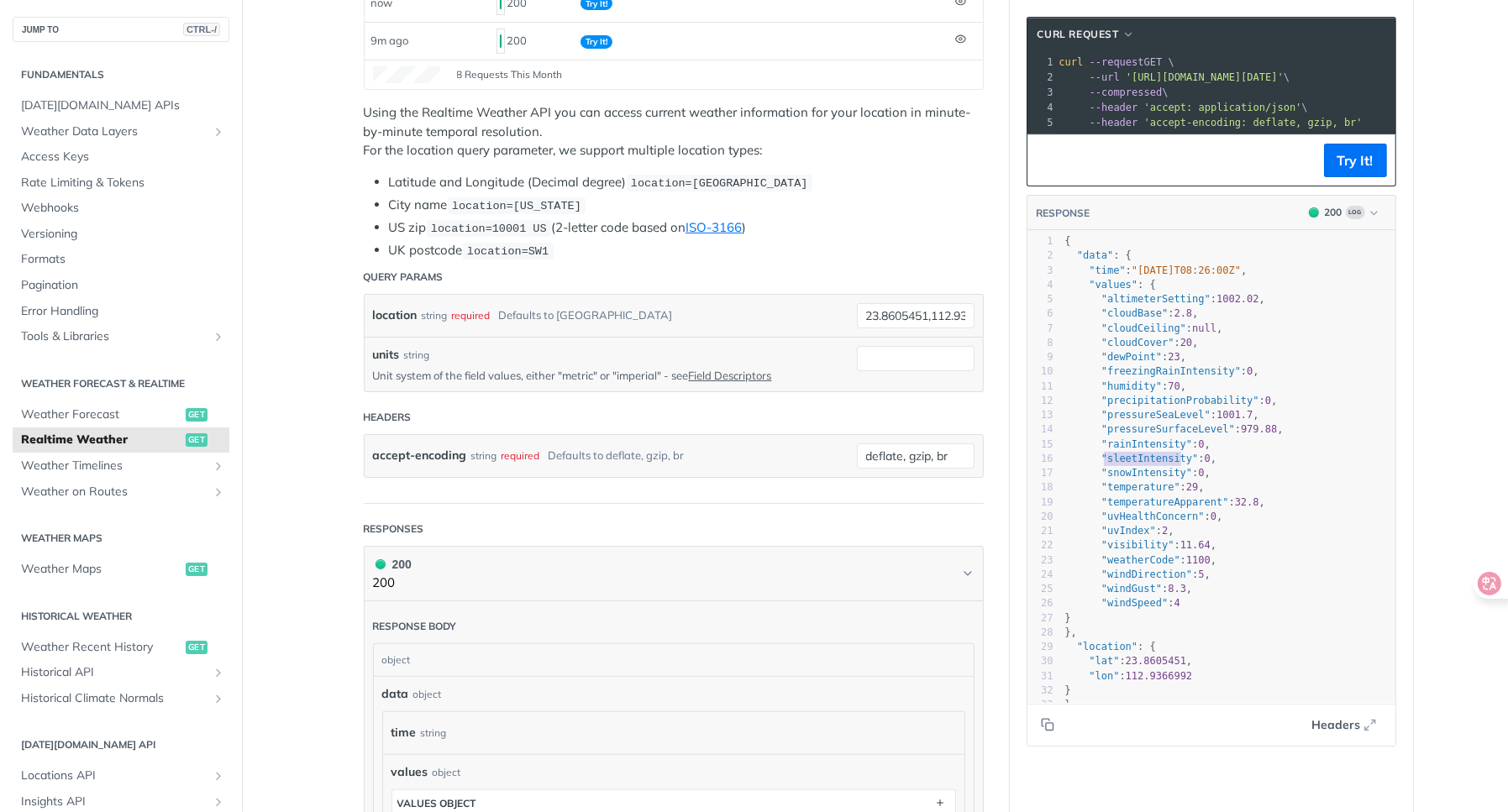
click at [1133, 493] on span ""temperature"" at bounding box center [1140, 487] width 79 height 12
type textarea "temperature"
click at [1133, 493] on span ""temperature"" at bounding box center [1140, 487] width 79 height 12
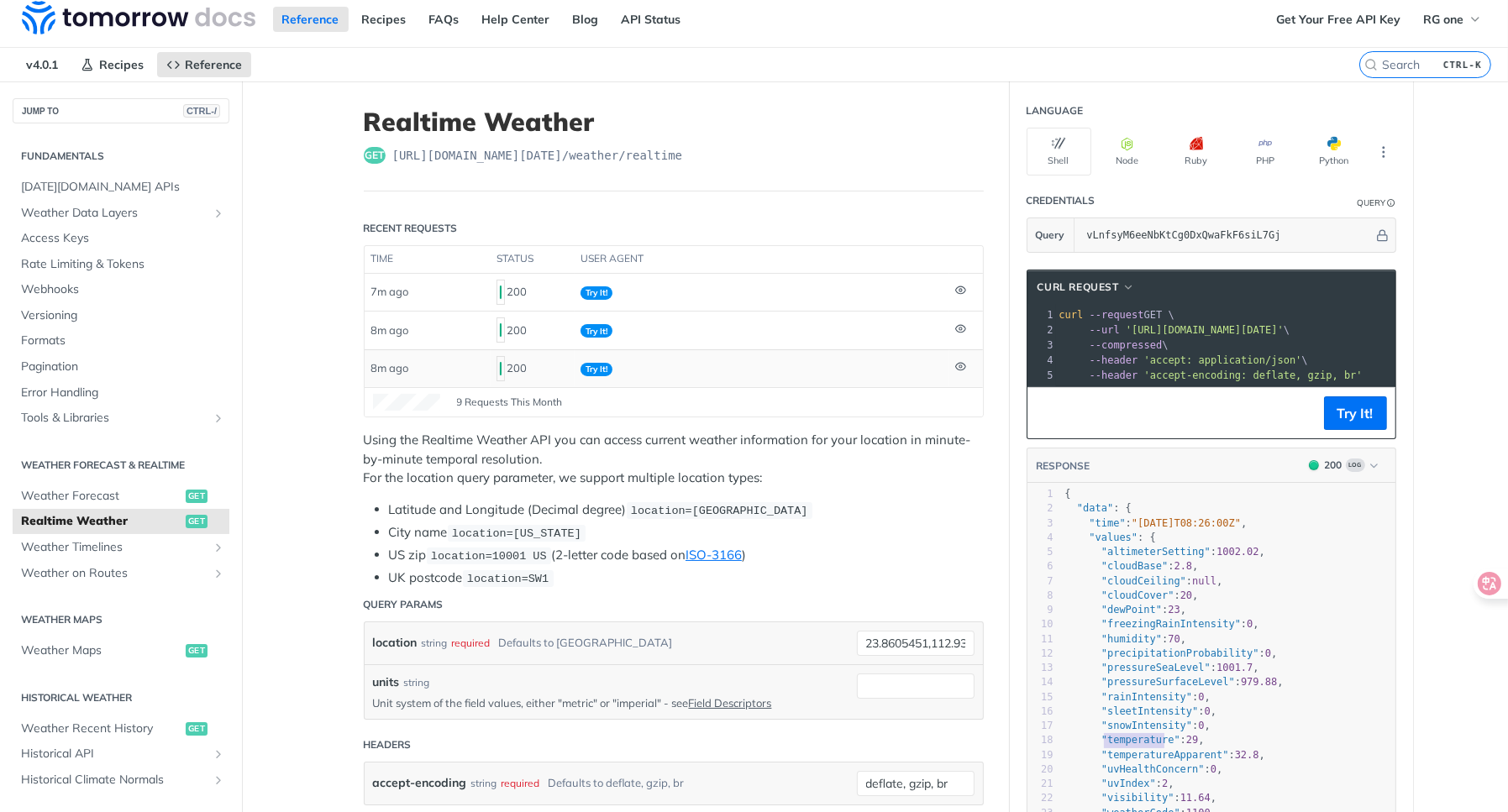
scroll to position [0, 0]
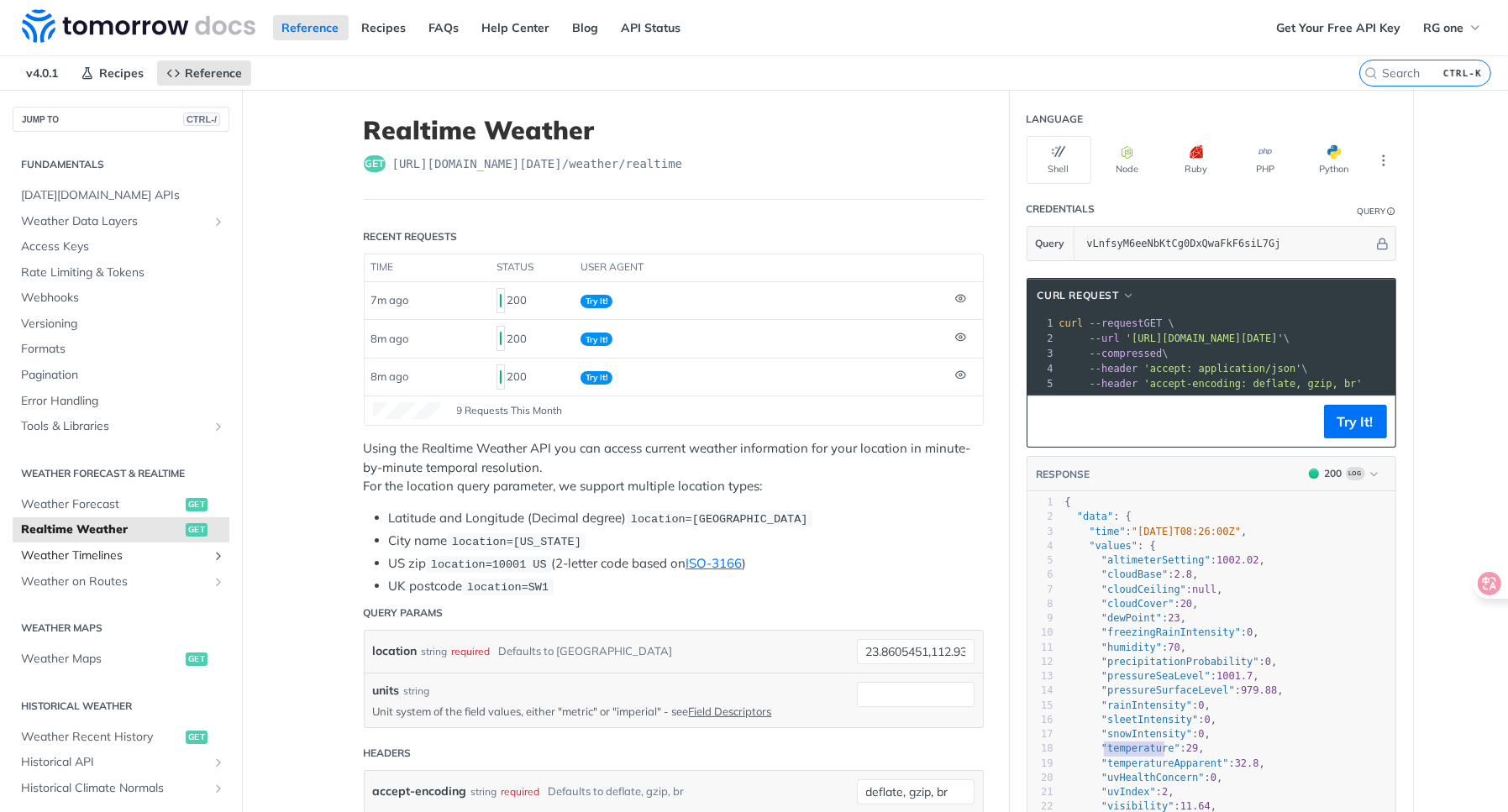
click at [121, 557] on span "Weather Timelines" at bounding box center [114, 557] width 187 height 17
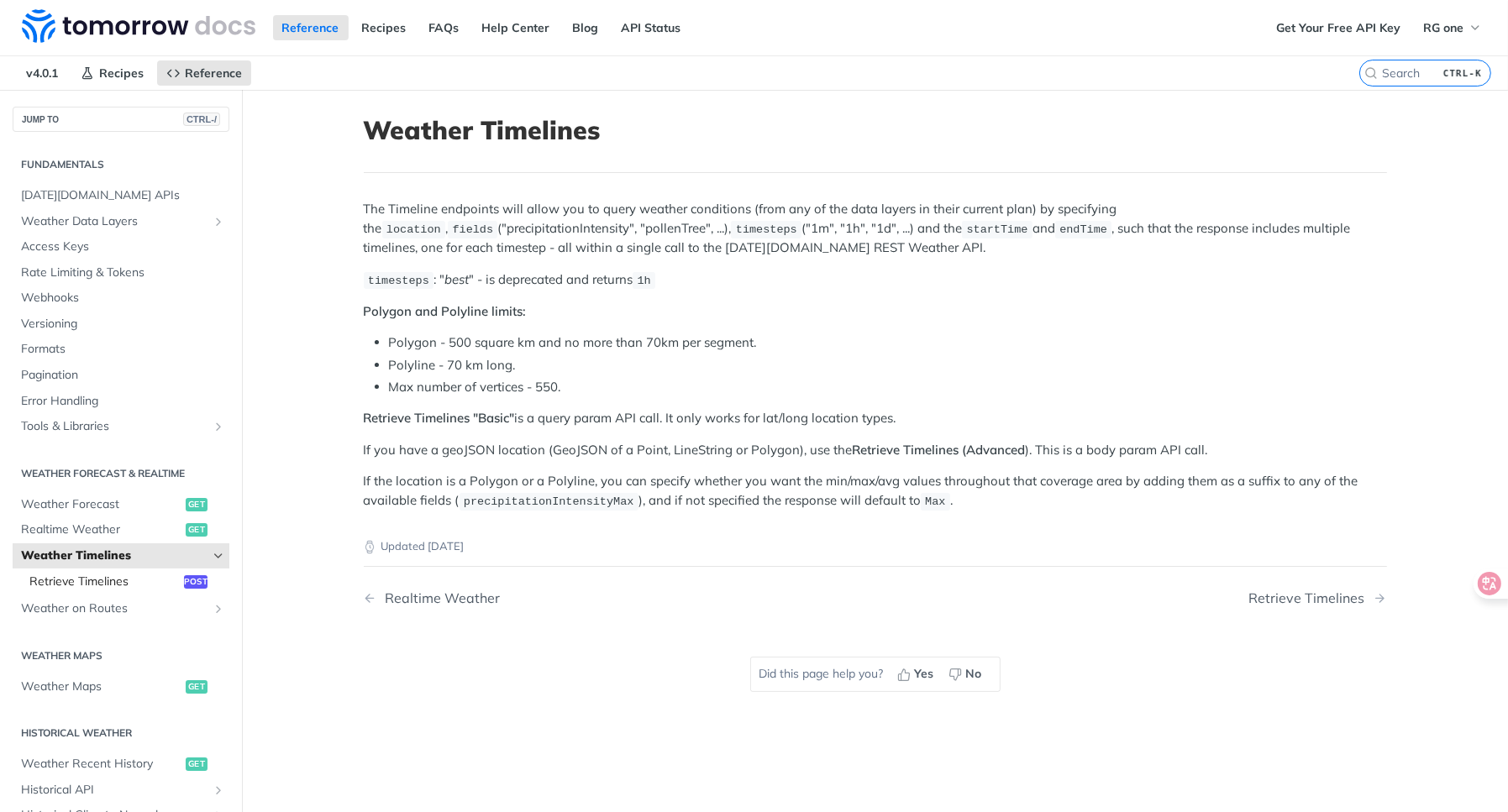
click at [101, 574] on span "Retrieve Timelines" at bounding box center [105, 583] width 151 height 17
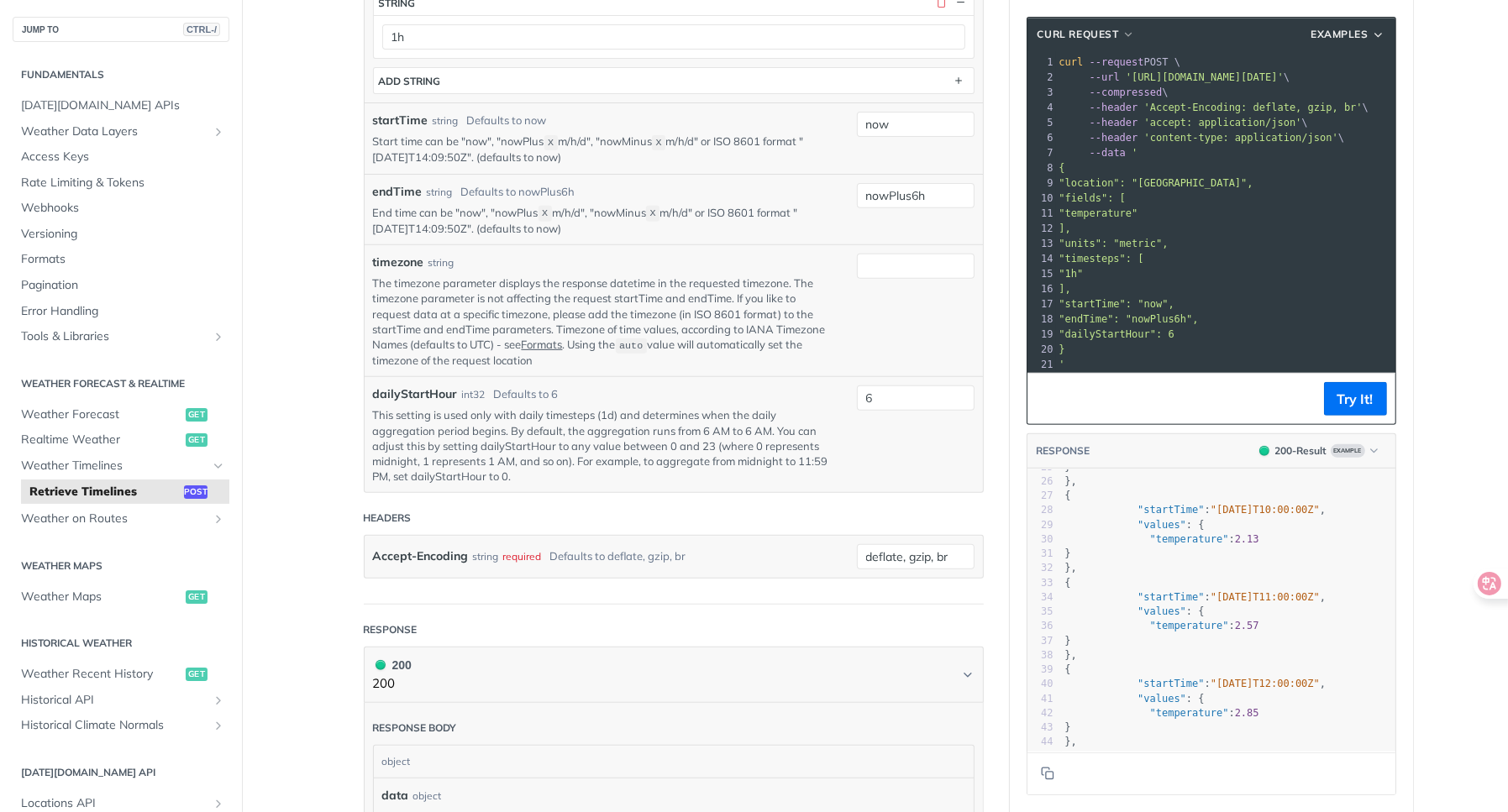
scroll to position [520, 0]
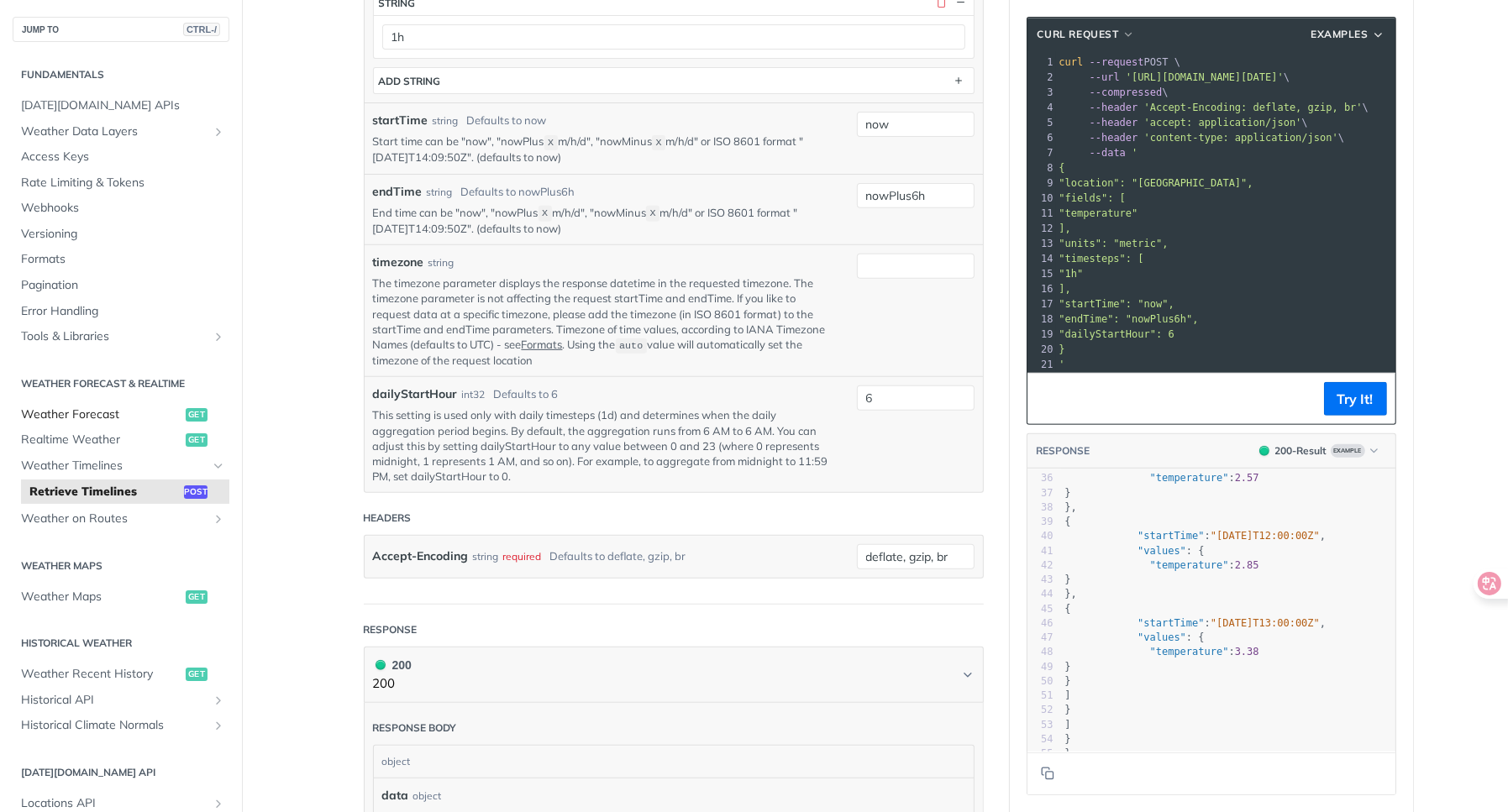
click at [131, 417] on span "Weather Forecast" at bounding box center [101, 415] width 161 height 17
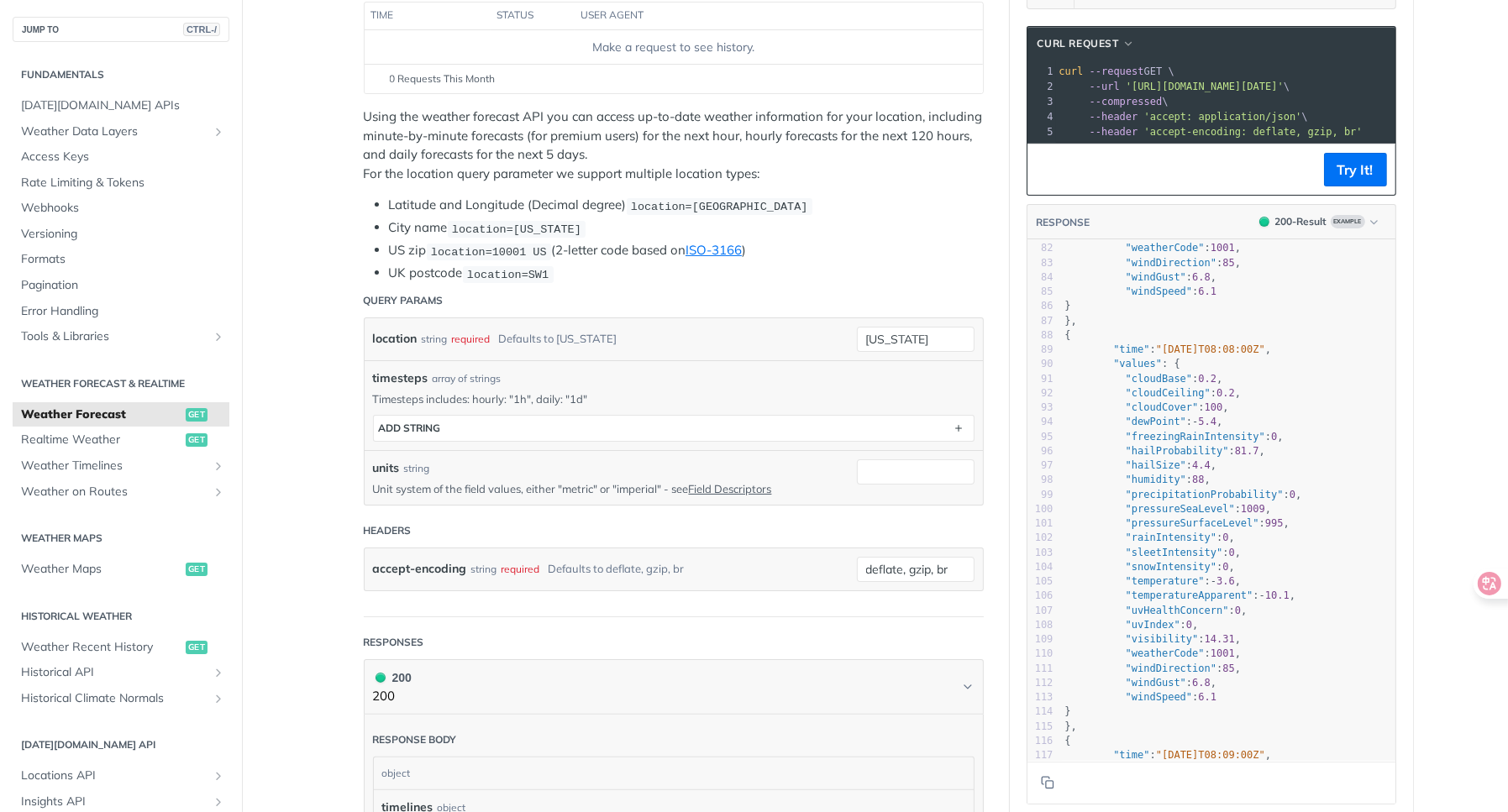
scroll to position [1094, 0]
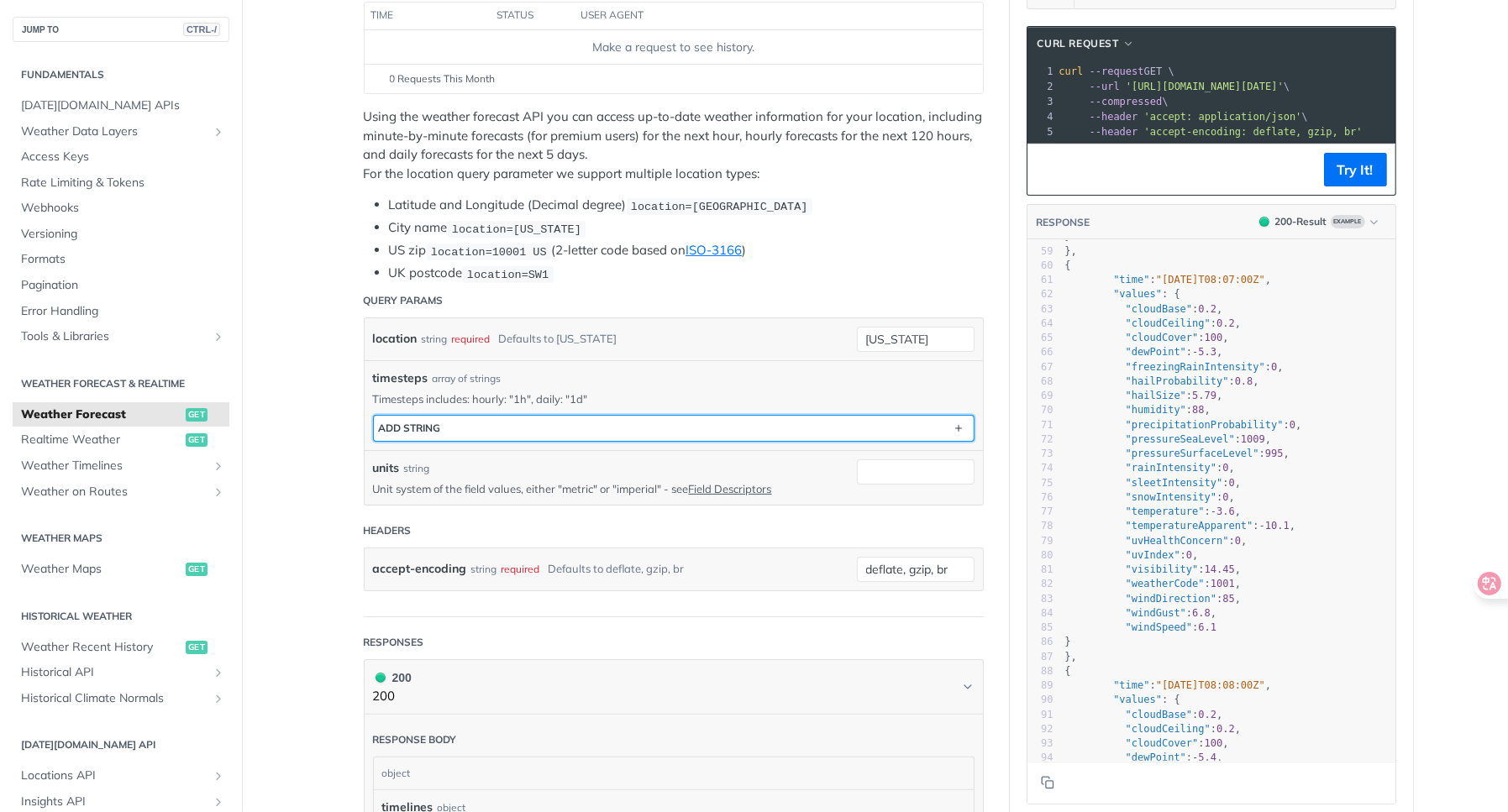
click at [704, 429] on button "ADD string" at bounding box center [674, 428] width 600 height 25
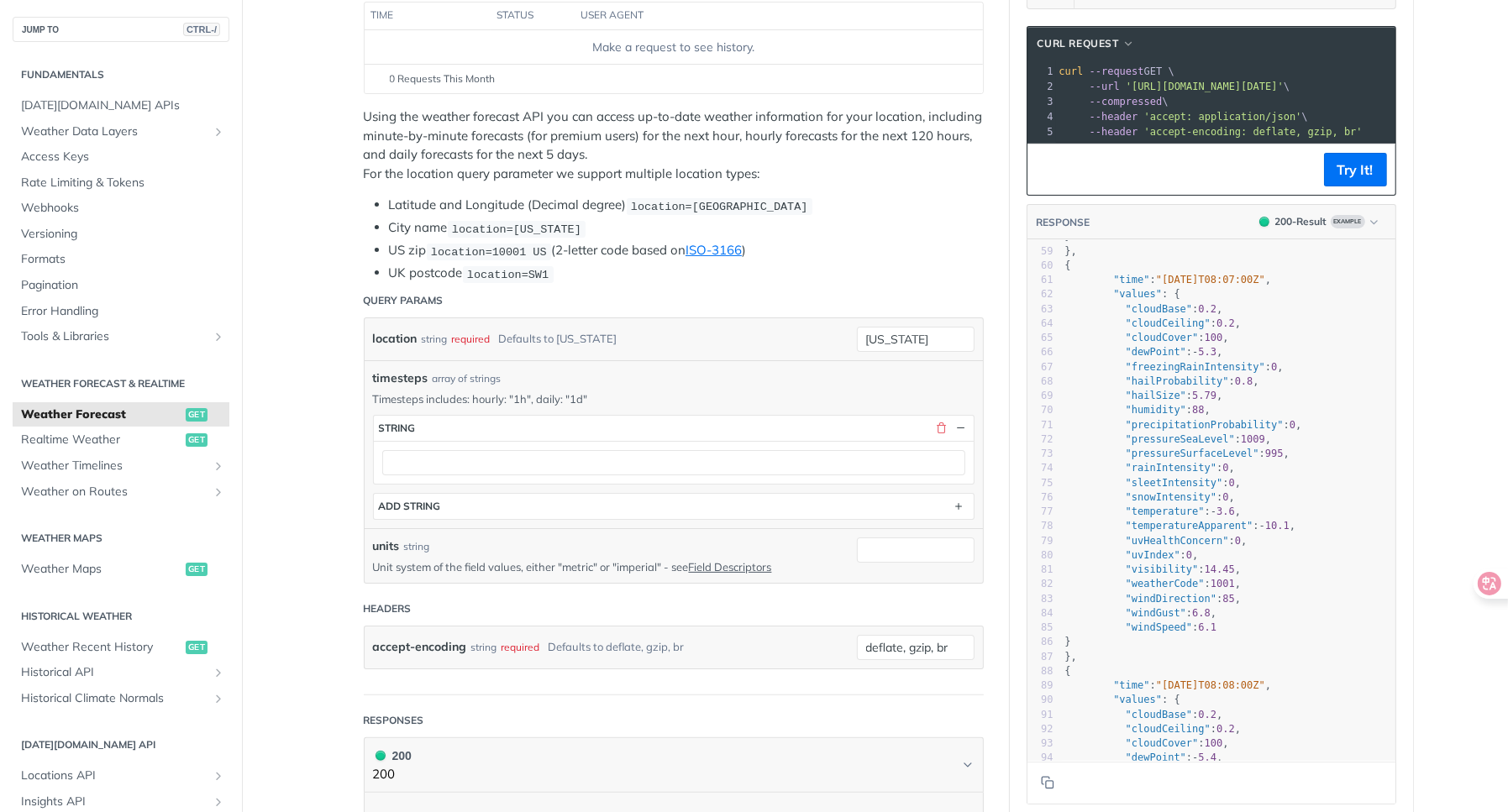
click at [806, 487] on div "timesteps string ADD string" at bounding box center [673, 467] width 601 height 105
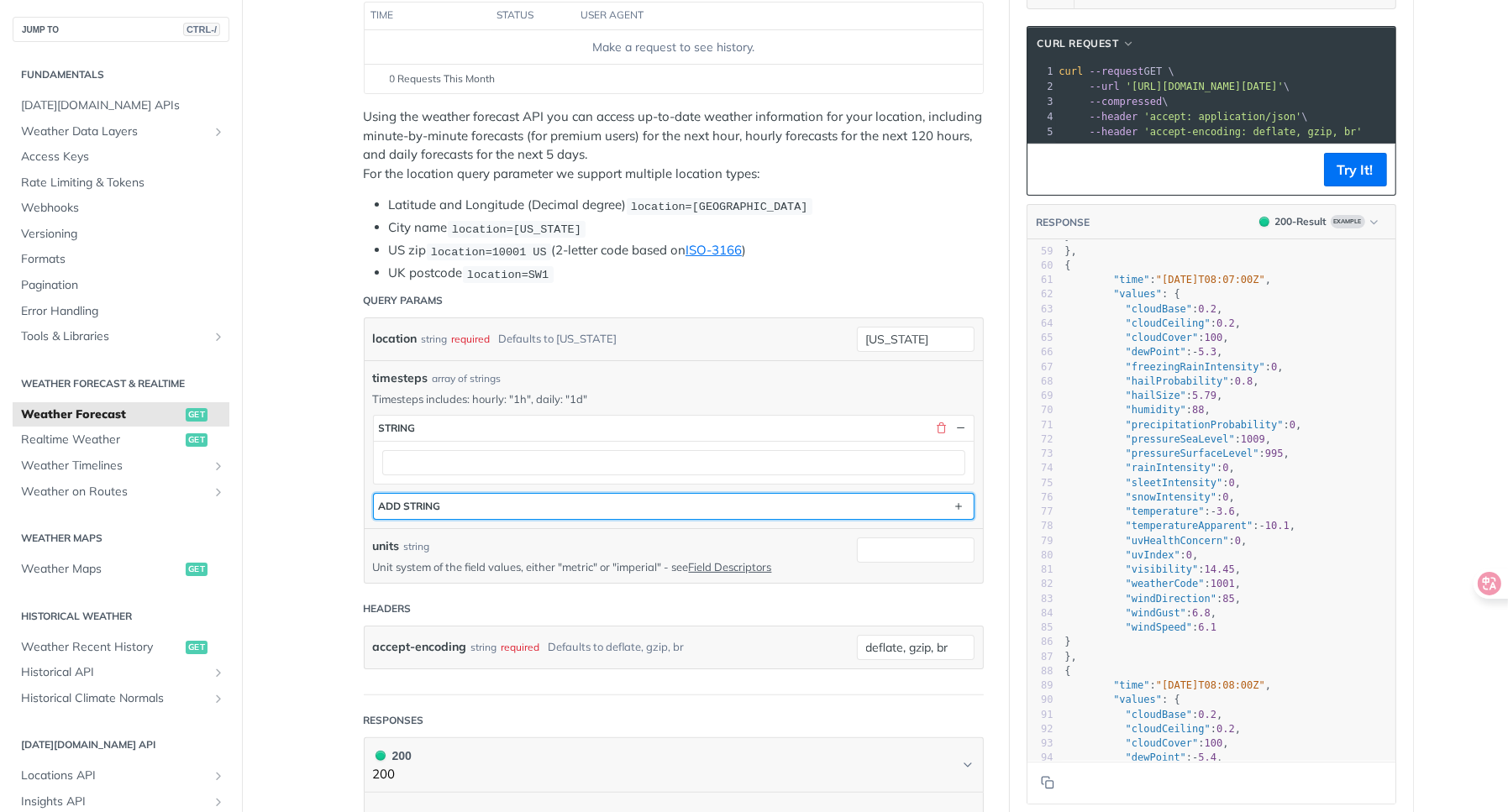
click at [803, 496] on button "ADD string" at bounding box center [674, 506] width 600 height 25
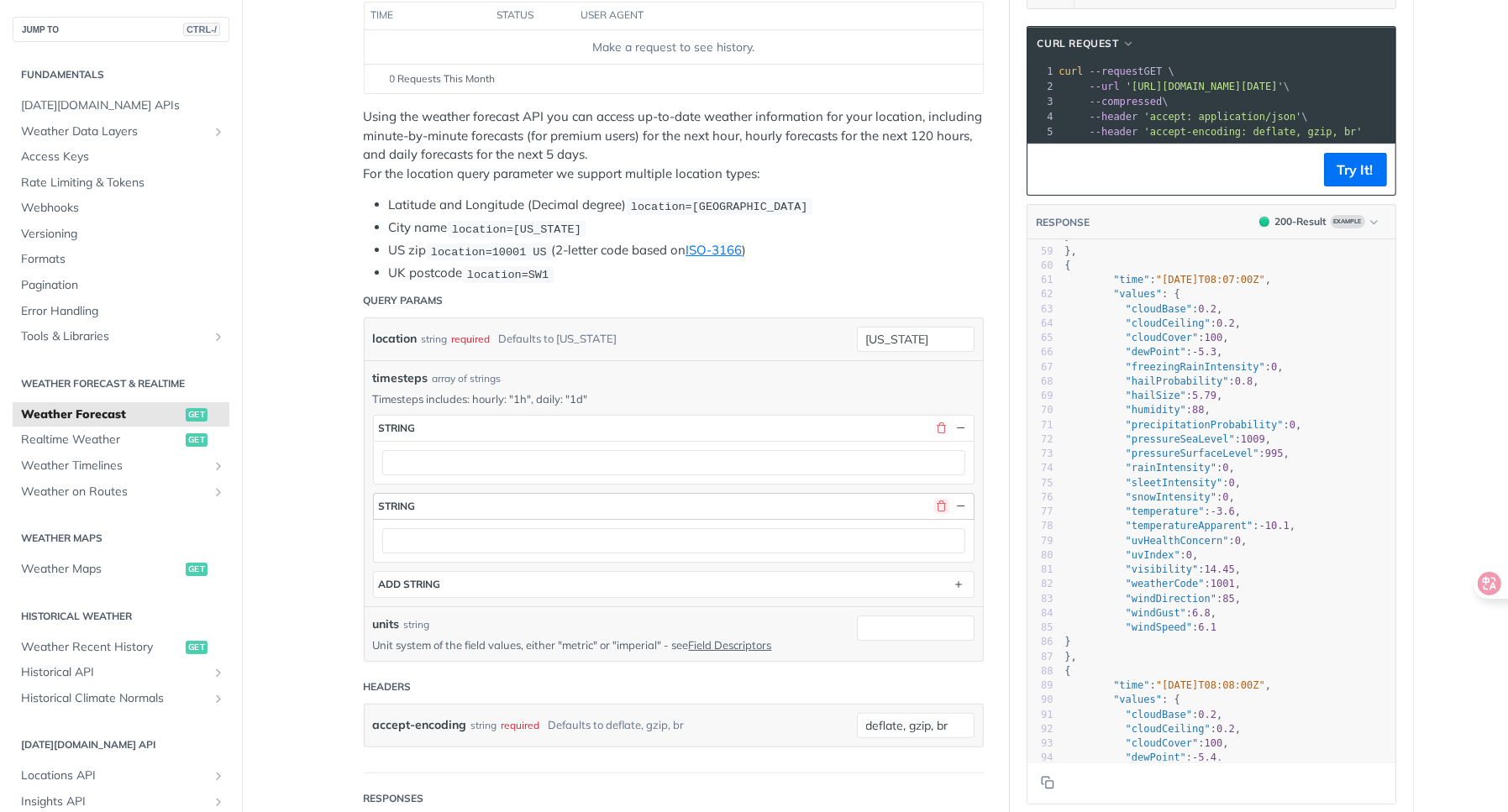
click at [941, 504] on button "button" at bounding box center [941, 506] width 15 height 15
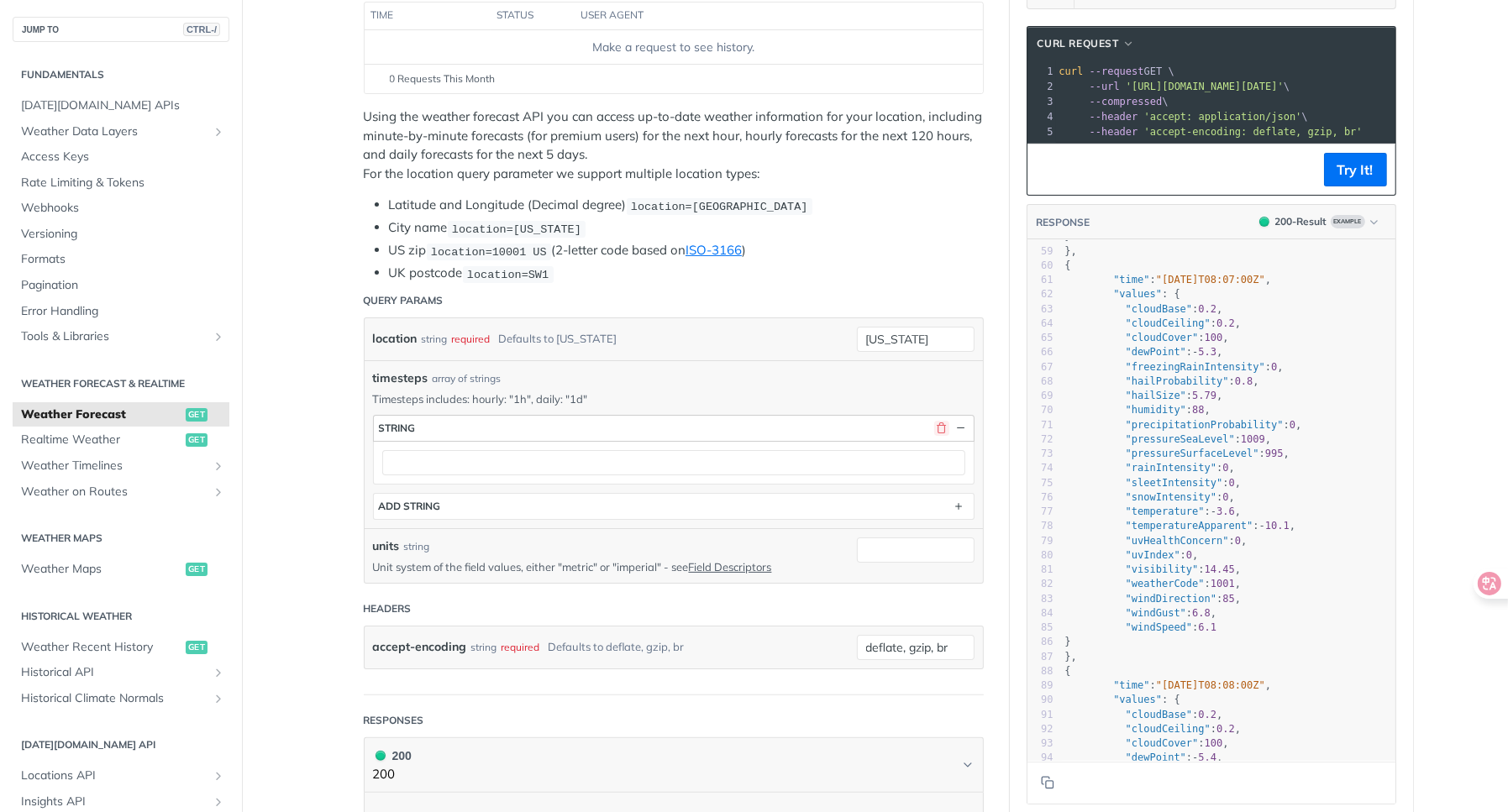
click at [935, 426] on button "button" at bounding box center [941, 428] width 15 height 15
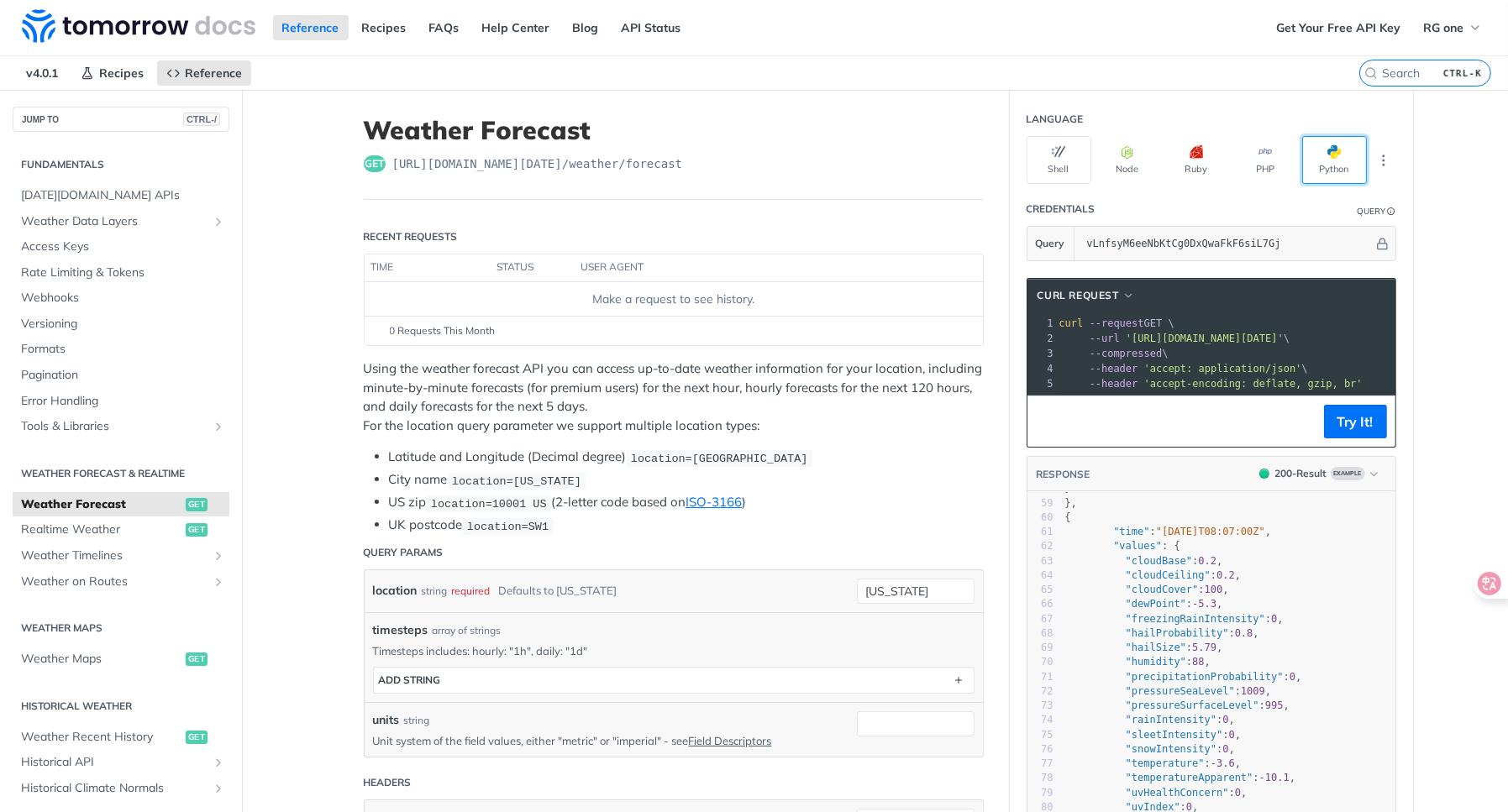
click at [1304, 153] on button "Python" at bounding box center [1335, 160] width 65 height 48
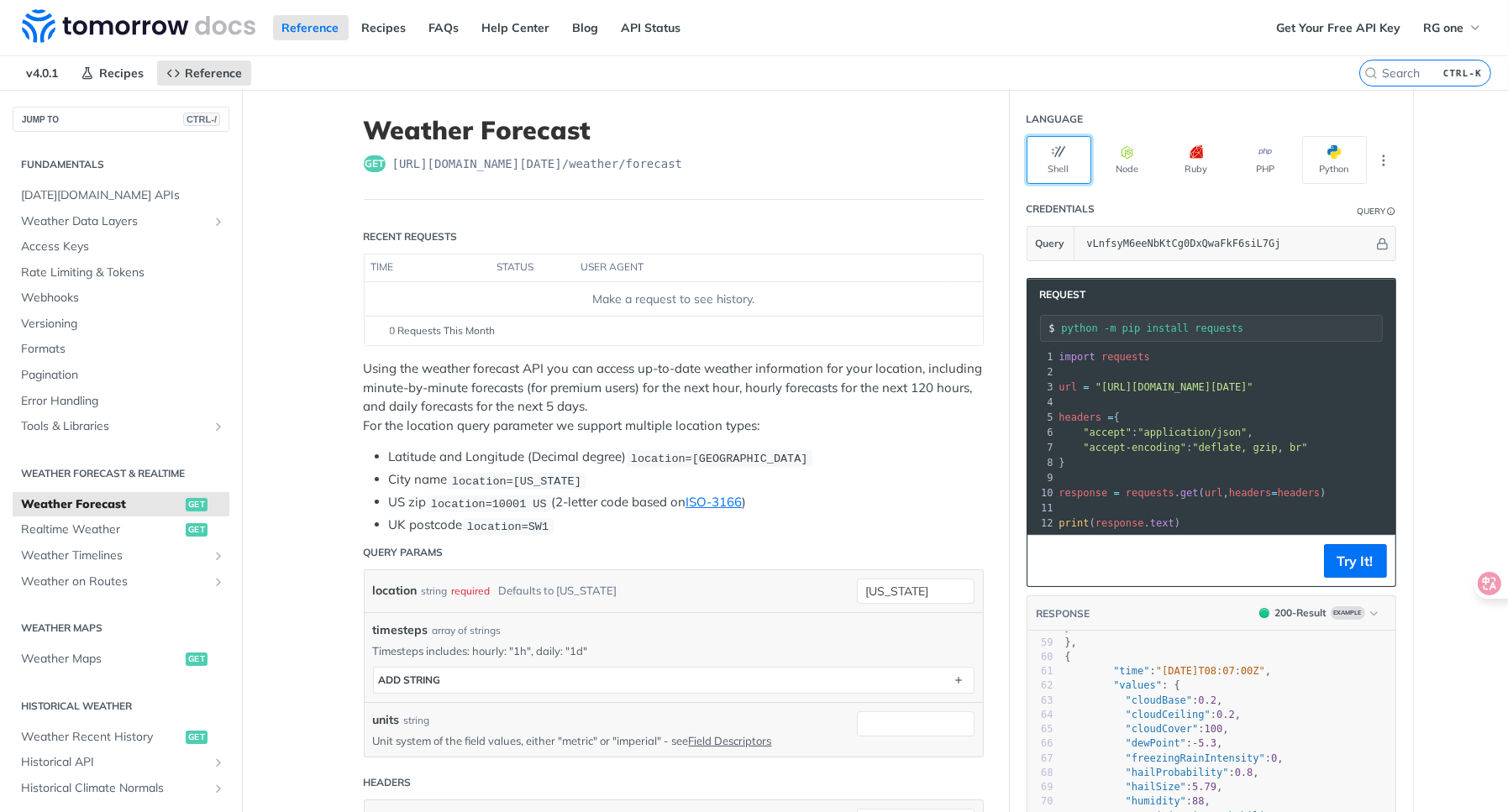
click at [1068, 169] on button "Shell" at bounding box center [1059, 160] width 65 height 48
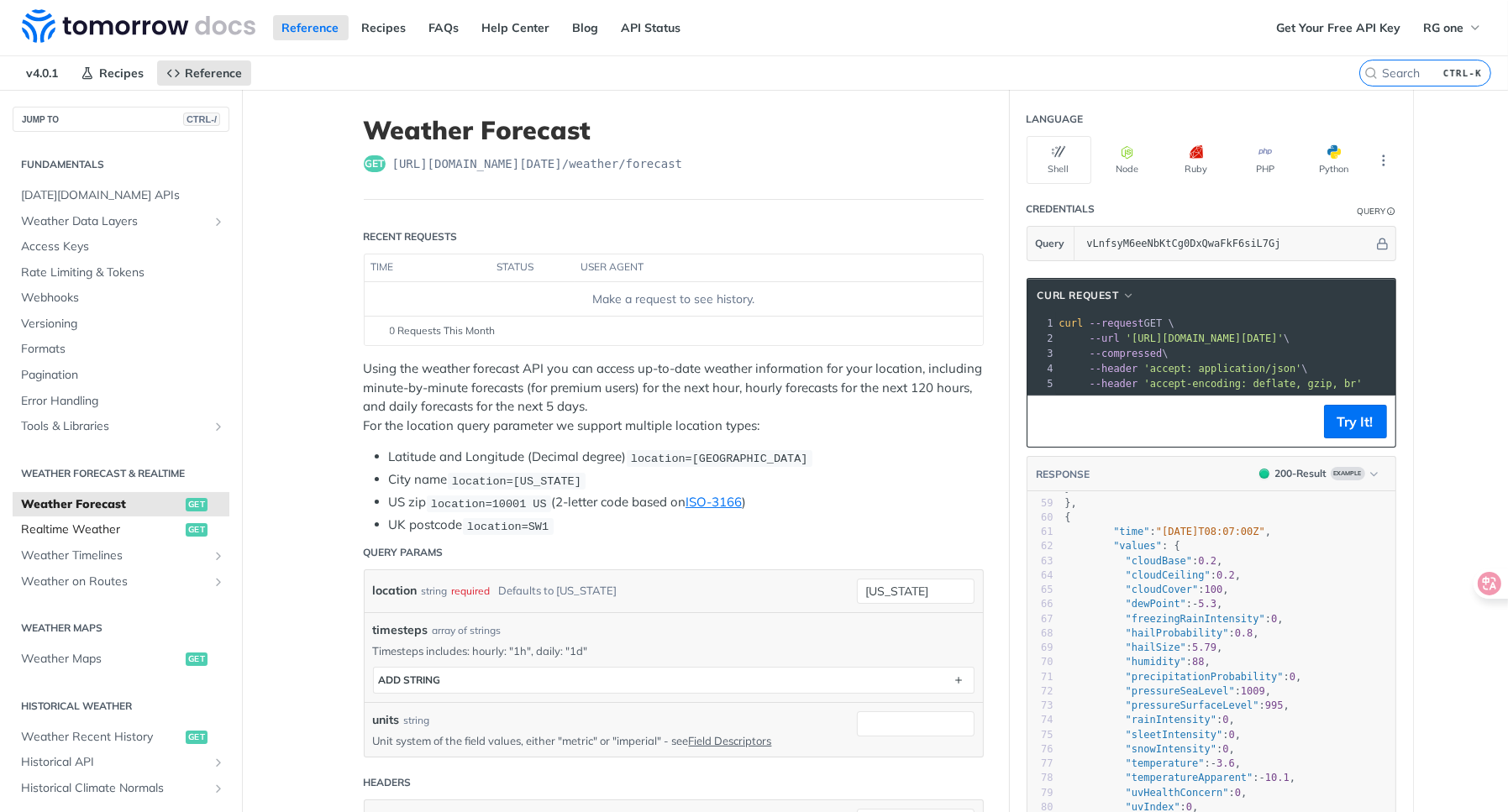
click at [129, 531] on span "Realtime Weather" at bounding box center [101, 530] width 161 height 17
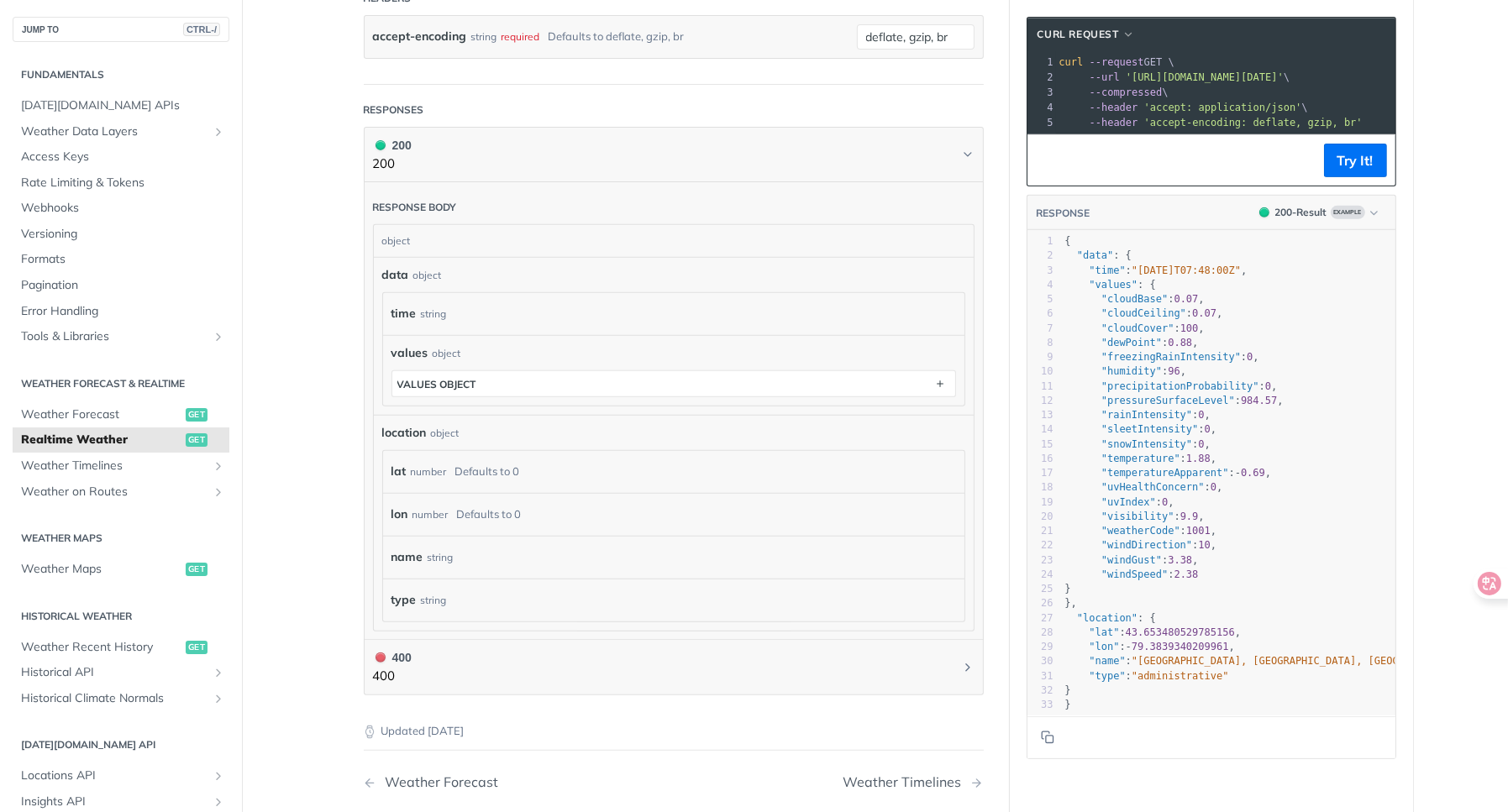
scroll to position [756, 0]
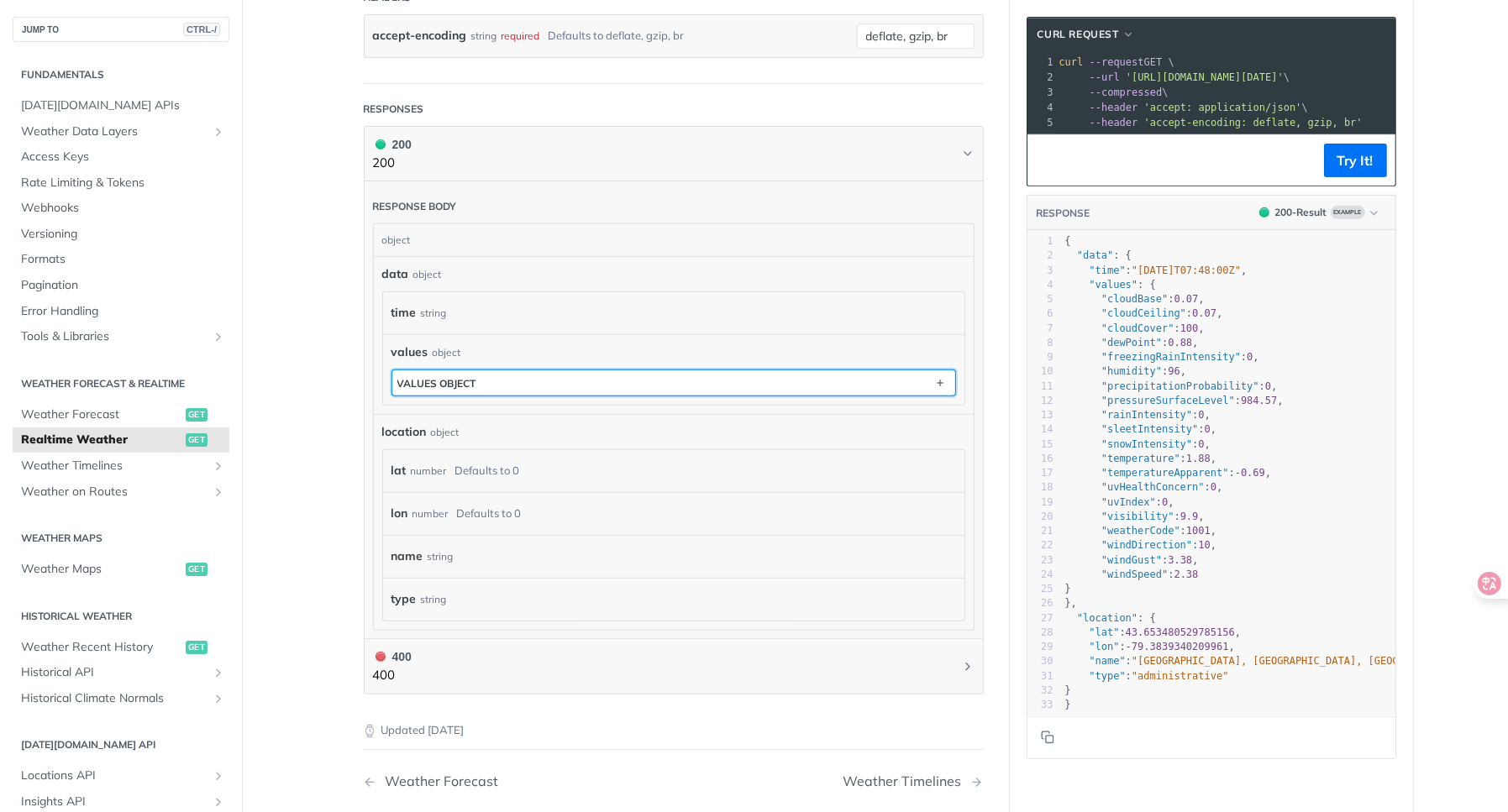
click at [597, 374] on button "values object" at bounding box center [674, 383] width 563 height 25
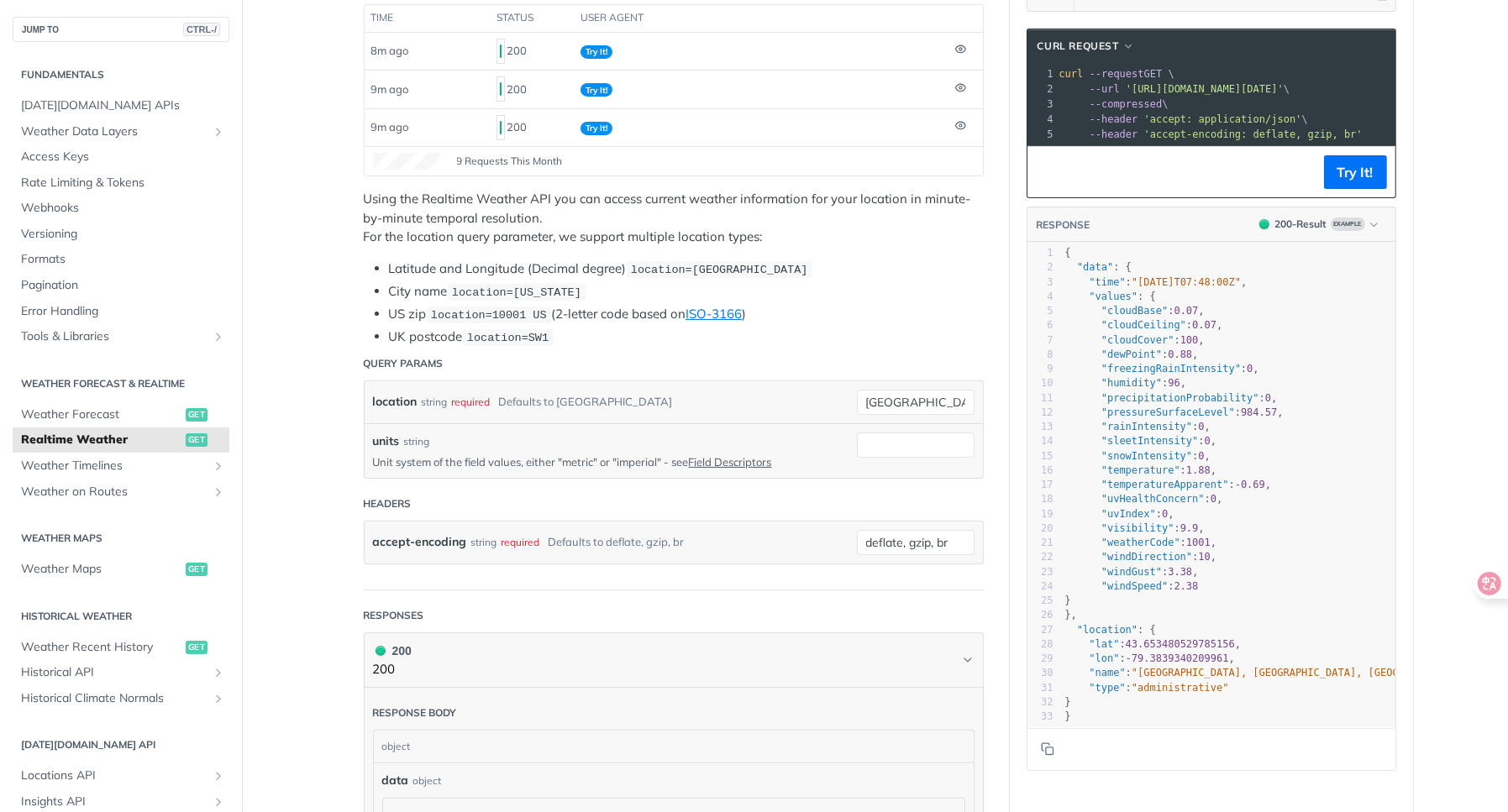
scroll to position [252, 0]
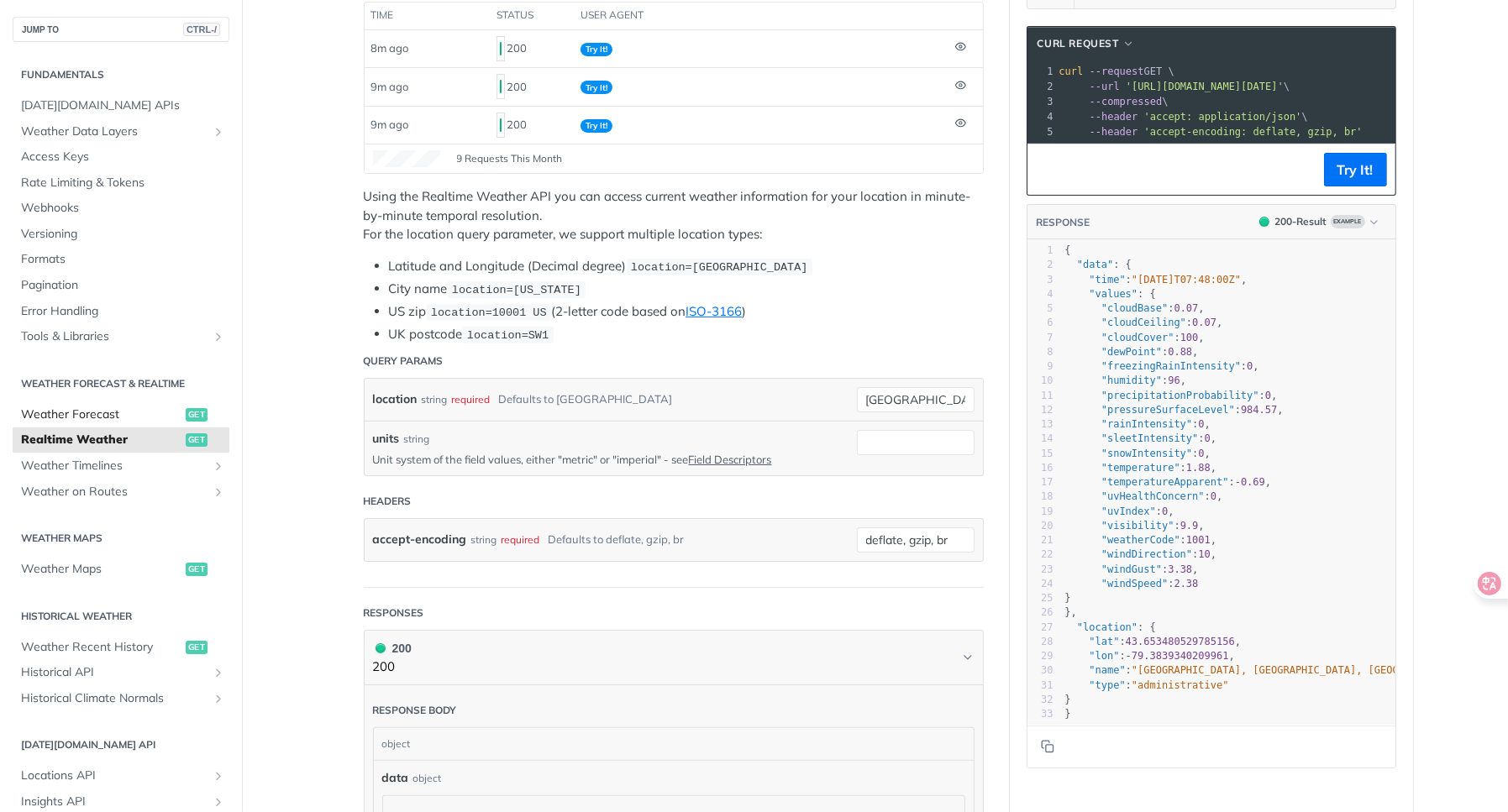
click at [47, 404] on link "Weather Forecast get" at bounding box center [121, 414] width 216 height 25
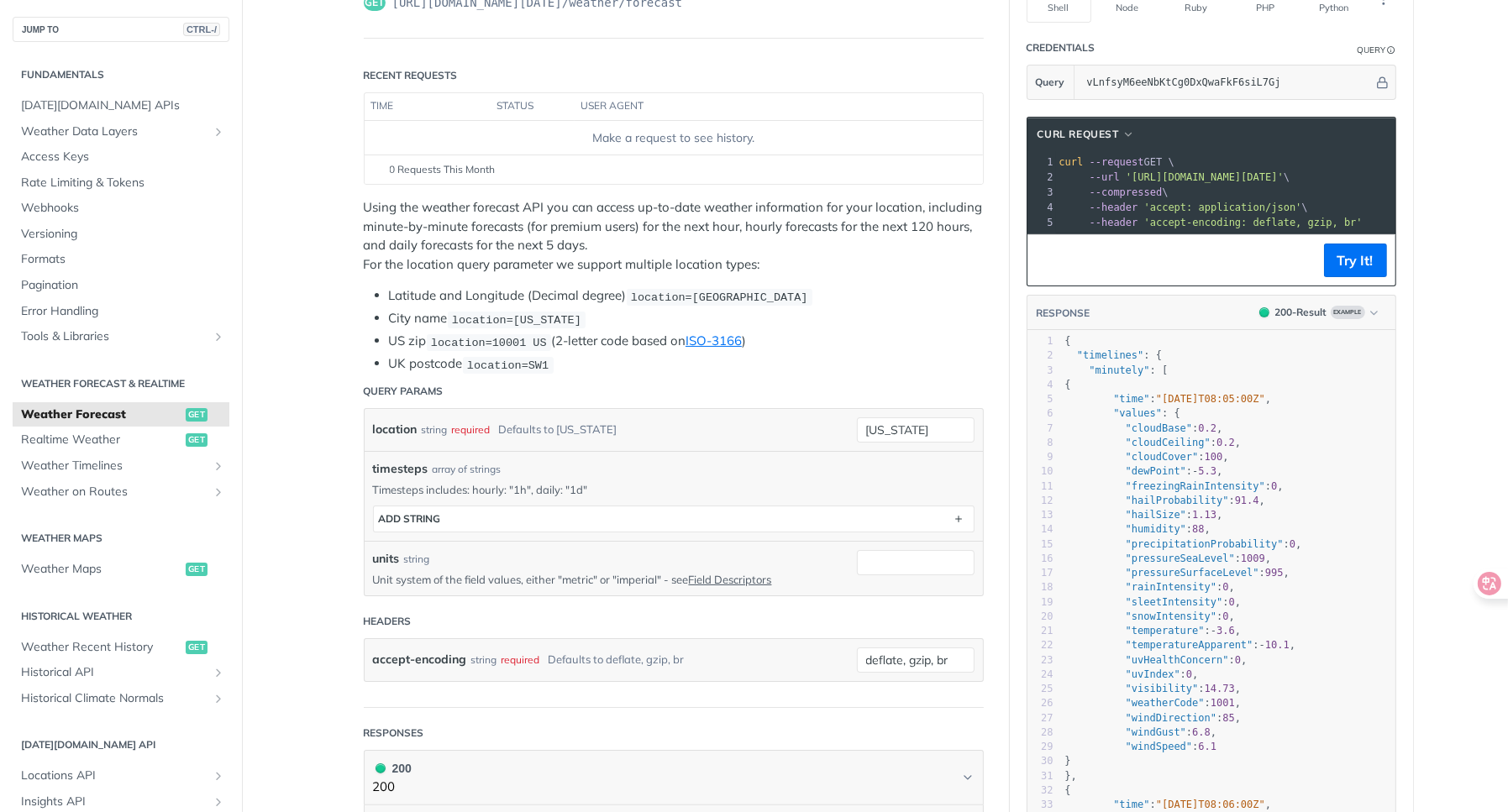
scroll to position [168, 0]
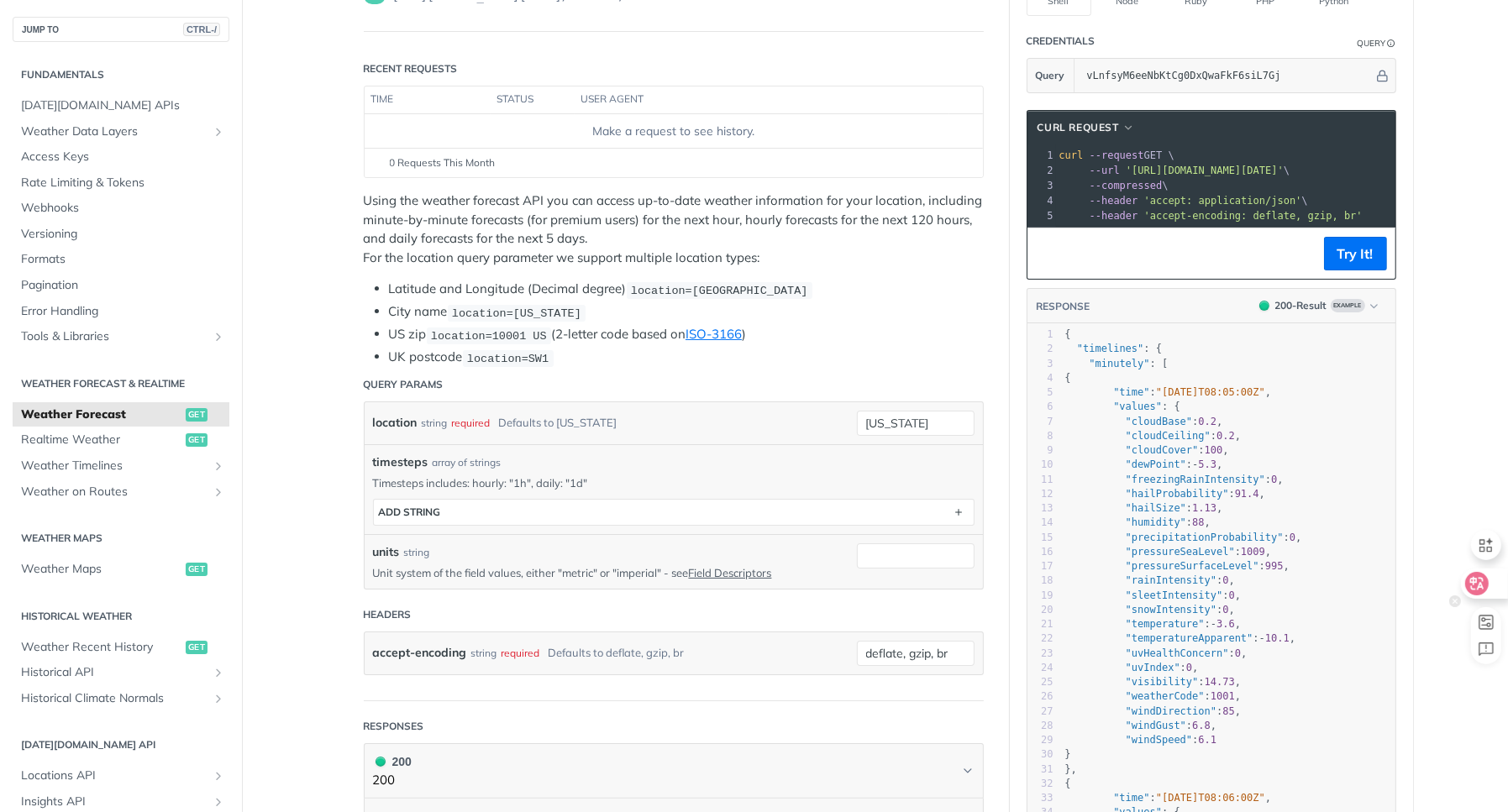
click at [1475, 575] on icon at bounding box center [1477, 583] width 17 height 17
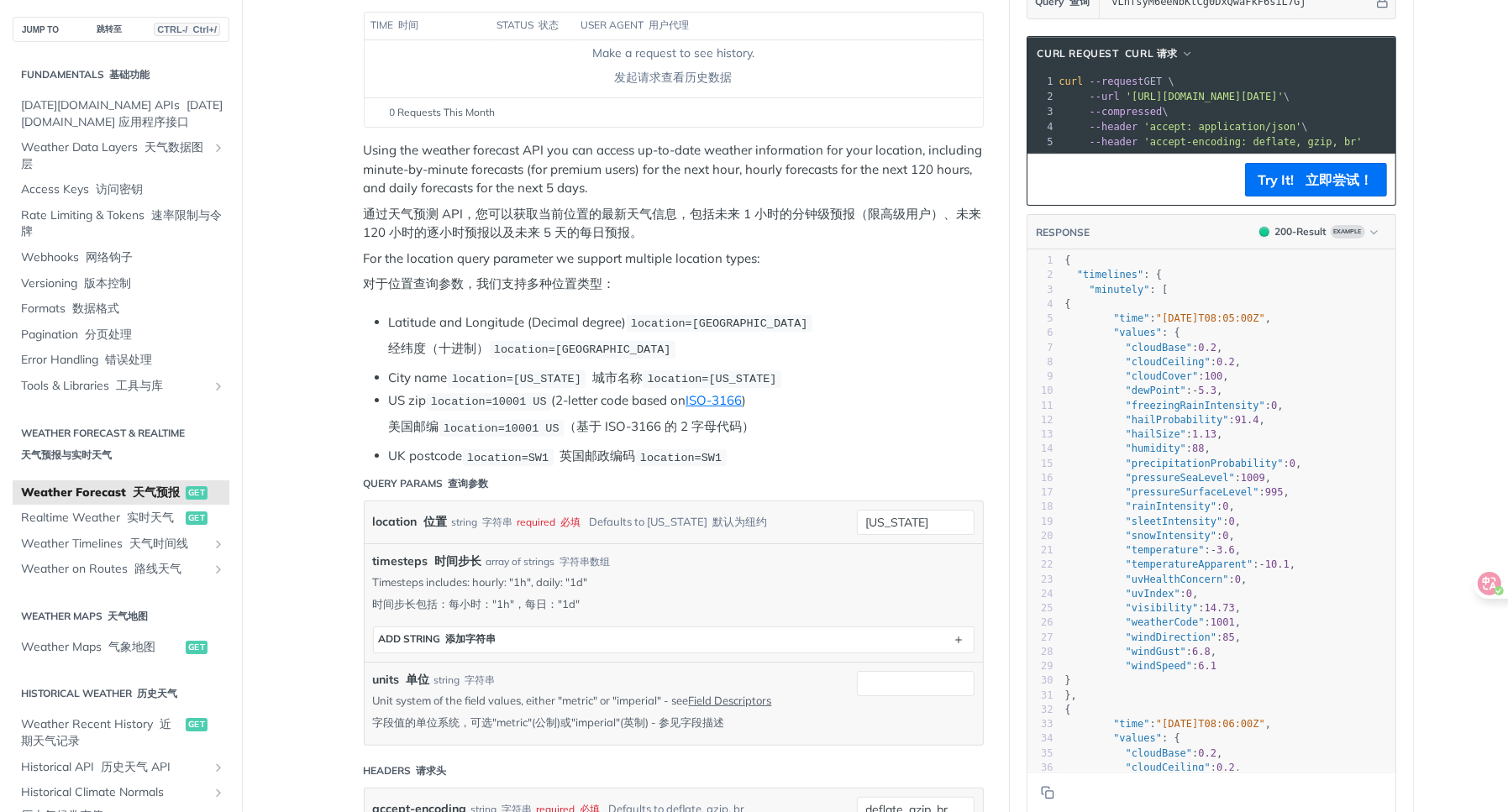
scroll to position [252, 0]
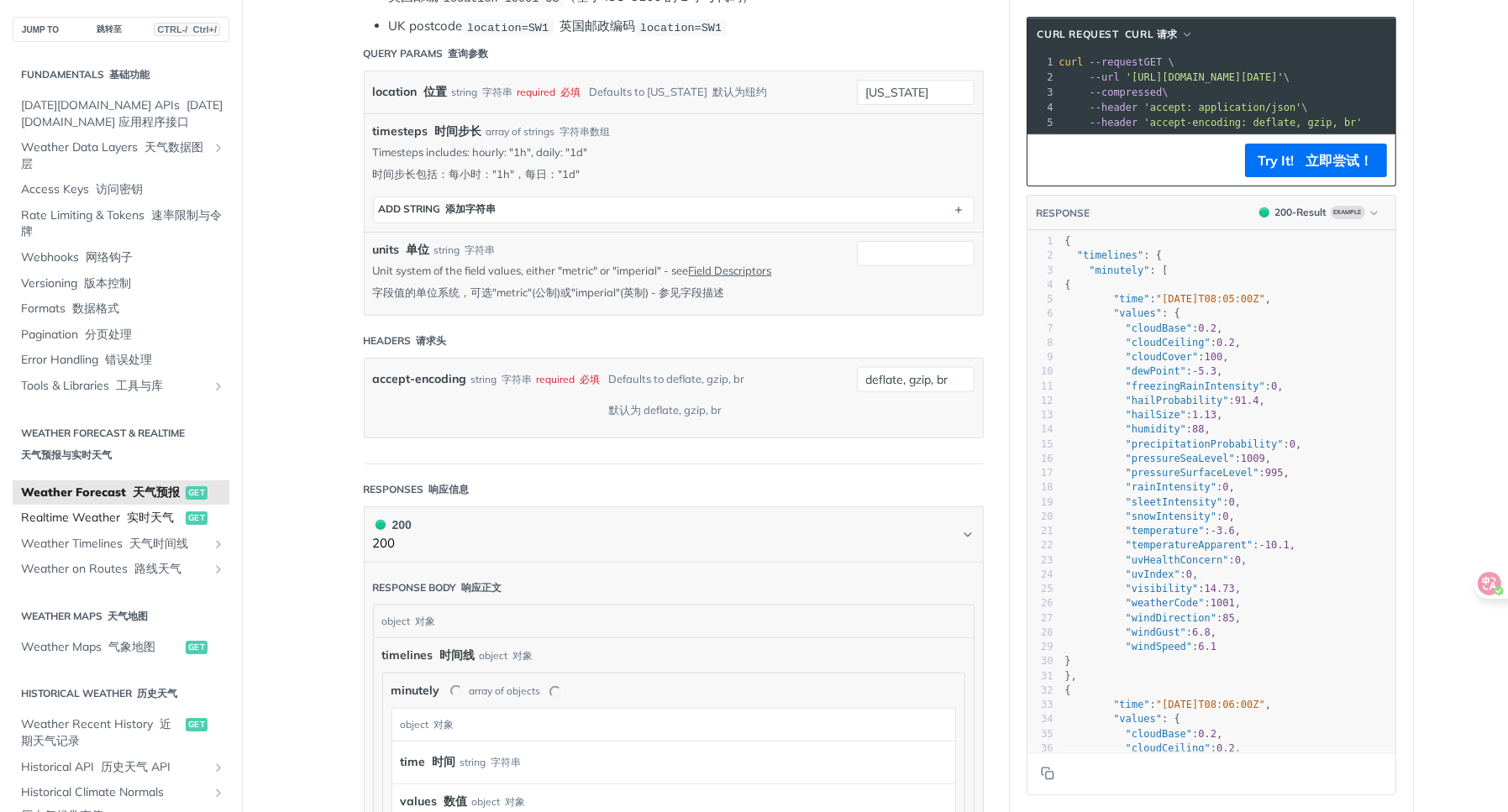
click at [167, 527] on span "Realtime Weather 实时天气" at bounding box center [101, 518] width 161 height 17
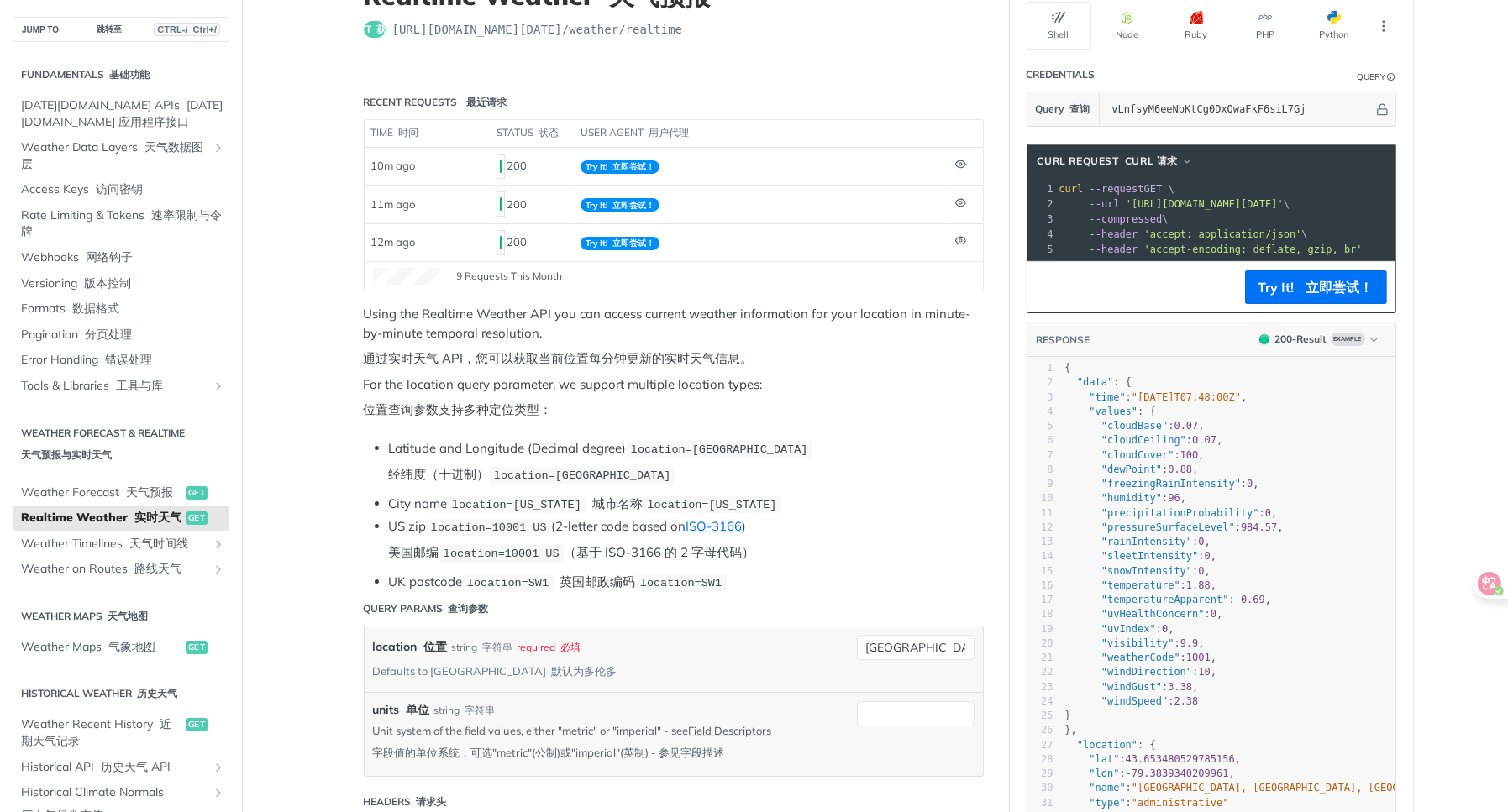
scroll to position [252, 0]
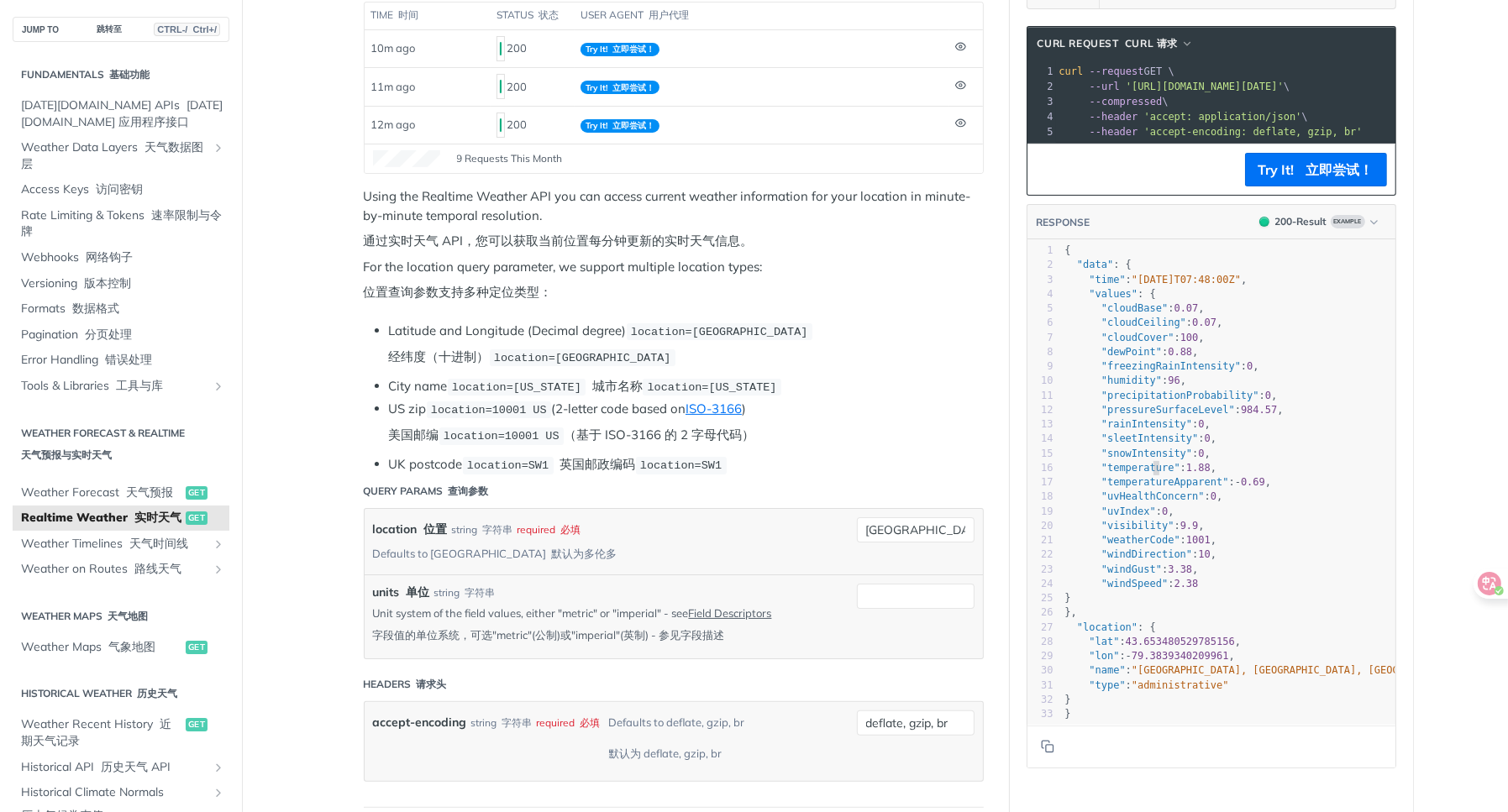
click at [1149, 474] on span ""temperature"" at bounding box center [1140, 467] width 79 height 12
type textarea "temperature"
click at [1149, 474] on span ""temperature"" at bounding box center [1140, 467] width 79 height 12
click at [575, 606] on p "Unit system of the field values, either "metric" or "imperial" - see Field Desc…" at bounding box center [602, 627] width 459 height 44
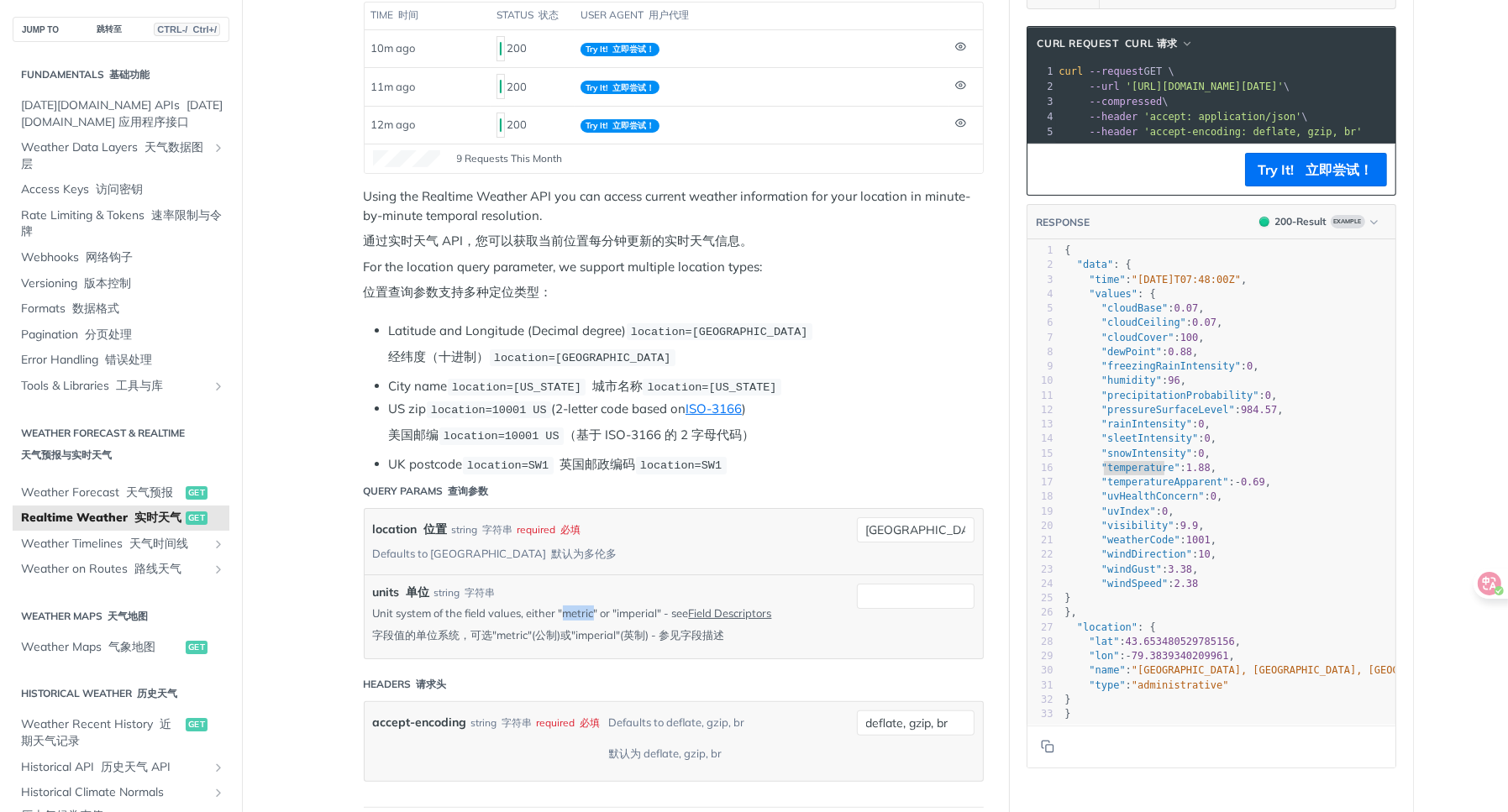
copy p "metric"
click at [864, 583] on input "units 单位" at bounding box center [915, 596] width 118 height 25
paste input "metric"
type input "metric"
click at [1318, 178] on font "立即尝试！" at bounding box center [1340, 170] width 67 height 17
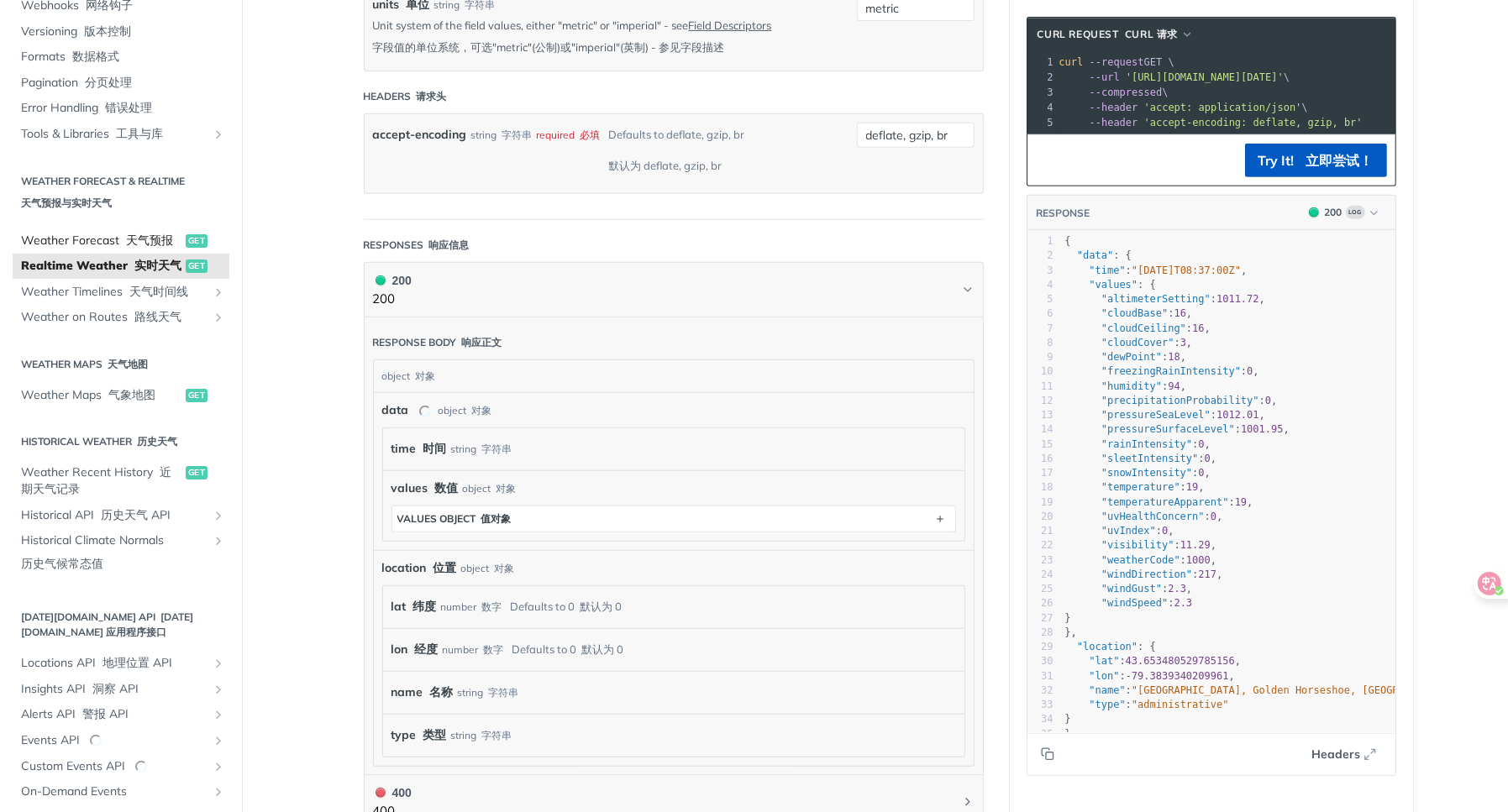
click at [145, 248] on span "Weather Forecast 天气预报" at bounding box center [101, 241] width 161 height 17
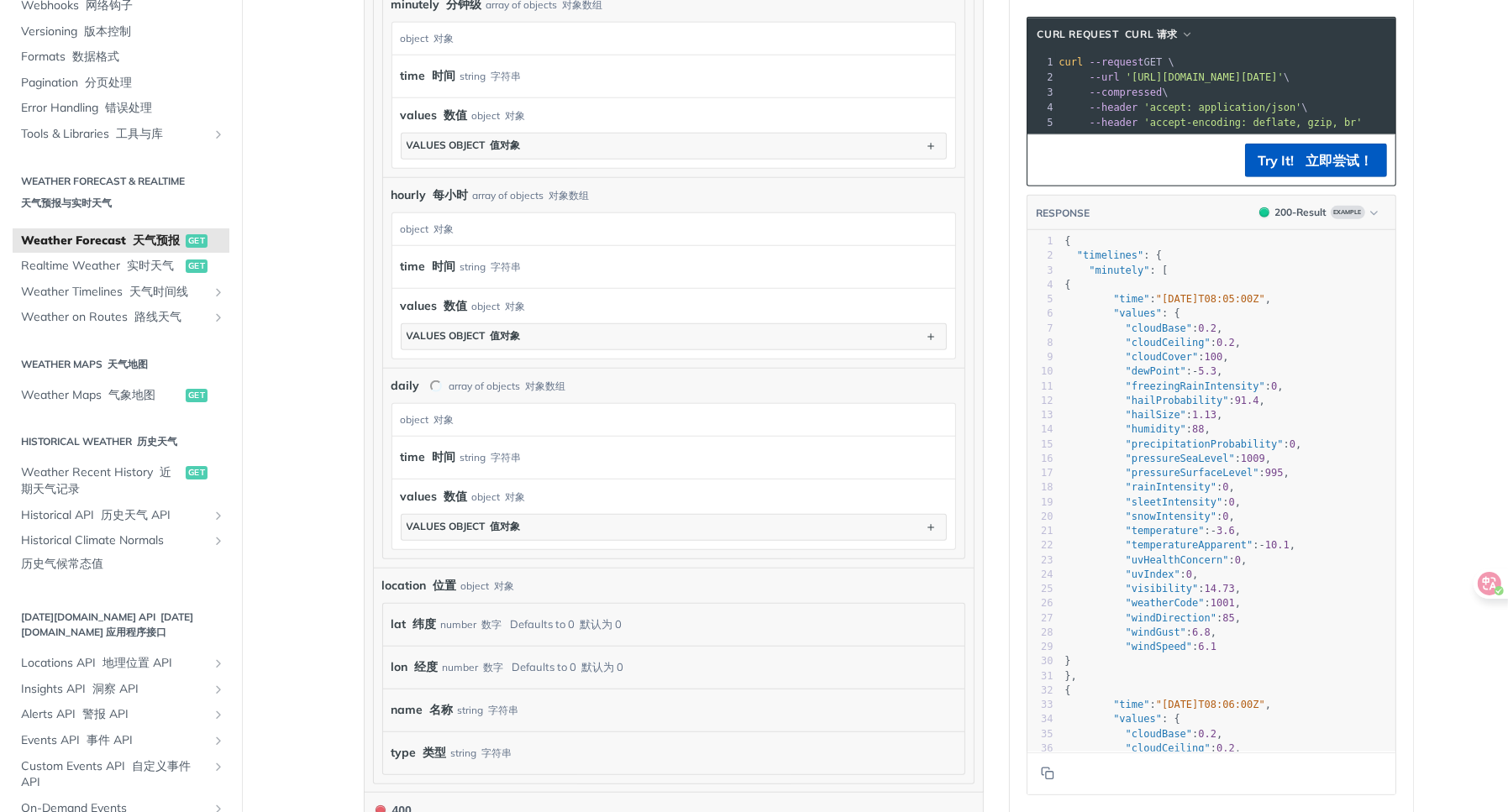
scroll to position [1368, 0]
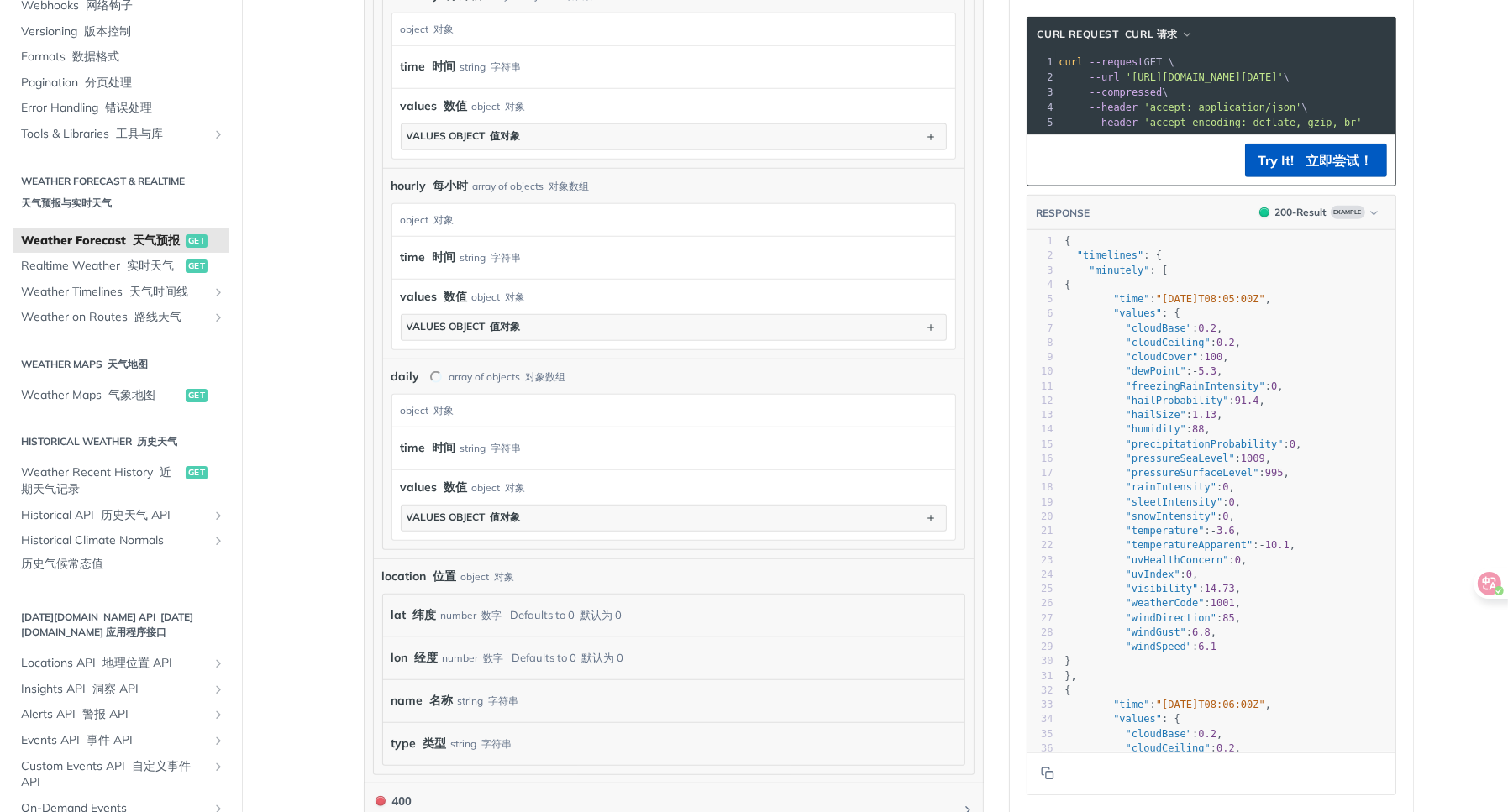
click at [570, 526] on div "values 数值 object 对象 values object 值对象" at bounding box center [674, 504] width 563 height 71
click at [569, 519] on button "values object 值对象" at bounding box center [674, 517] width 544 height 25
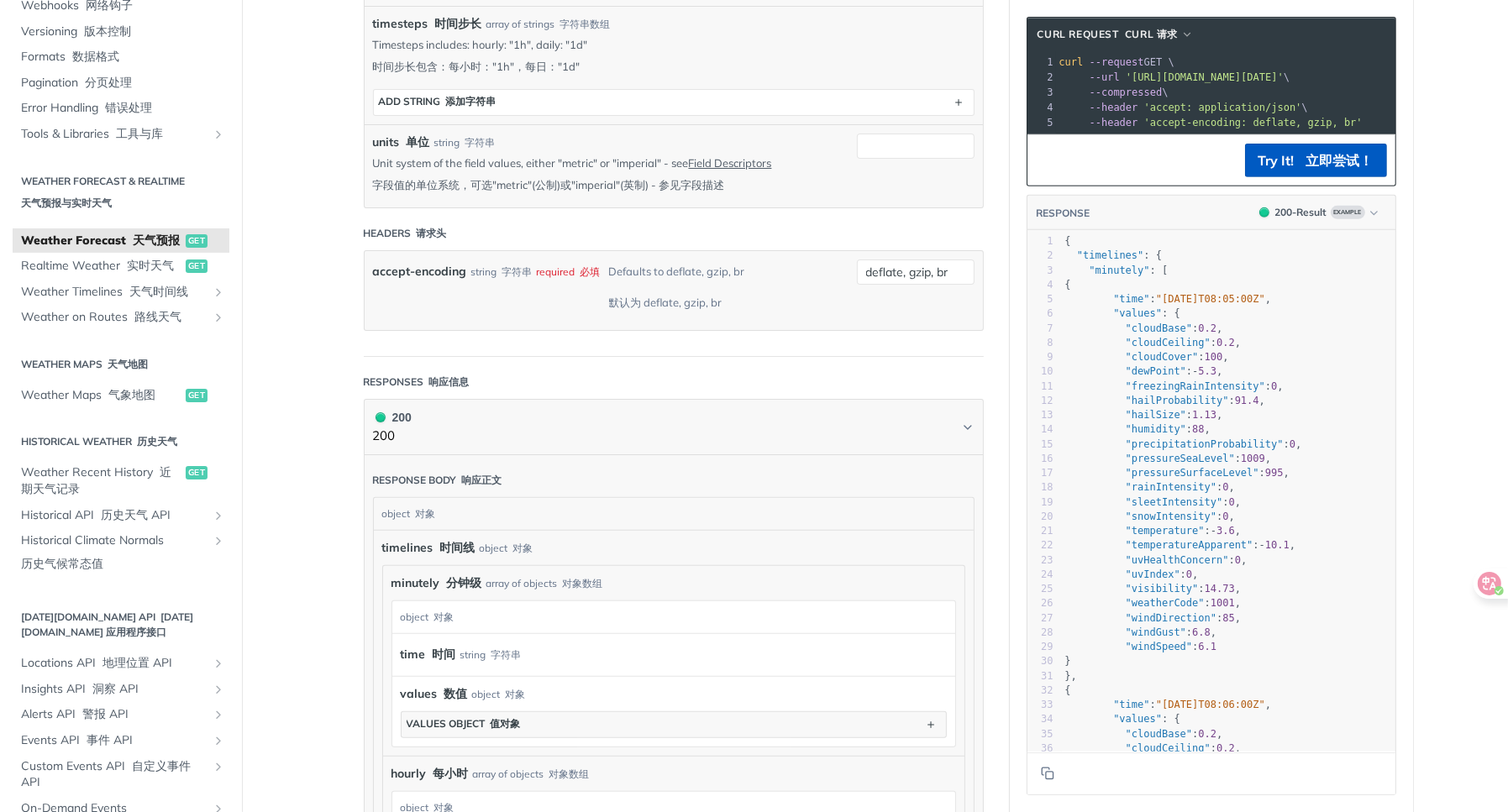
scroll to position [443, 0]
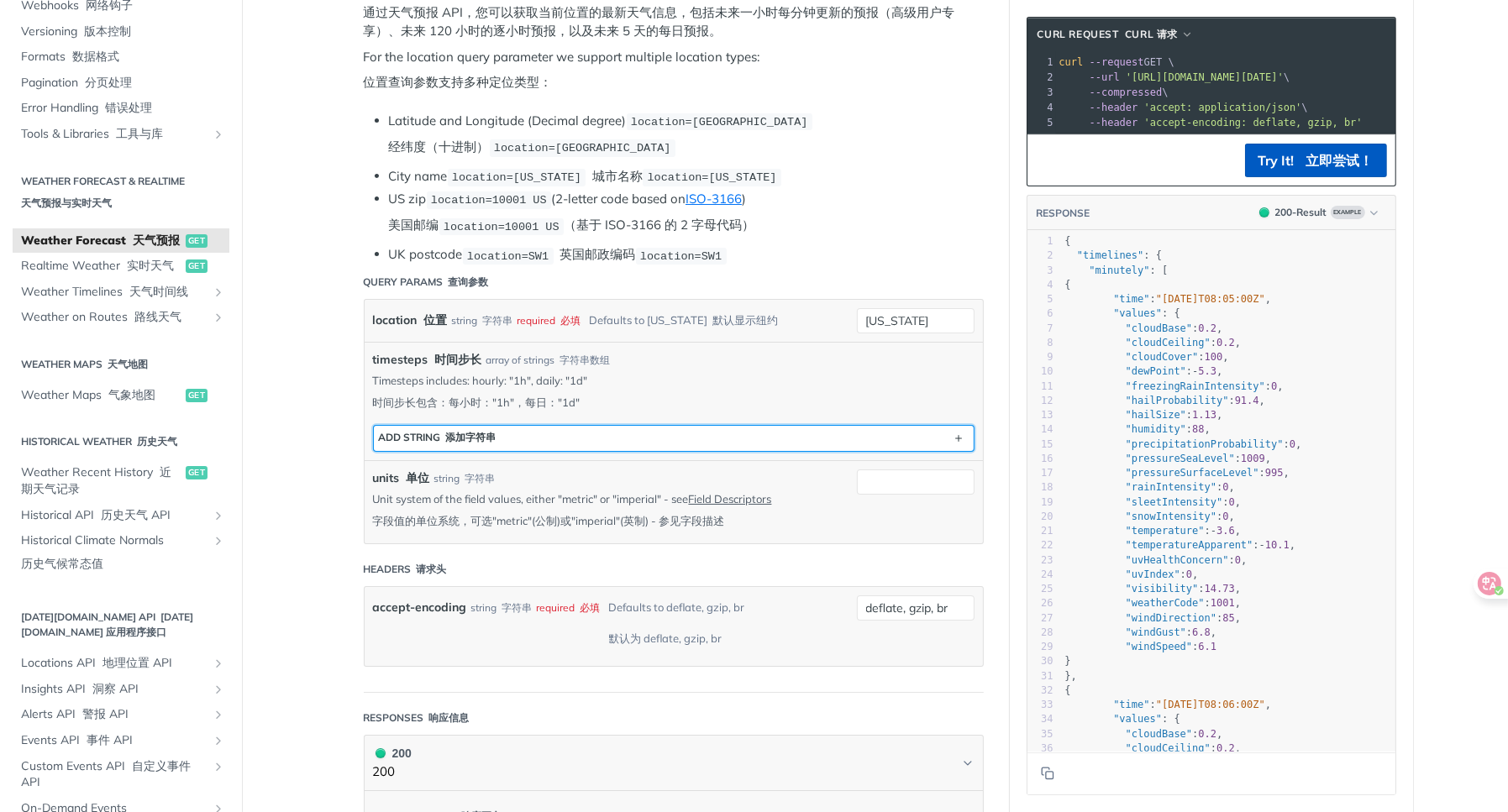
click at [582, 441] on button "ADD string 添加字符串" at bounding box center [674, 438] width 600 height 25
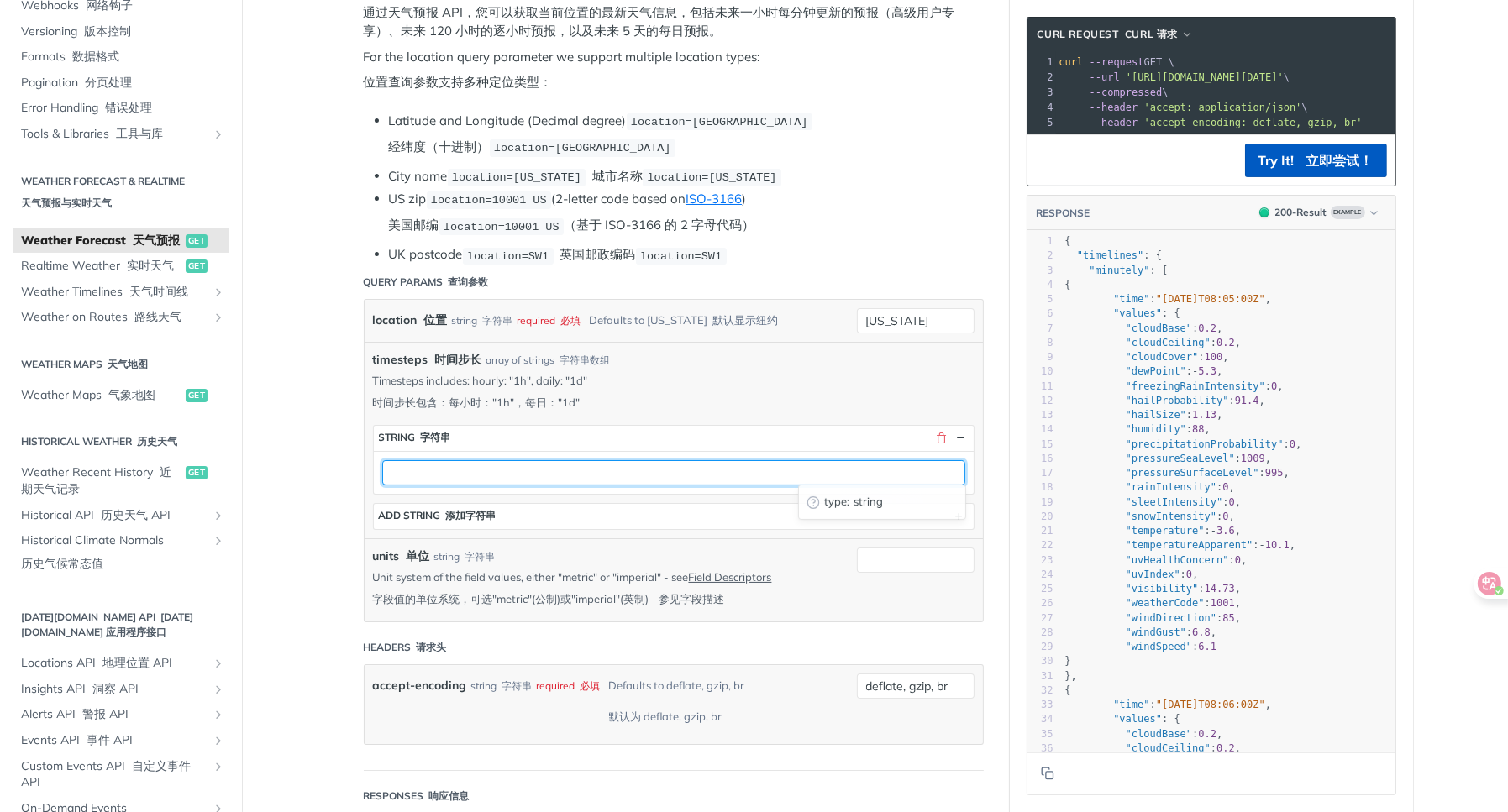
click at [565, 476] on input "text" at bounding box center [674, 473] width 584 height 25
type input "1d"
click at [573, 571] on p "Unit system of the field values, either "metric" or "imperial" - see Field Desc…" at bounding box center [602, 591] width 459 height 44
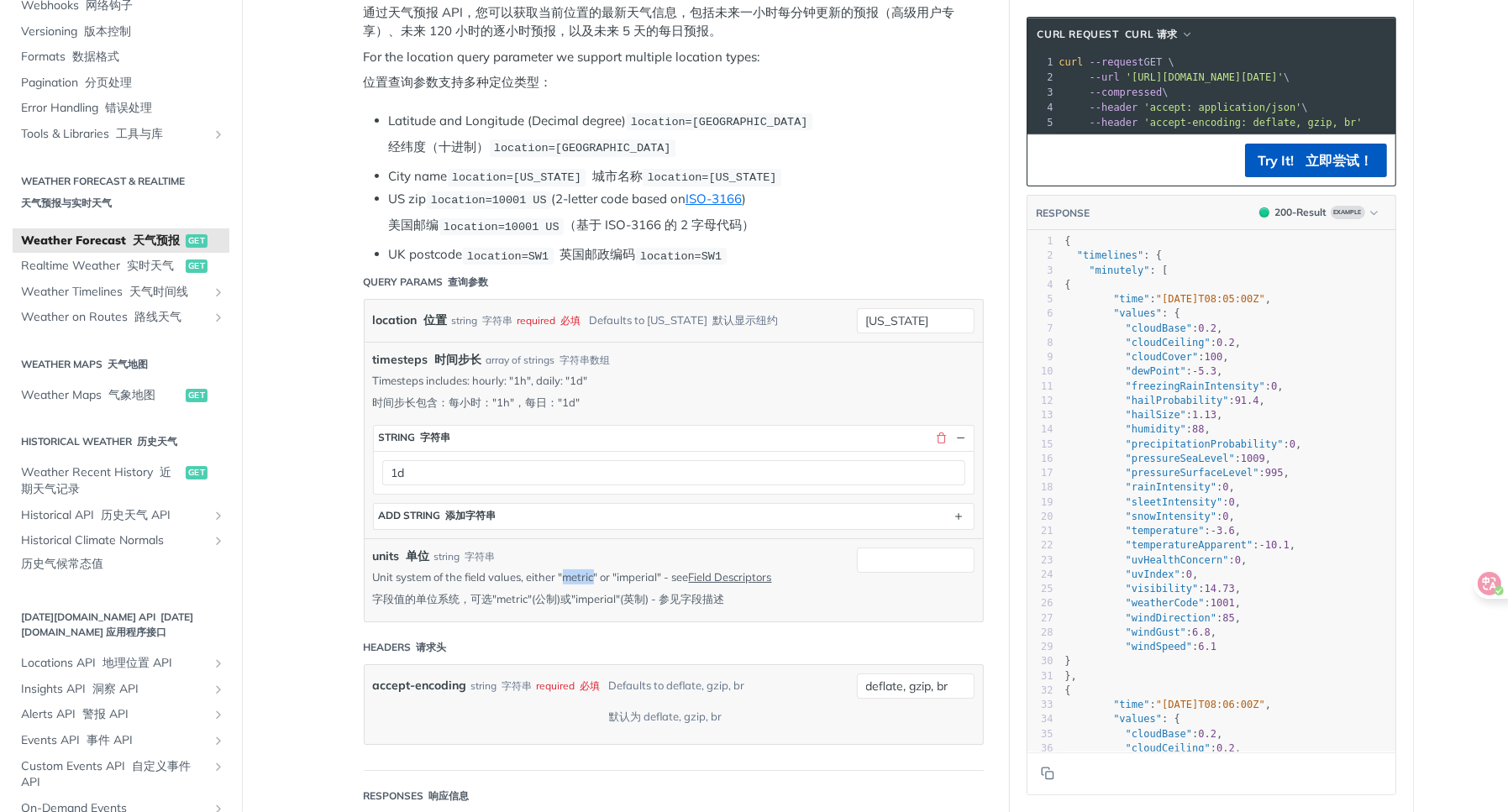
click at [573, 571] on p "Unit system of the field values, either "metric" or "imperial" - see Field Desc…" at bounding box center [602, 591] width 459 height 44
copy p "metric"
click at [867, 548] on input "units 单位" at bounding box center [915, 560] width 118 height 25
paste input "metric"
type input "metric"
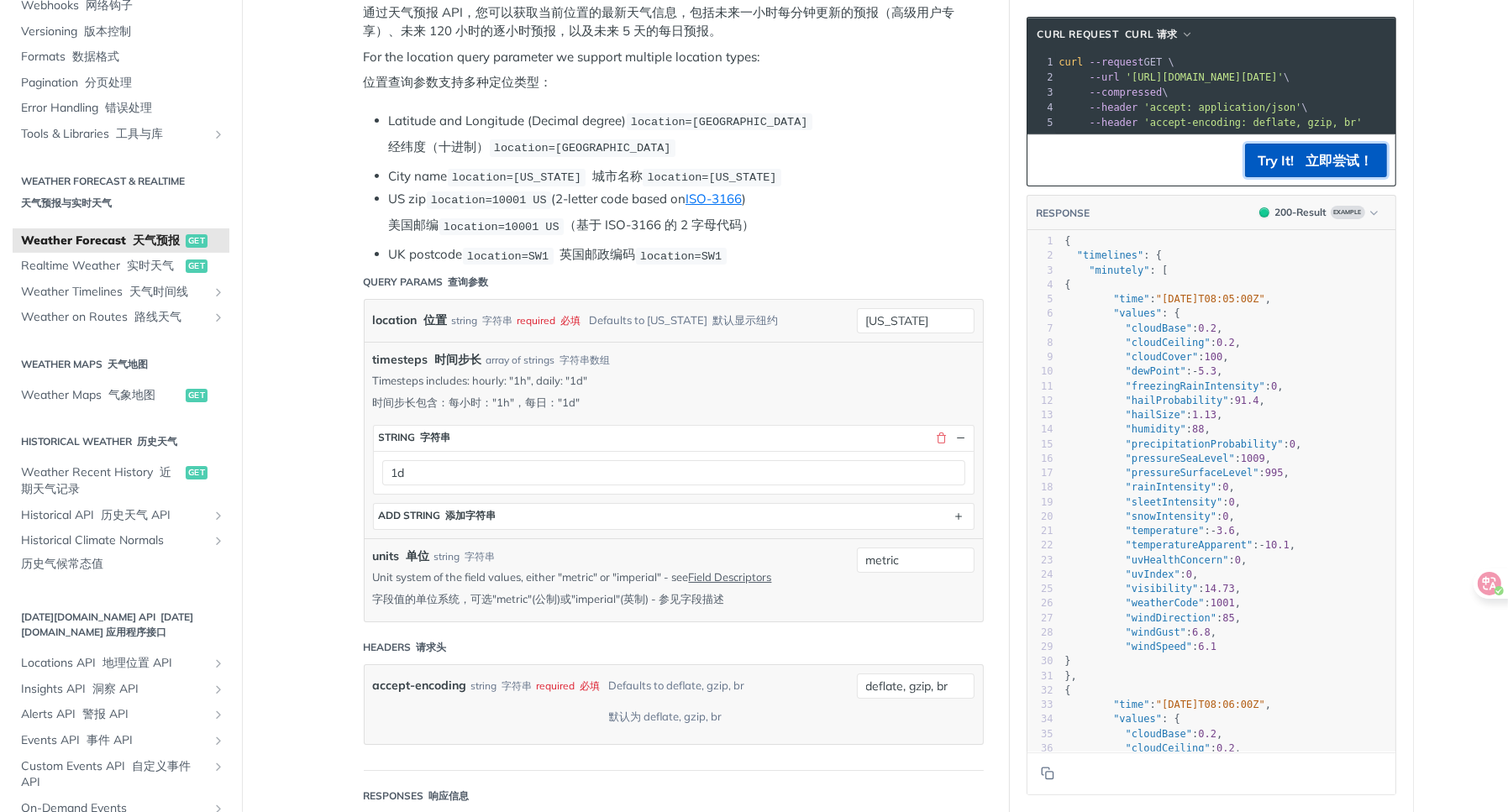
click at [1306, 171] on font "立即尝试！" at bounding box center [1337, 161] width 74 height 20
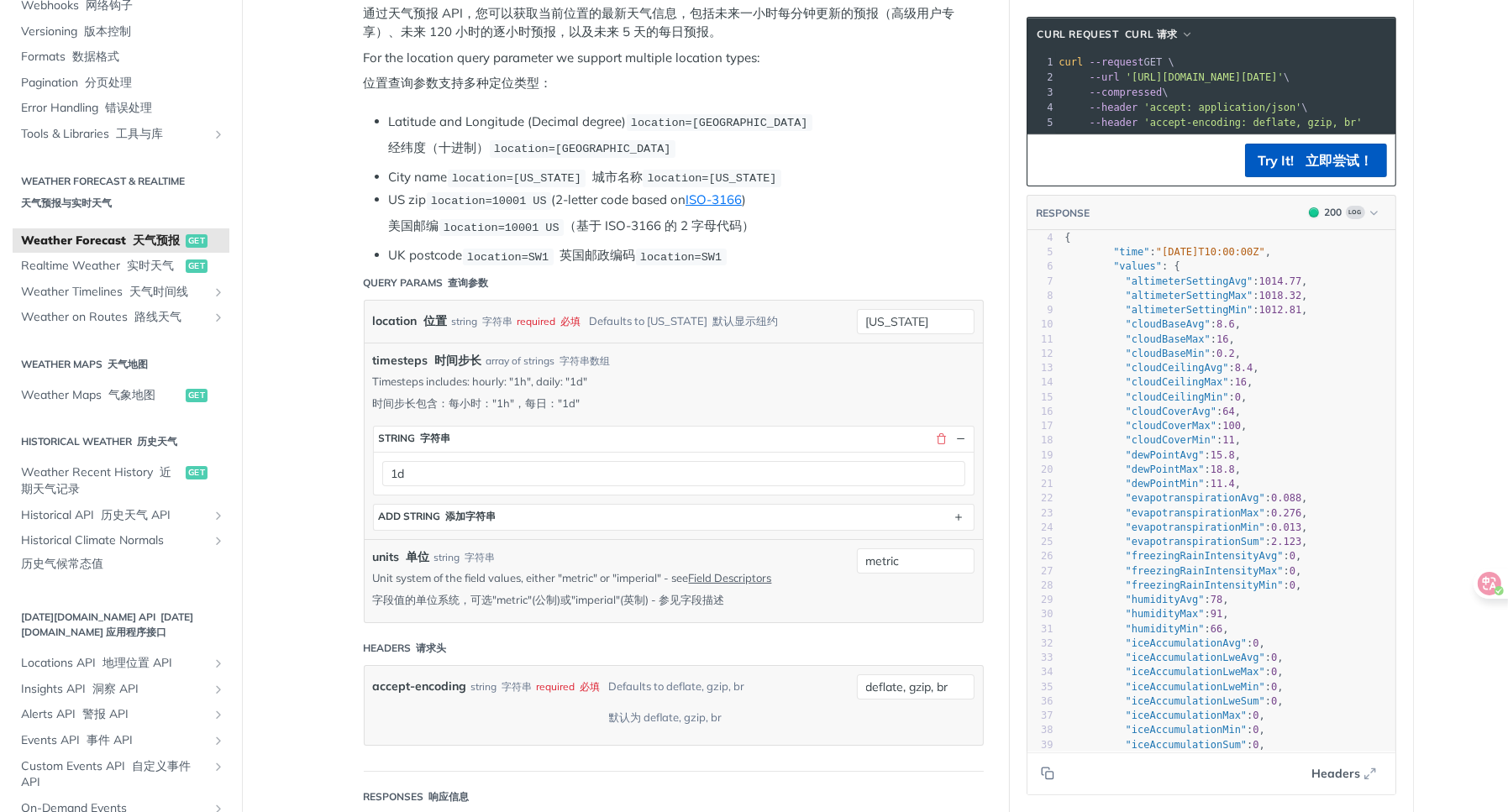
scroll to position [7, 0]
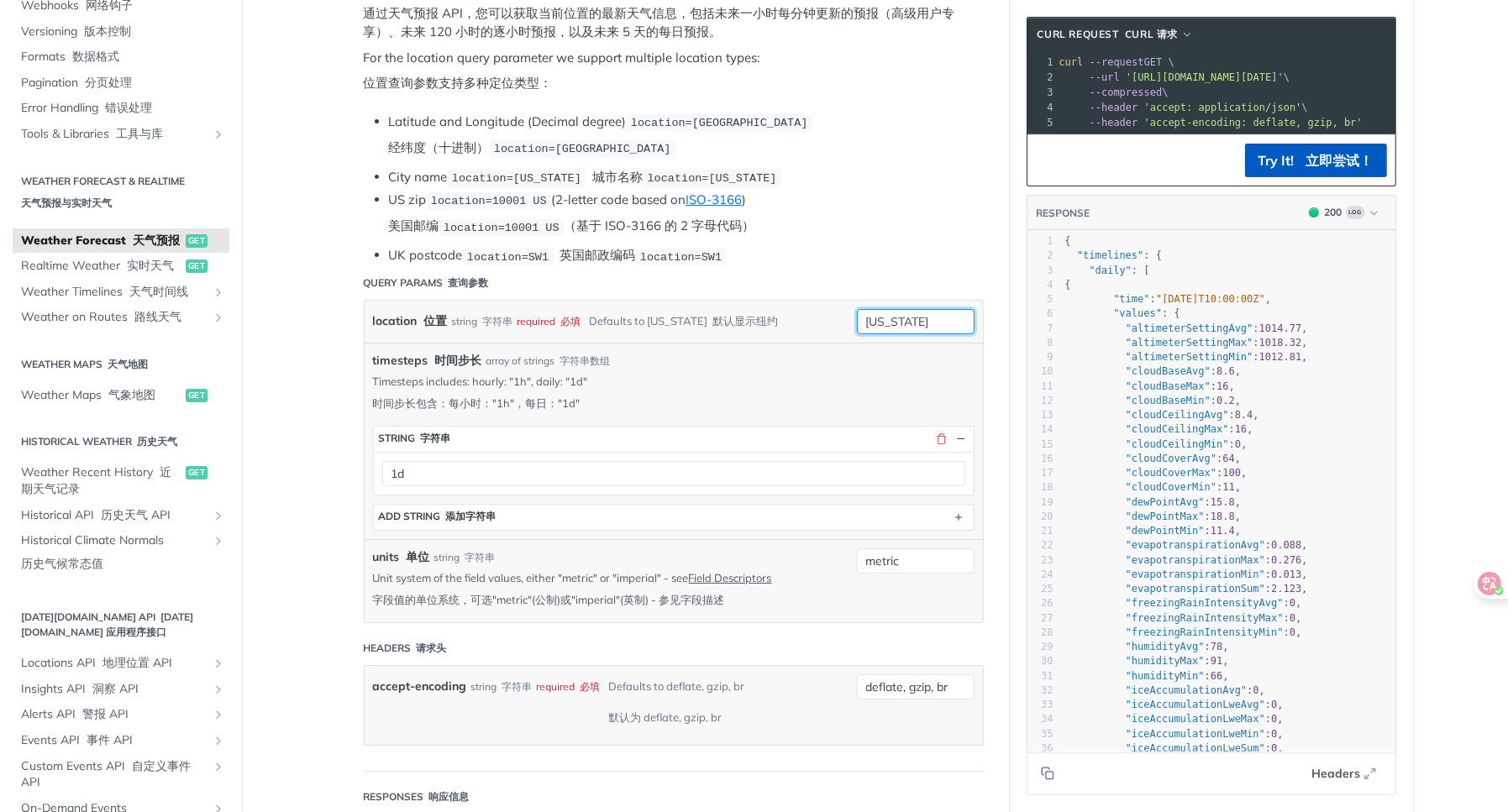
click at [922, 309] on input "new york" at bounding box center [915, 321] width 118 height 25
drag, startPoint x: 908, startPoint y: 318, endPoint x: 800, endPoint y: 321, distance: 108.0
click at [800, 321] on div "location 位置 string 字符串 required 必填 Defaults to new york 默认显示纽约 new york require…" at bounding box center [673, 321] width 601 height 25
type input "qingyuan"
click at [1362, 169] on font "立即尝试！" at bounding box center [1340, 161] width 67 height 17
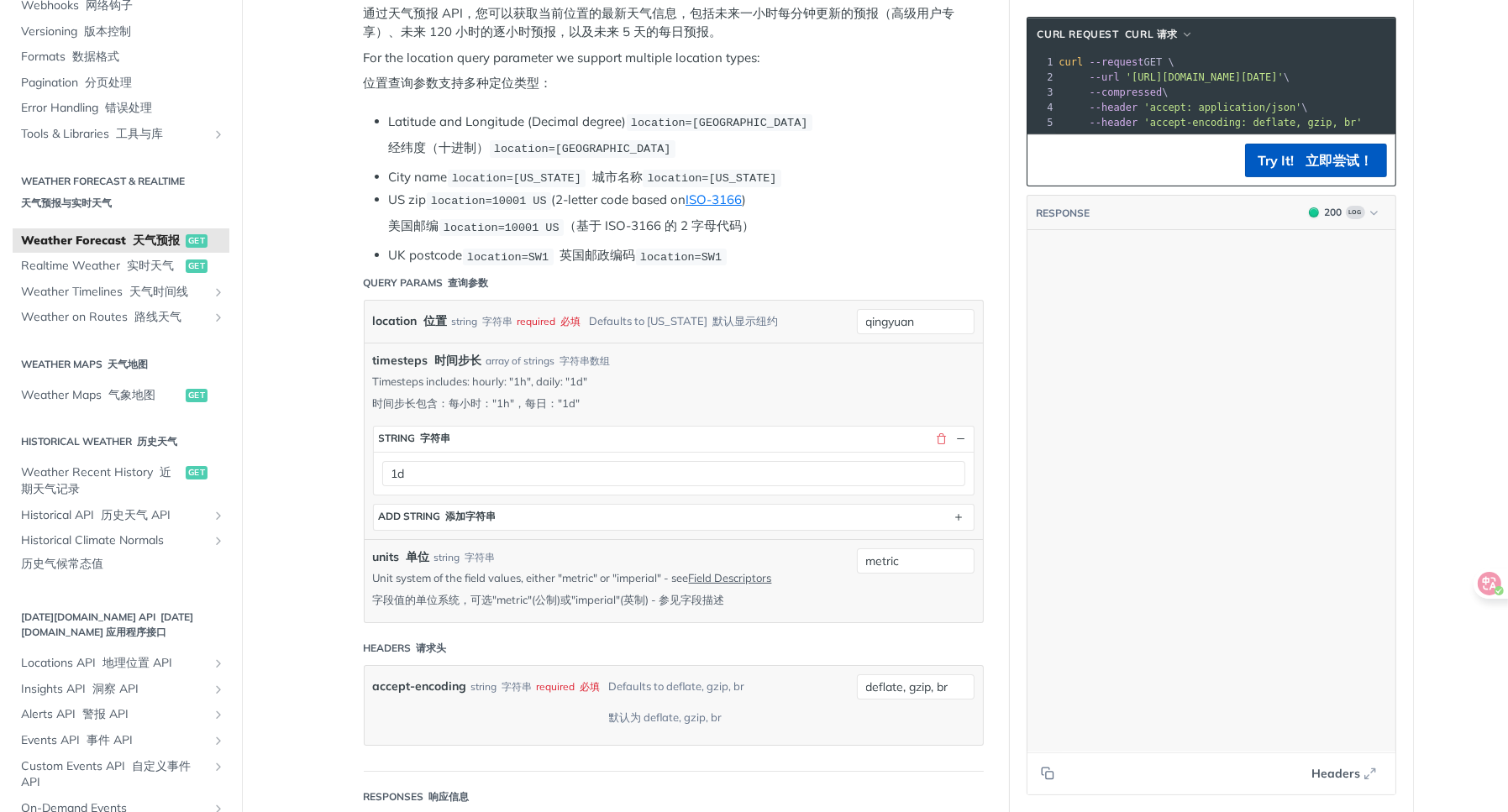
scroll to position [2455, 0]
